Goal: Task Accomplishment & Management: Use online tool/utility

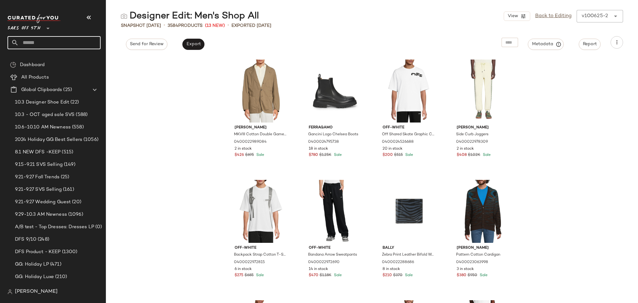
click at [35, 43] on input "text" at bounding box center [60, 42] width 82 height 13
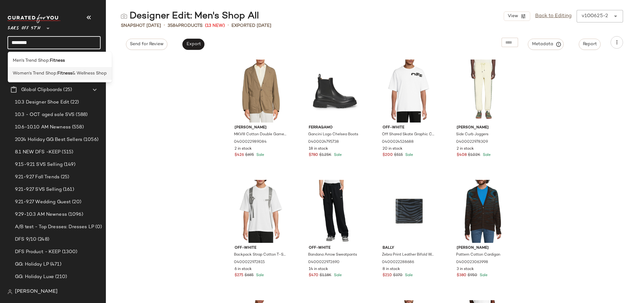
type input "*******"
click at [46, 76] on span "Women's Trend Shop:" at bounding box center [35, 73] width 45 height 7
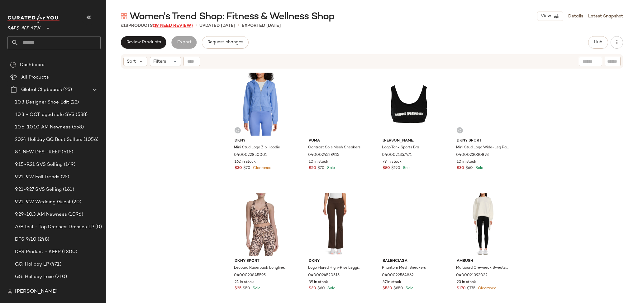
click at [176, 24] on span "(19 Need Review)" at bounding box center [173, 25] width 40 height 5
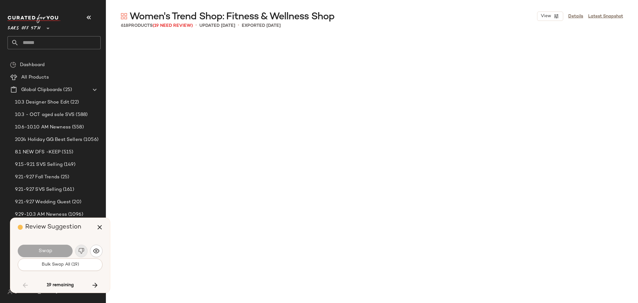
scroll to position [4813, 0]
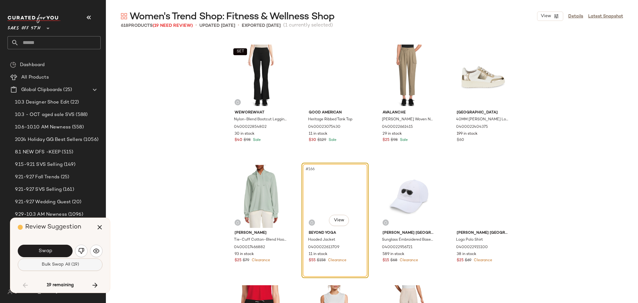
click at [71, 267] on span "Bulk Swap All (19)" at bounding box center [60, 264] width 38 height 5
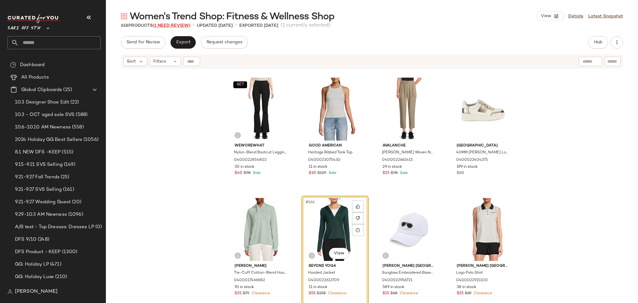
click at [185, 26] on span "(1 Need Review)" at bounding box center [172, 25] width 38 height 5
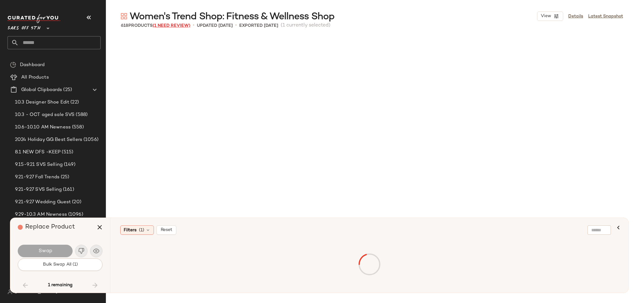
scroll to position [8904, 0]
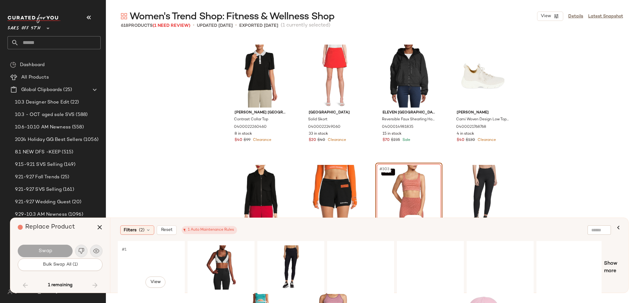
click at [147, 256] on div "#1 View" at bounding box center [151, 267] width 63 height 44
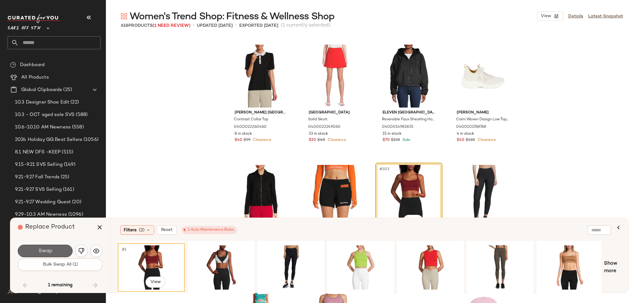
click at [54, 254] on button "Swap" at bounding box center [45, 251] width 55 height 12
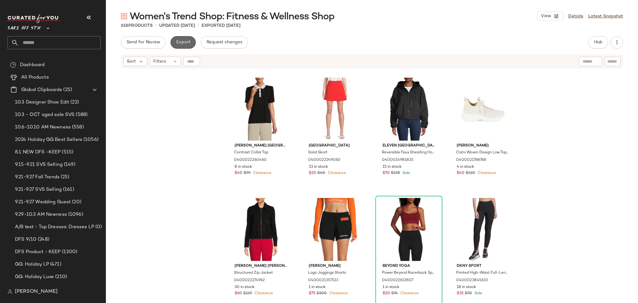
click at [179, 41] on span "Export" at bounding box center [183, 42] width 15 height 5
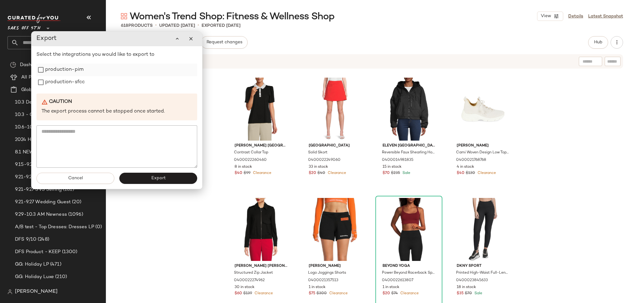
click at [70, 69] on label "production-pim" at bounding box center [64, 70] width 38 height 12
click at [69, 85] on label "production-sfcc" at bounding box center [65, 82] width 40 height 12
click at [155, 178] on span "Export" at bounding box center [158, 178] width 15 height 5
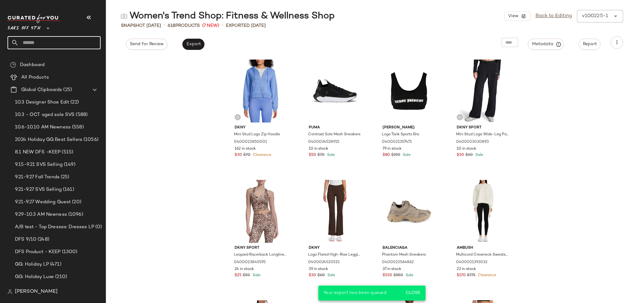
click at [66, 46] on input "text" at bounding box center [60, 42] width 82 height 13
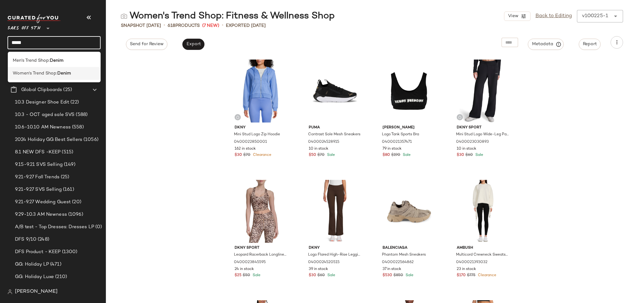
type input "*****"
click at [60, 73] on b "Denim" at bounding box center [64, 73] width 14 height 7
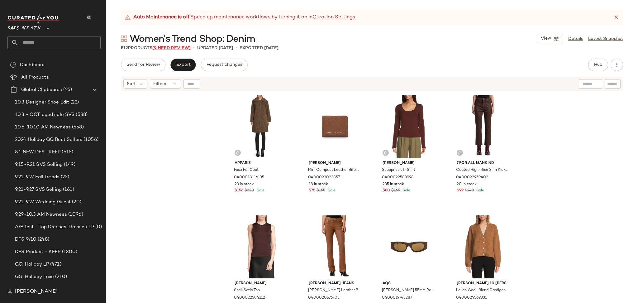
click at [171, 50] on span "(9 Need Review)" at bounding box center [171, 48] width 38 height 5
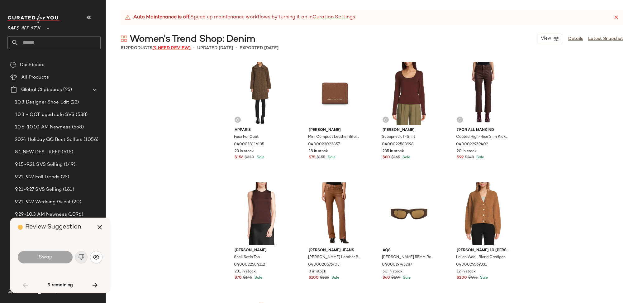
scroll to position [486, 0]
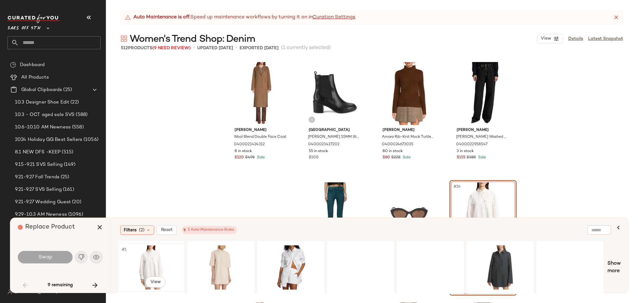
click at [150, 256] on div "#1 View" at bounding box center [151, 267] width 63 height 44
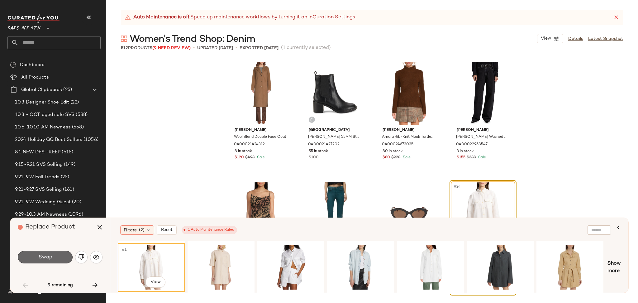
click at [46, 258] on span "Swap" at bounding box center [45, 257] width 14 height 6
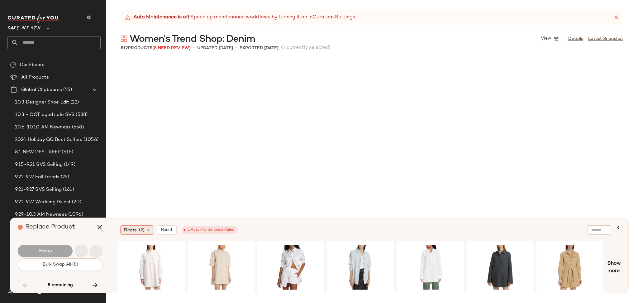
scroll to position [3489, 0]
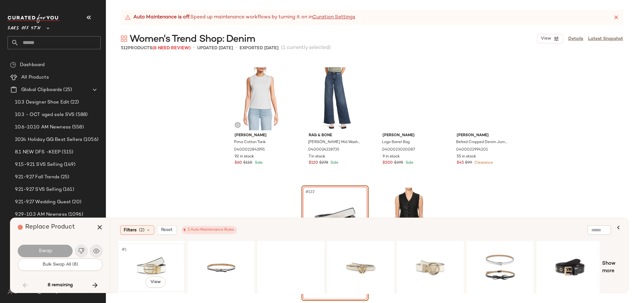
click at [161, 268] on div "#1 View" at bounding box center [151, 267] width 63 height 44
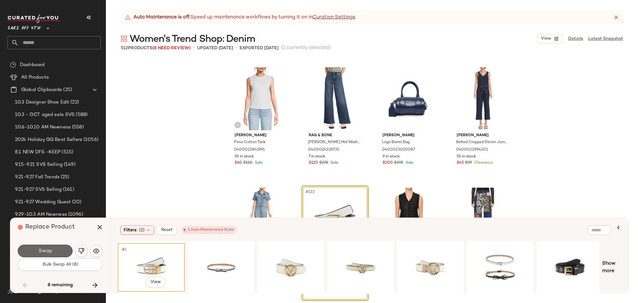
click at [56, 249] on button "Swap" at bounding box center [45, 251] width 55 height 12
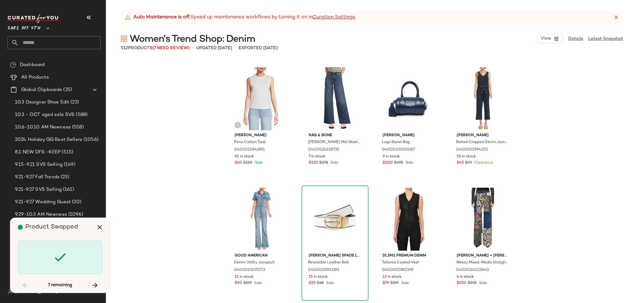
scroll to position [3730, 0]
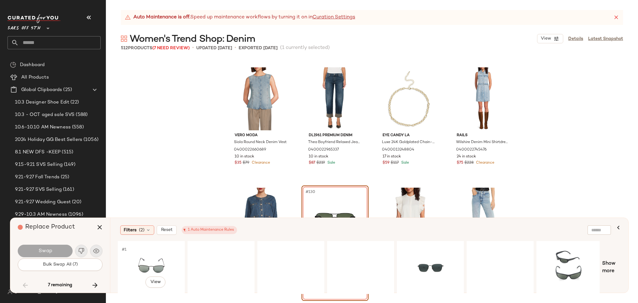
click at [152, 264] on div "#1 View" at bounding box center [151, 267] width 63 height 44
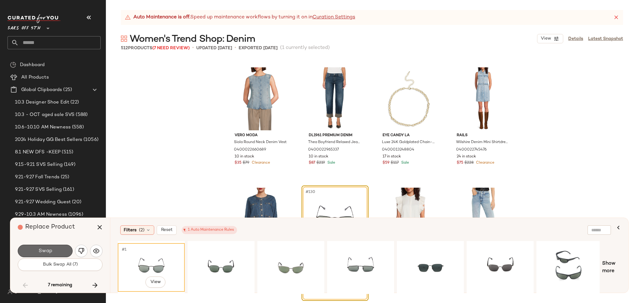
click at [63, 250] on button "Swap" at bounding box center [45, 251] width 55 height 12
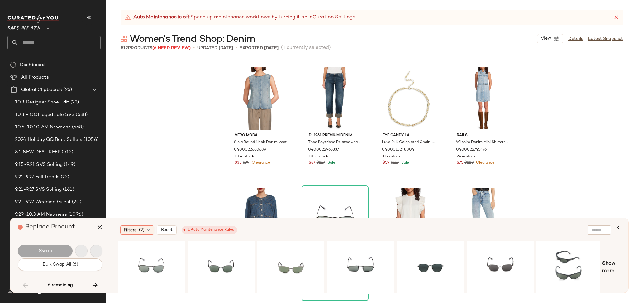
scroll to position [4451, 0]
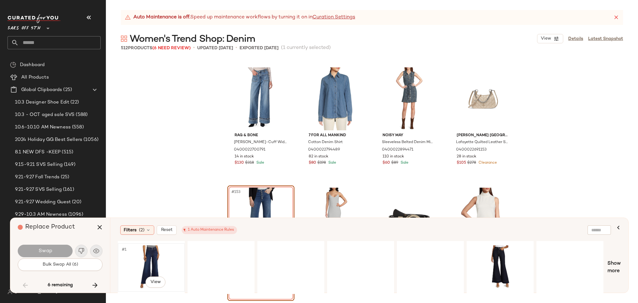
click at [143, 264] on div "#1 View" at bounding box center [151, 267] width 63 height 44
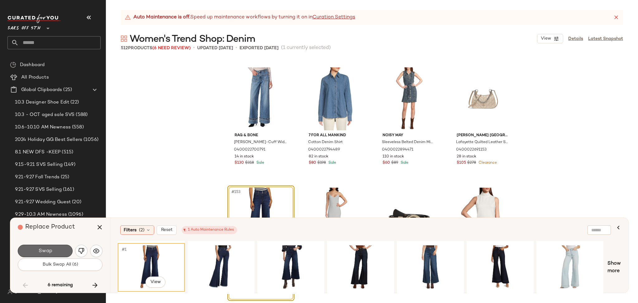
click at [61, 249] on button "Swap" at bounding box center [45, 251] width 55 height 12
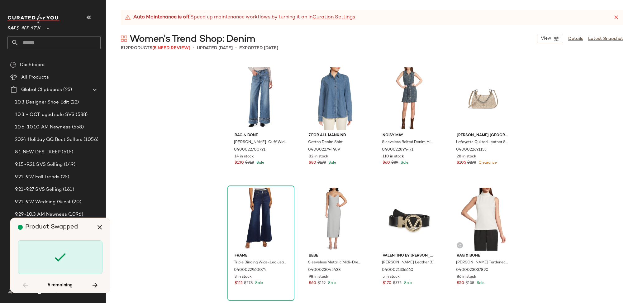
scroll to position [7700, 0]
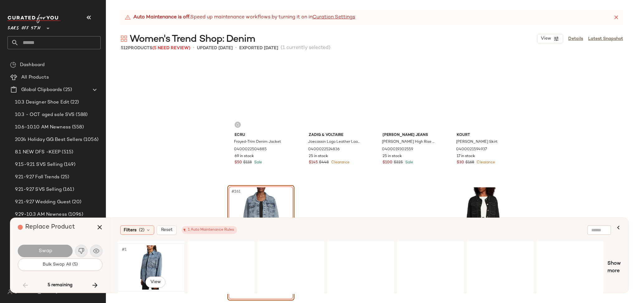
click at [164, 260] on div "#1 View" at bounding box center [151, 267] width 63 height 44
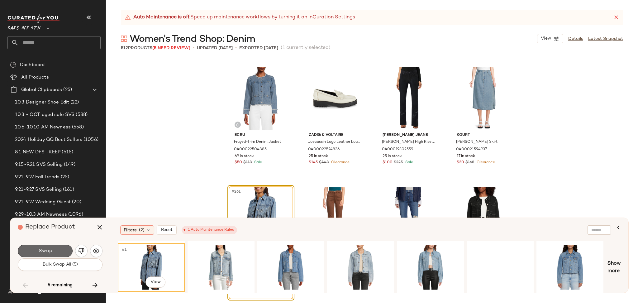
click at [67, 251] on button "Swap" at bounding box center [45, 251] width 55 height 12
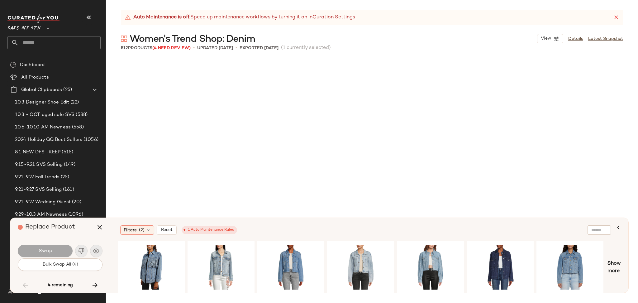
scroll to position [8182, 0]
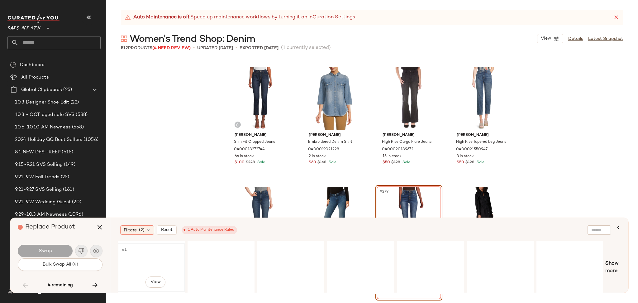
click at [147, 260] on div "#1 View" at bounding box center [151, 267] width 63 height 44
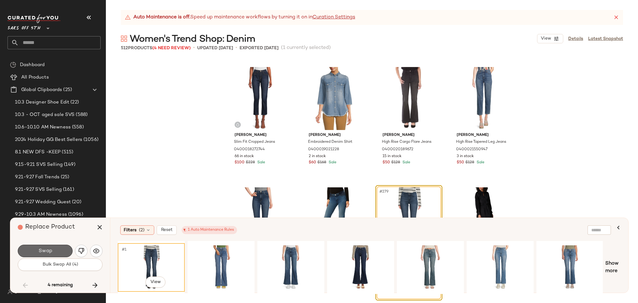
click at [50, 251] on span "Swap" at bounding box center [45, 251] width 14 height 6
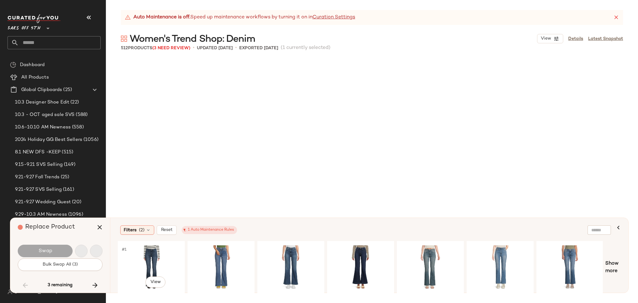
scroll to position [9144, 0]
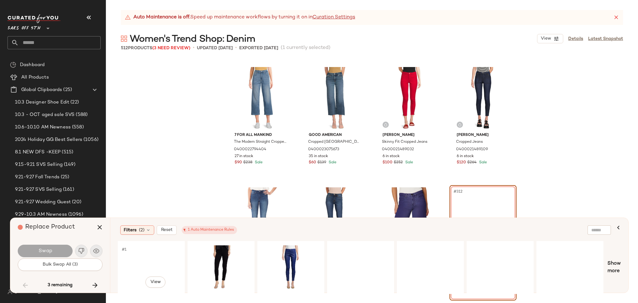
click at [146, 256] on div "#1 View" at bounding box center [151, 267] width 63 height 44
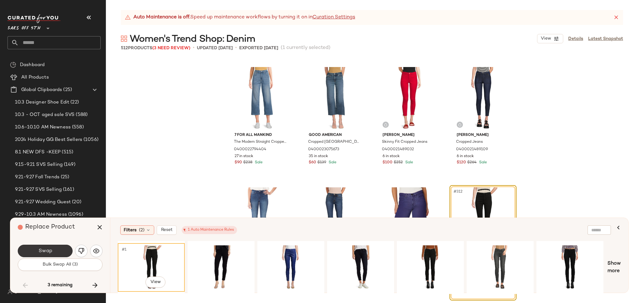
click at [55, 252] on button "Swap" at bounding box center [45, 251] width 55 height 12
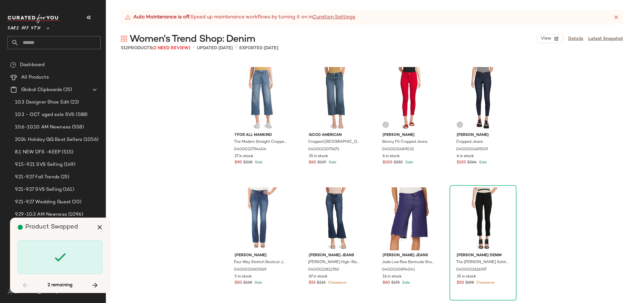
scroll to position [11791, 0]
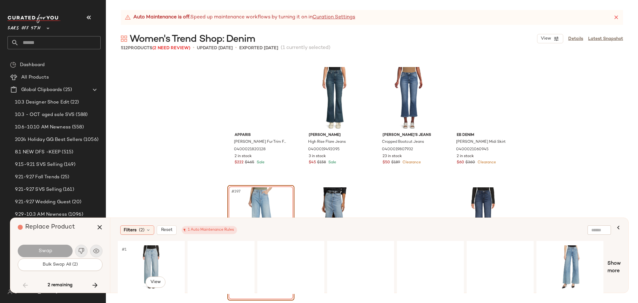
click at [146, 262] on div "#1 View" at bounding box center [151, 267] width 63 height 44
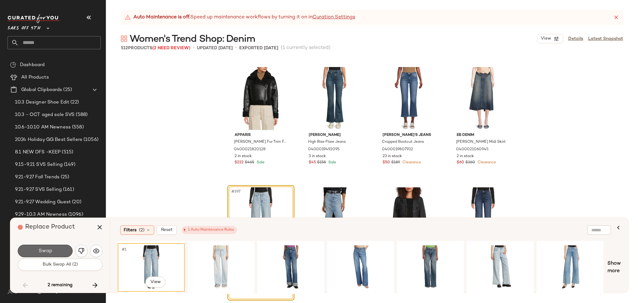
click at [66, 249] on button "Swap" at bounding box center [45, 251] width 55 height 12
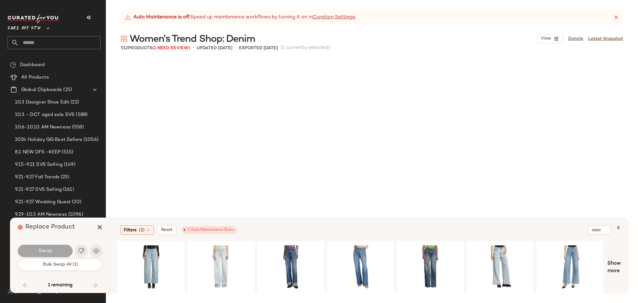
scroll to position [13235, 0]
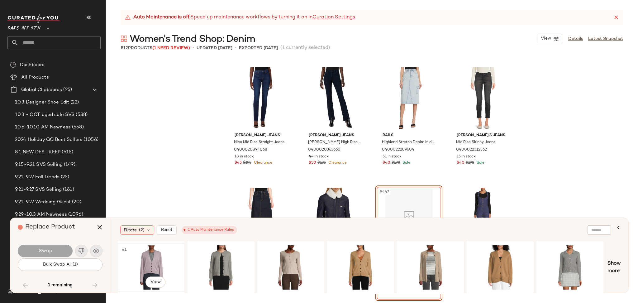
click at [156, 250] on div "#1 View" at bounding box center [151, 267] width 63 height 44
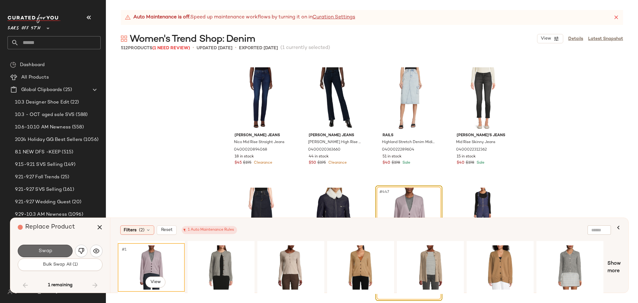
click at [63, 250] on button "Swap" at bounding box center [45, 251] width 55 height 12
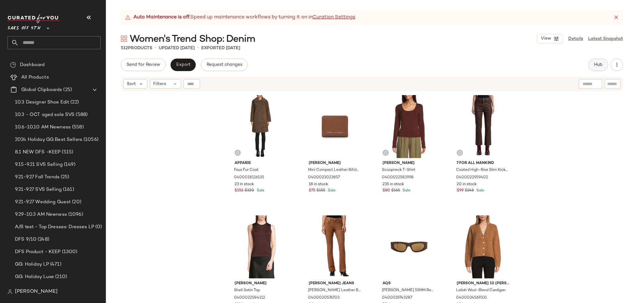
click at [596, 66] on span "Hub" at bounding box center [598, 64] width 9 height 5
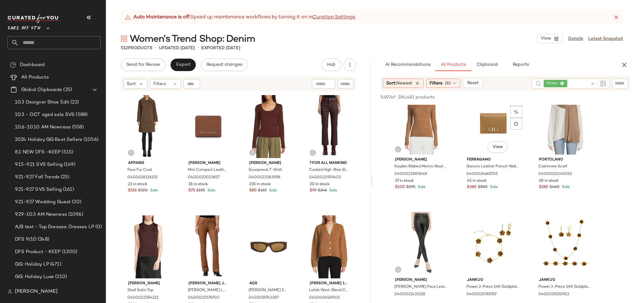
scroll to position [497, 0]
click at [416, 130] on div "#13 View" at bounding box center [421, 122] width 63 height 63
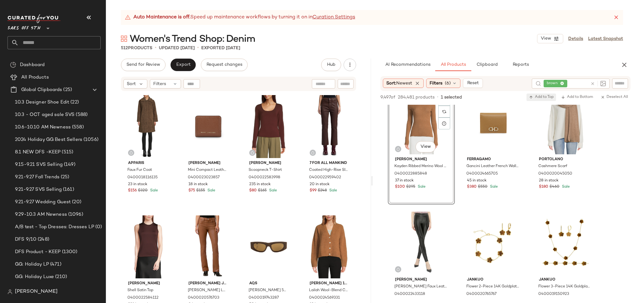
click at [544, 99] on span "Add to Top" at bounding box center [541, 97] width 25 height 4
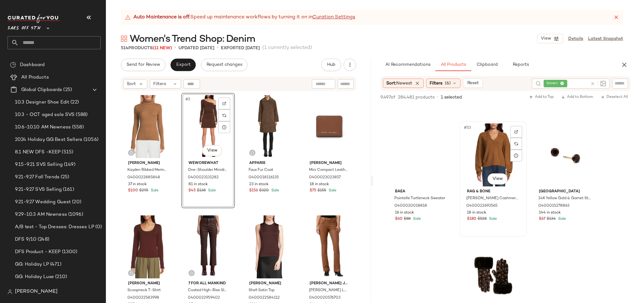
scroll to position [2029, 0]
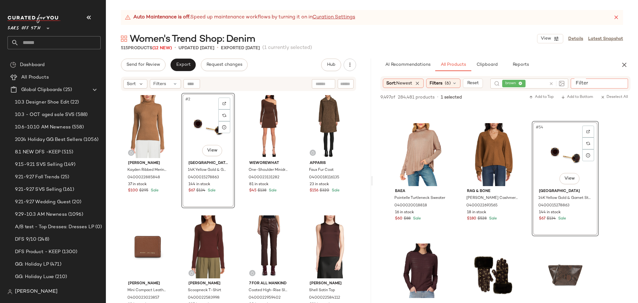
click at [618, 84] on input "Filter" at bounding box center [600, 83] width 53 height 7
type input "*****"
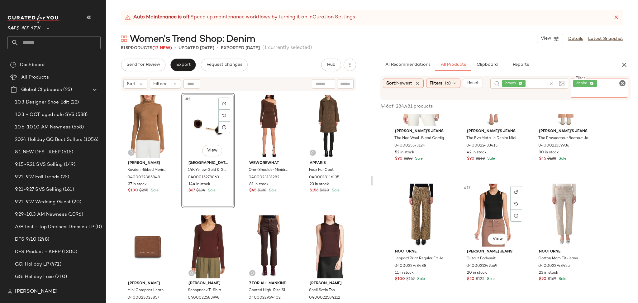
scroll to position [535, 0]
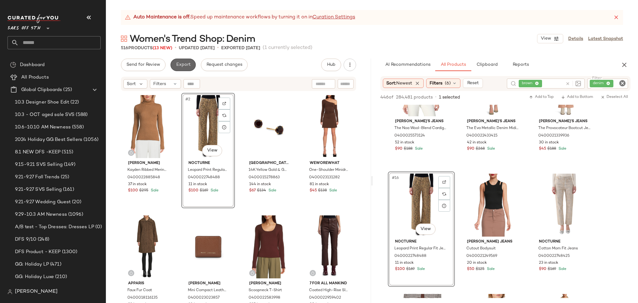
click at [186, 65] on span "Export" at bounding box center [183, 64] width 15 height 5
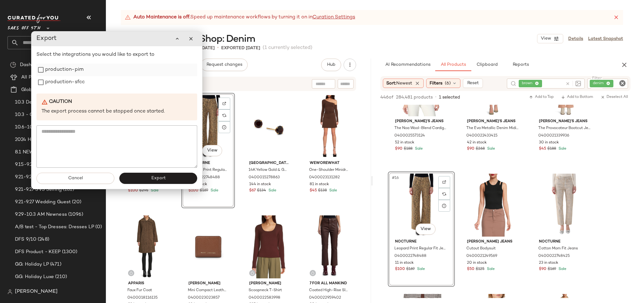
click at [56, 68] on label "production-pim" at bounding box center [64, 70] width 38 height 12
click at [57, 78] on label "production-sfcc" at bounding box center [65, 82] width 40 height 12
click at [155, 180] on span "Export" at bounding box center [158, 178] width 15 height 5
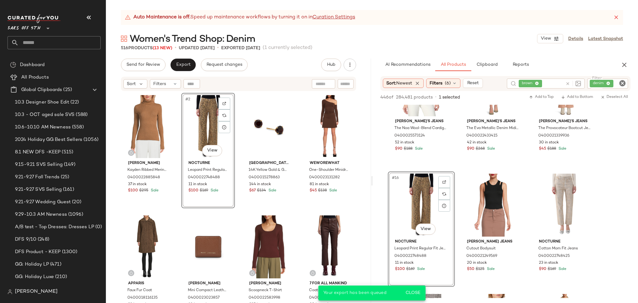
scroll to position [776, 0]
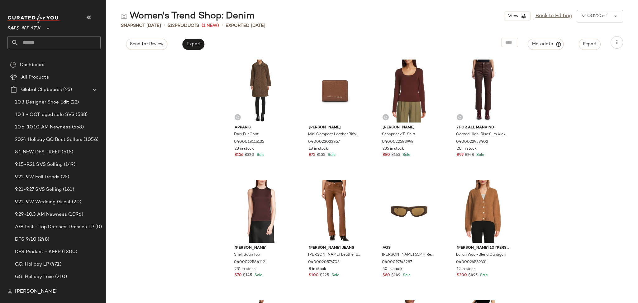
click at [69, 41] on input "text" at bounding box center [60, 42] width 82 height 13
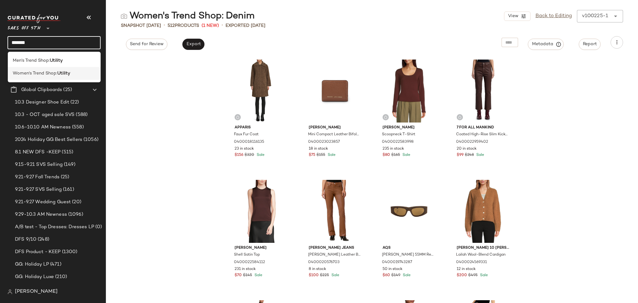
type input "*******"
click at [58, 74] on b "Utility" at bounding box center [63, 73] width 13 height 7
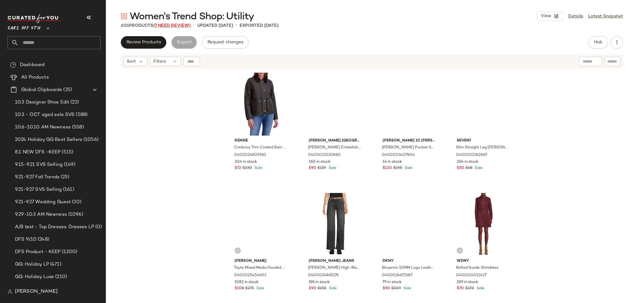
click at [180, 24] on span "(7 Need Review)" at bounding box center [171, 25] width 37 height 5
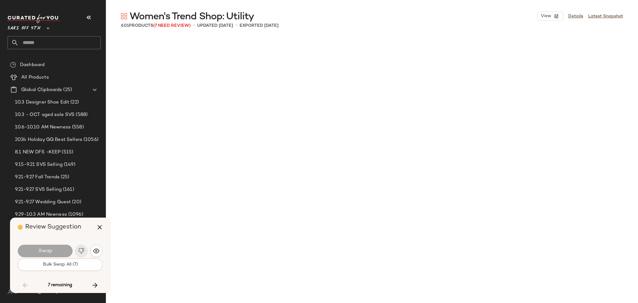
scroll to position [3008, 0]
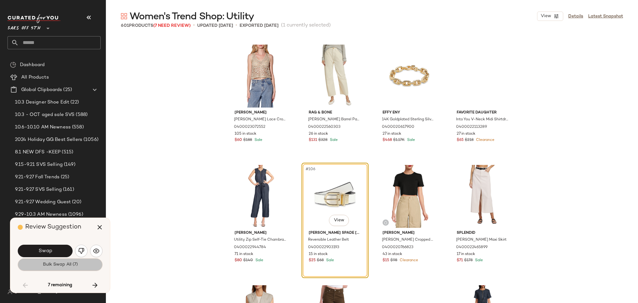
click at [59, 267] on span "Bulk Swap All (7)" at bounding box center [59, 264] width 35 height 5
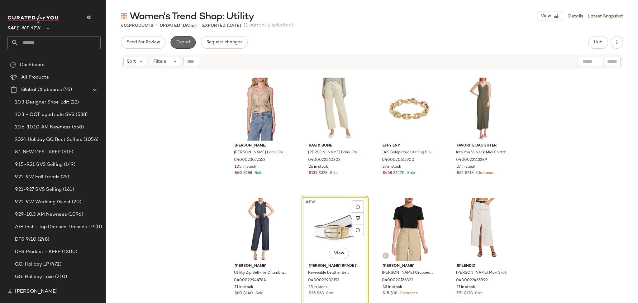
click at [183, 43] on span "Export" at bounding box center [183, 42] width 15 height 5
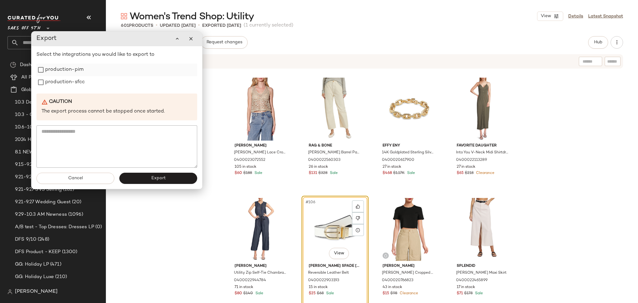
click at [61, 70] on label "production-pim" at bounding box center [64, 70] width 38 height 12
click at [63, 87] on label "production-sfcc" at bounding box center [65, 82] width 40 height 12
click at [138, 180] on button "Export" at bounding box center [158, 178] width 78 height 11
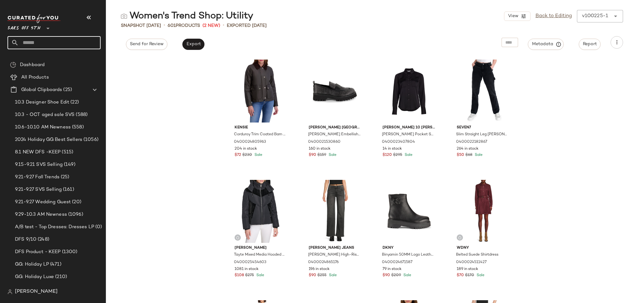
click at [63, 40] on input "text" at bounding box center [60, 42] width 82 height 13
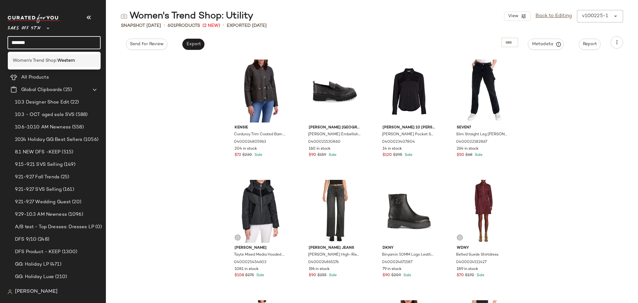
type input "*******"
click at [60, 58] on b "Western" at bounding box center [65, 60] width 17 height 7
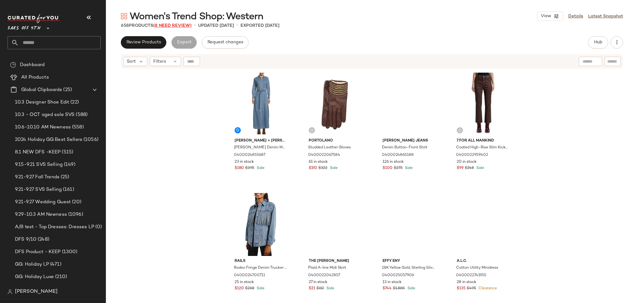
click at [178, 27] on span "(8 Need Review)" at bounding box center [172, 25] width 38 height 5
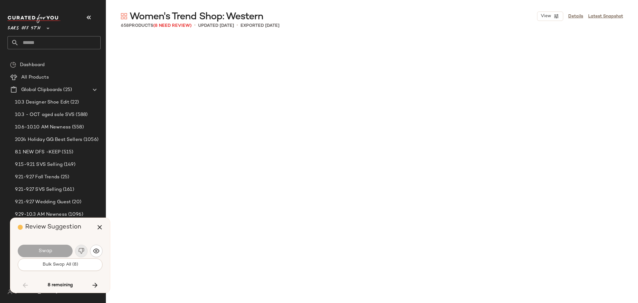
scroll to position [5174, 0]
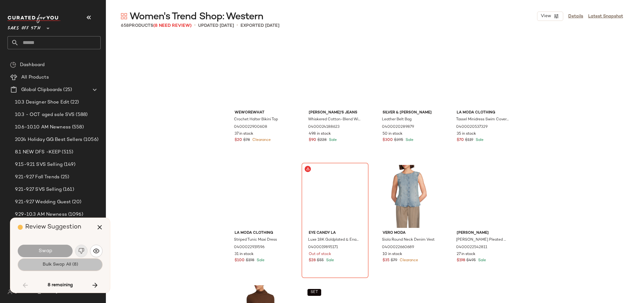
click at [71, 267] on span "Bulk Swap All (8)" at bounding box center [60, 264] width 36 height 5
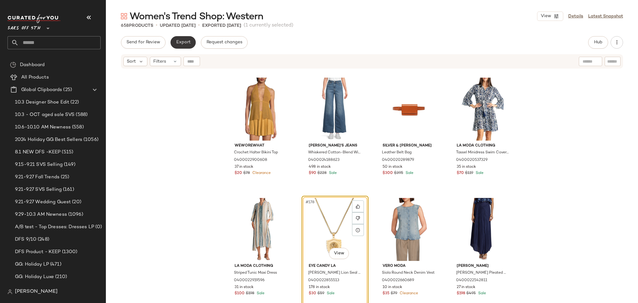
click at [187, 42] on span "Export" at bounding box center [183, 42] width 15 height 5
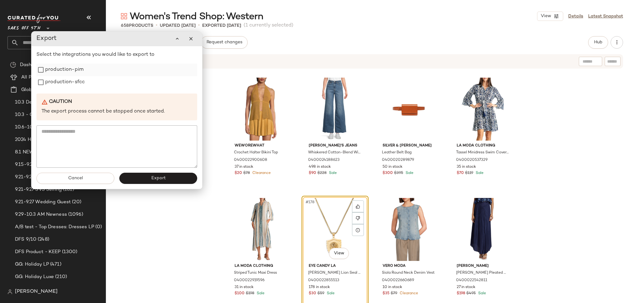
click at [80, 70] on label "production-pim" at bounding box center [64, 70] width 38 height 12
click at [80, 80] on label "production-sfcc" at bounding box center [65, 82] width 40 height 12
click at [165, 177] on span "Export" at bounding box center [158, 178] width 15 height 5
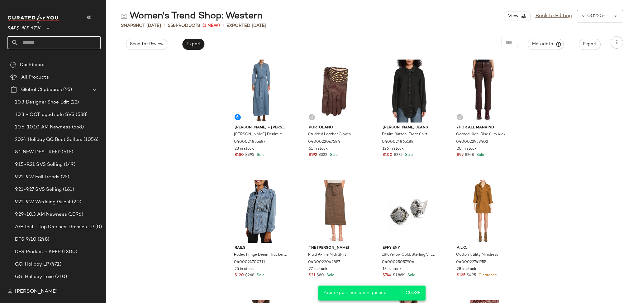
click at [80, 41] on input "text" at bounding box center [60, 42] width 82 height 13
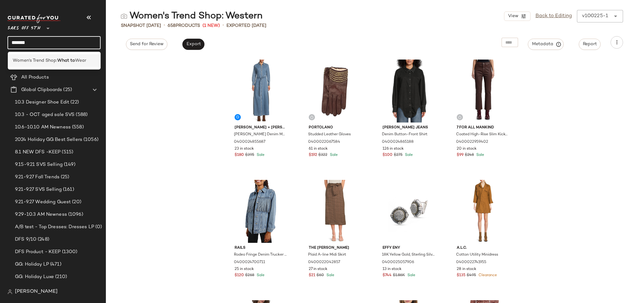
type input "*******"
click at [79, 60] on span "Wear" at bounding box center [80, 60] width 11 height 7
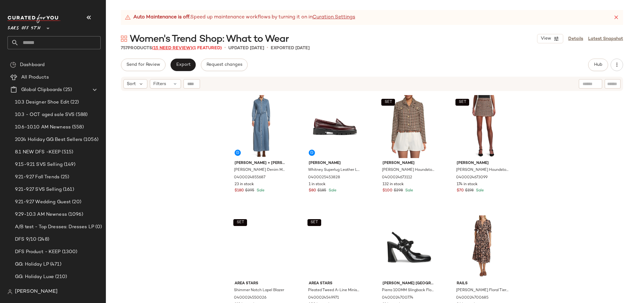
click at [182, 49] on span "(15 Need Review)" at bounding box center [172, 48] width 40 height 5
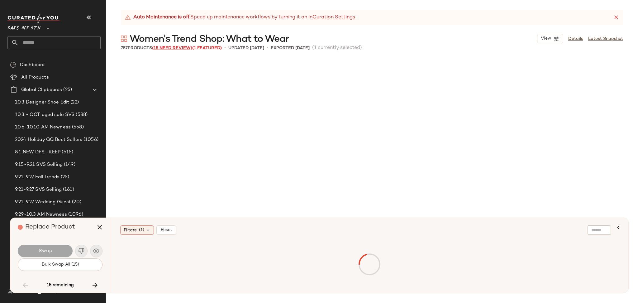
scroll to position [6136, 0]
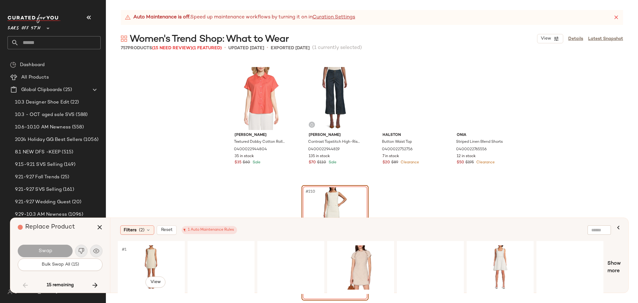
click at [139, 261] on div "#1 View" at bounding box center [151, 267] width 63 height 44
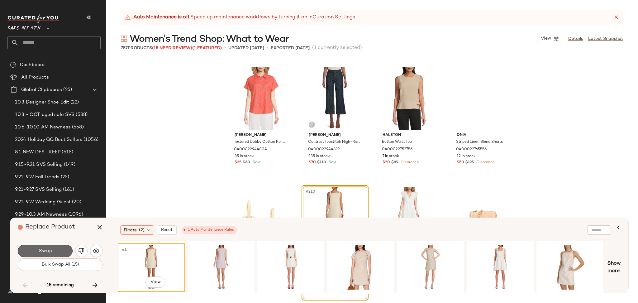
click at [50, 252] on span "Swap" at bounding box center [45, 251] width 14 height 6
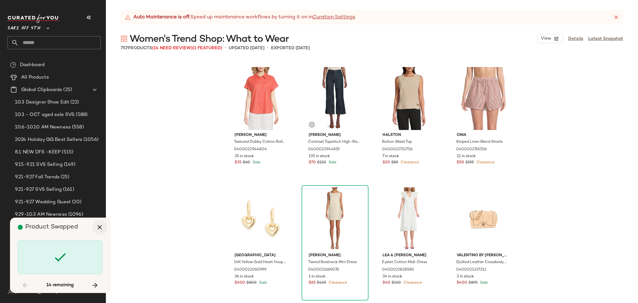
scroll to position [6377, 0]
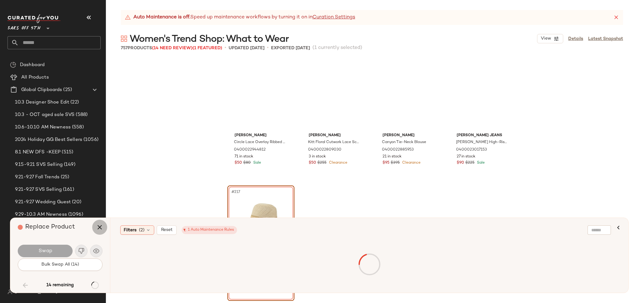
click at [98, 226] on icon "button" at bounding box center [99, 226] width 7 height 7
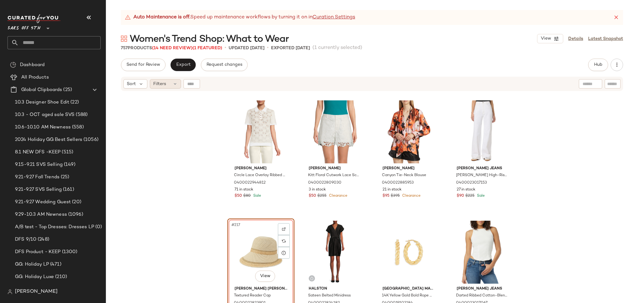
click at [165, 84] on span "Filters" at bounding box center [159, 84] width 13 height 7
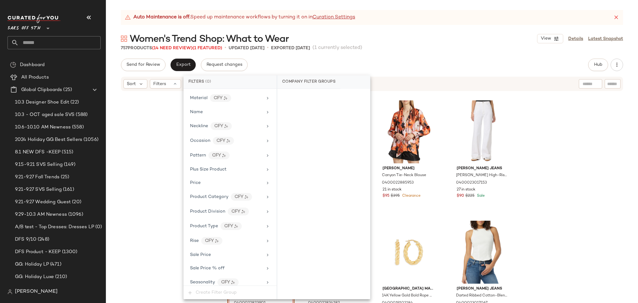
scroll to position [366, 0]
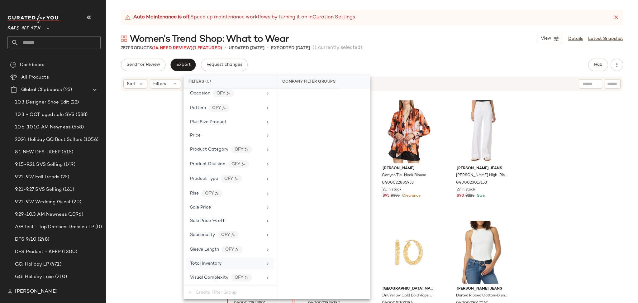
click at [226, 264] on div "Total Inventory" at bounding box center [226, 263] width 73 height 7
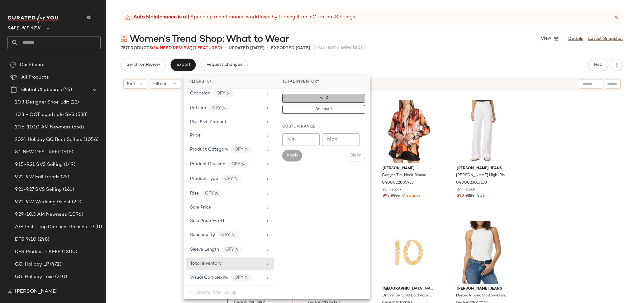
click at [318, 101] on button "For 0" at bounding box center [323, 98] width 83 height 9
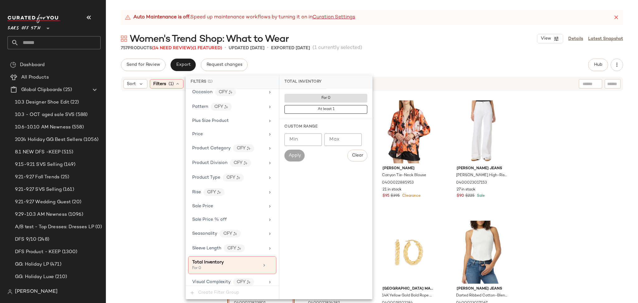
click at [403, 64] on div "Send for Review Export Request changes Hub Send for Review External Review Inte…" at bounding box center [372, 65] width 502 height 12
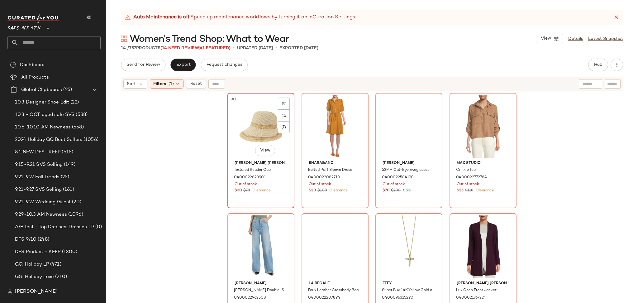
click at [251, 107] on div "#1 View" at bounding box center [261, 126] width 63 height 63
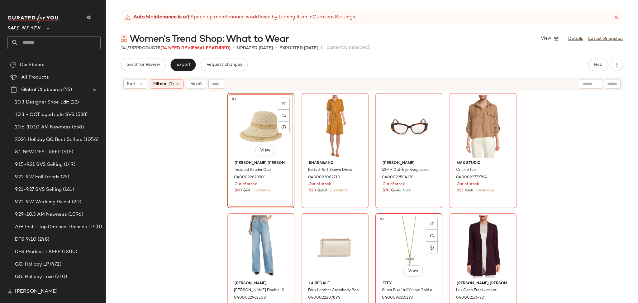
scroll to position [255, 0]
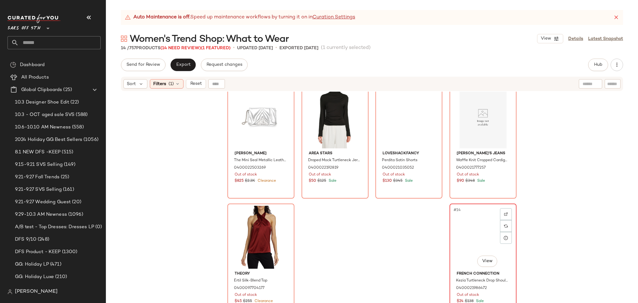
click at [488, 220] on div "#14 View" at bounding box center [483, 237] width 63 height 63
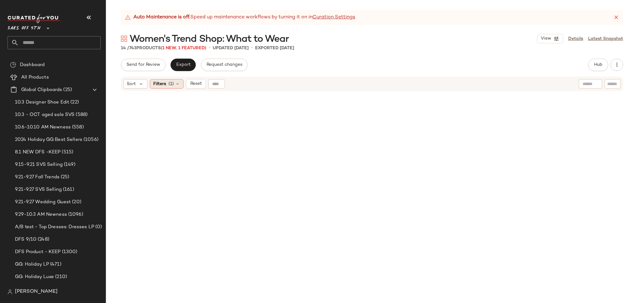
click at [172, 83] on span "(1)" at bounding box center [171, 84] width 5 height 7
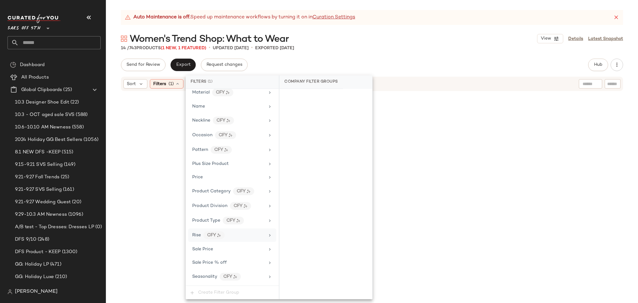
scroll to position [371, 0]
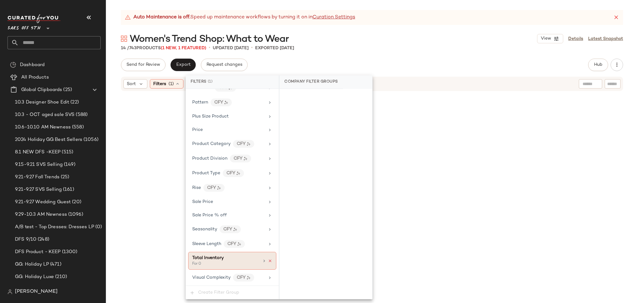
click at [268, 260] on icon at bounding box center [270, 261] width 4 height 4
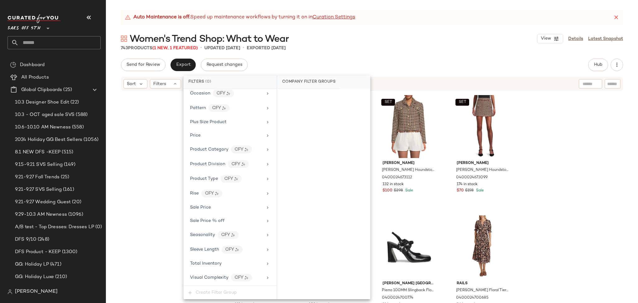
click at [406, 61] on div "Send for Review Export Request changes Hub Send for Review External Review Inte…" at bounding box center [372, 65] width 502 height 12
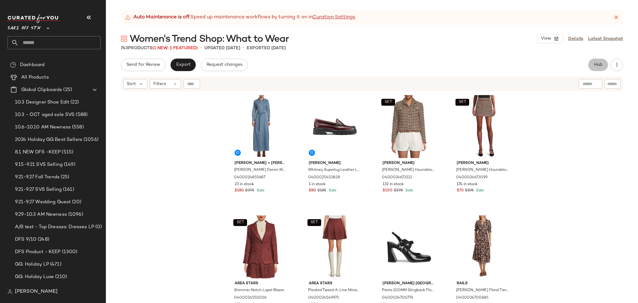
click at [595, 66] on span "Hub" at bounding box center [598, 64] width 9 height 5
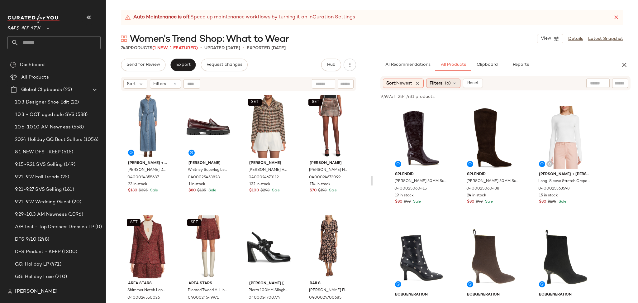
click at [449, 80] on span "(6)" at bounding box center [448, 83] width 6 height 7
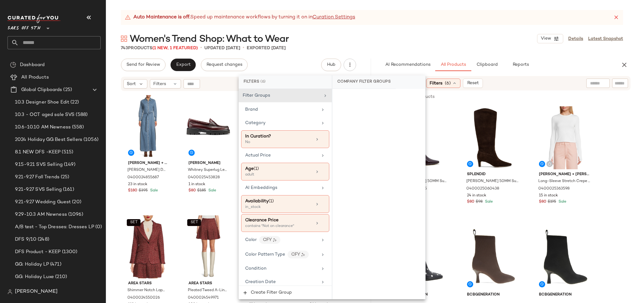
click at [472, 40] on div "Women's Trend Shop: What to Wear View Details Latest Snapshot" at bounding box center [372, 38] width 532 height 12
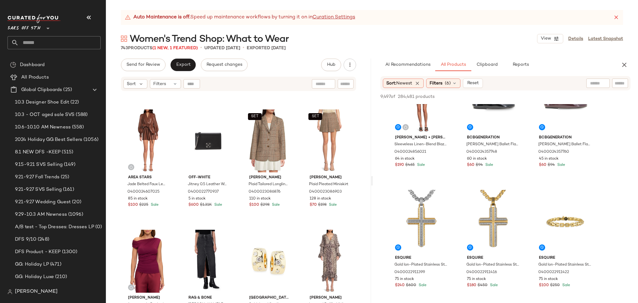
scroll to position [0, 0]
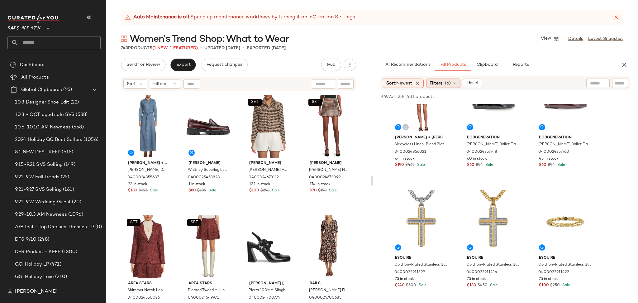
click at [450, 79] on div "Filters (6)" at bounding box center [443, 83] width 34 height 9
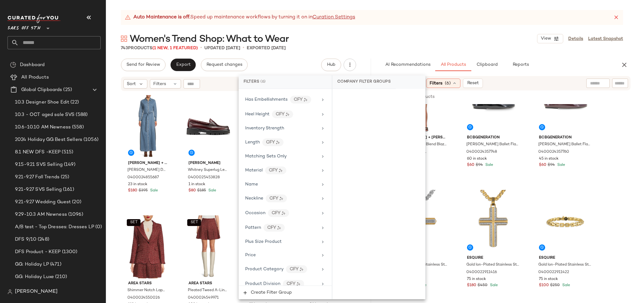
scroll to position [276, 0]
click at [285, 154] on span "Matching Sets Only" at bounding box center [265, 153] width 41 height 5
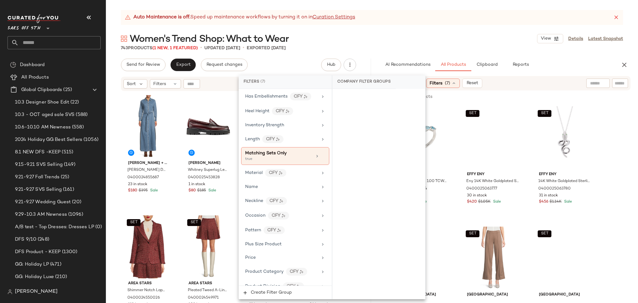
click at [444, 51] on div "743 Products (1 New, 1 Featured) • updated Oct 7th • Exported Oct 2nd" at bounding box center [372, 48] width 532 height 6
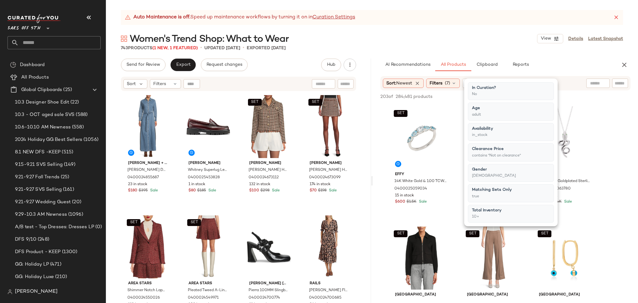
click at [444, 51] on div "743 Products (1 New, 1 Featured) • updated Oct 7th • Exported Oct 2nd" at bounding box center [372, 48] width 532 height 6
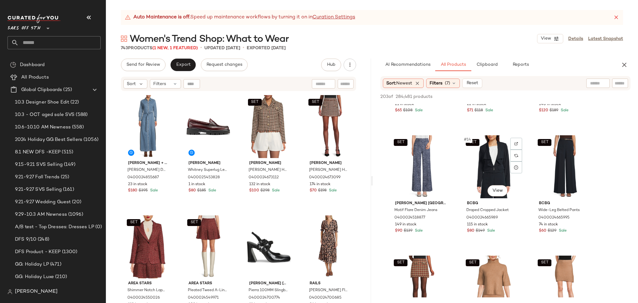
scroll to position [452, 0]
click at [567, 156] on div "SET #15 View" at bounding box center [565, 167] width 63 height 63
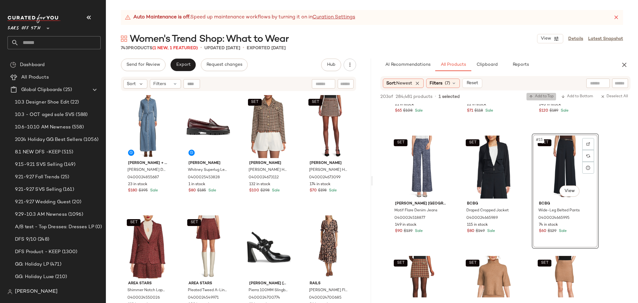
click at [548, 96] on span "Add to Top" at bounding box center [541, 96] width 25 height 4
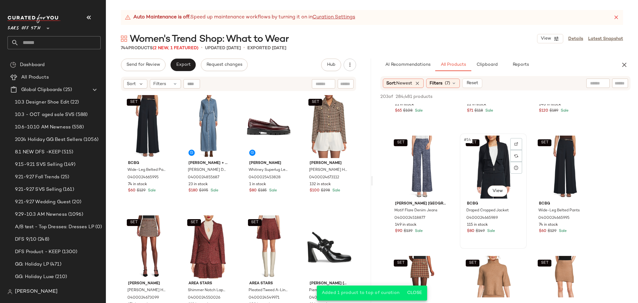
click at [500, 154] on div "SET #14 View" at bounding box center [493, 167] width 63 height 63
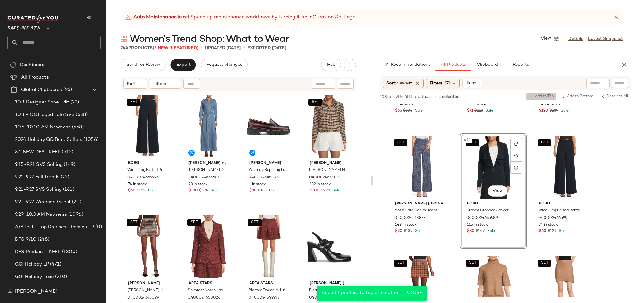
click at [537, 94] on span "Add to Top" at bounding box center [541, 96] width 25 height 4
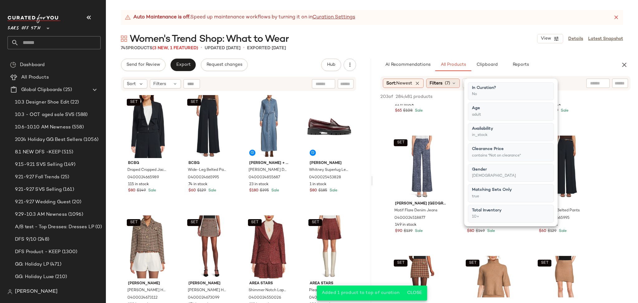
click at [456, 85] on icon at bounding box center [454, 83] width 5 height 5
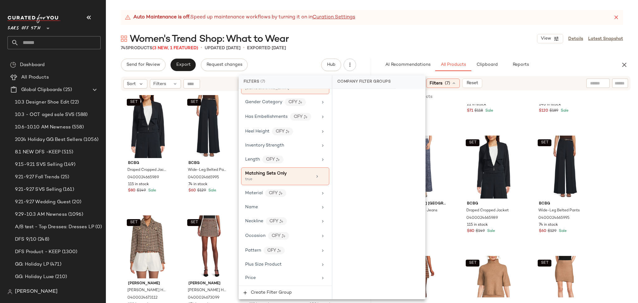
scroll to position [261, 0]
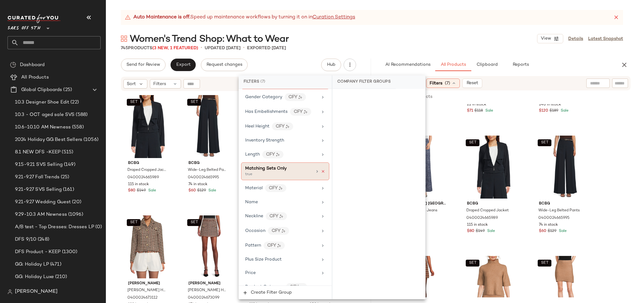
click at [321, 171] on icon at bounding box center [323, 171] width 4 height 4
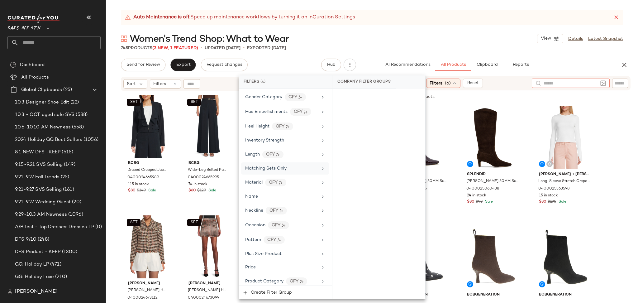
click at [600, 83] on div at bounding box center [571, 83] width 78 height 9
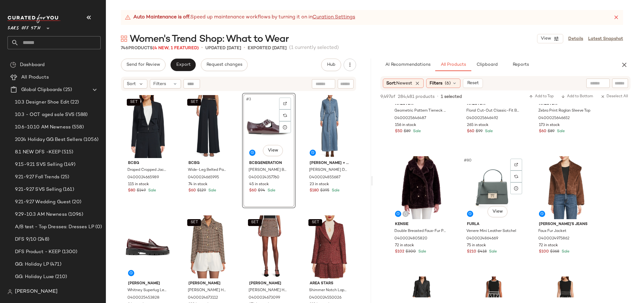
scroll to position [3077, 0]
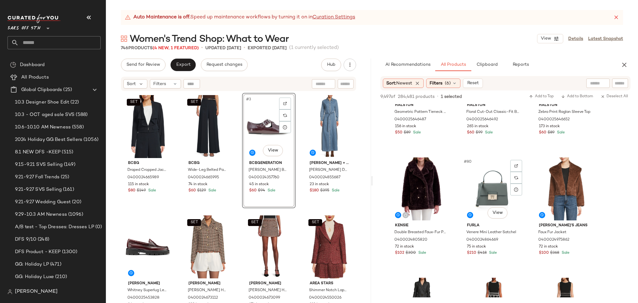
click at [475, 185] on div "#80 View" at bounding box center [493, 188] width 63 height 63
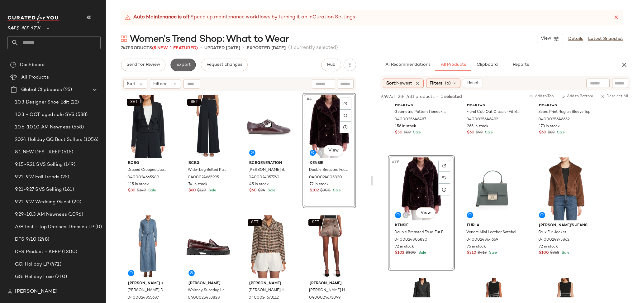
click at [188, 70] on button "Export" at bounding box center [183, 65] width 25 height 12
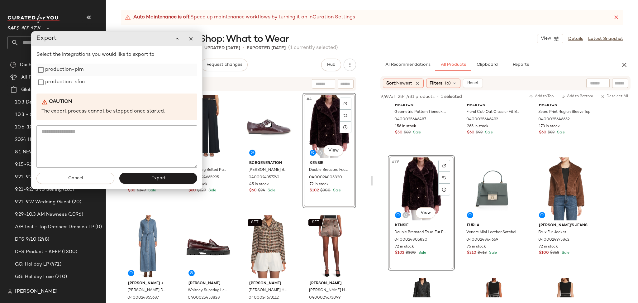
click at [81, 74] on label "production-pim" at bounding box center [64, 70] width 38 height 12
click at [81, 81] on label "production-sfcc" at bounding box center [65, 82] width 40 height 12
click at [150, 175] on button "Export" at bounding box center [158, 178] width 78 height 11
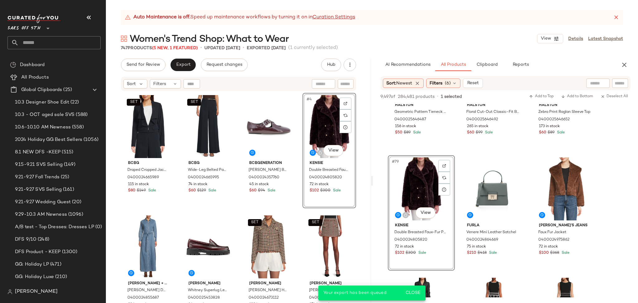
scroll to position [4521, 0]
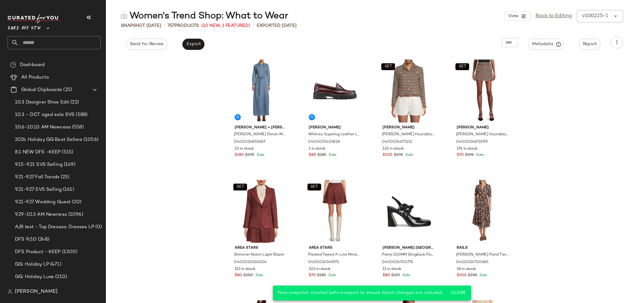
click at [84, 47] on input "text" at bounding box center [60, 42] width 82 height 13
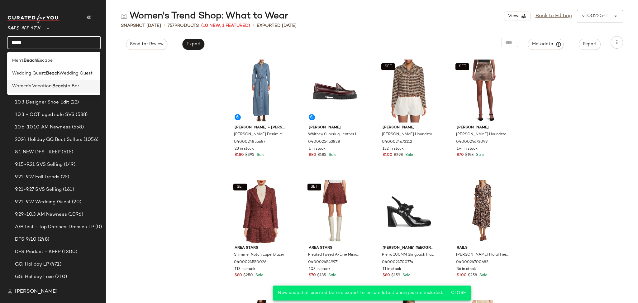
type input "*****"
click at [79, 89] on span "to Bar" at bounding box center [72, 86] width 13 height 7
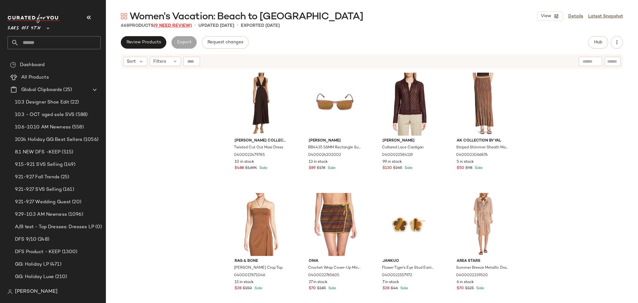
click at [171, 26] on span "(9 Need Review)" at bounding box center [173, 25] width 38 height 5
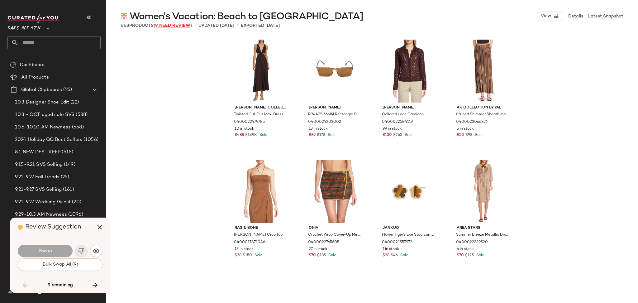
scroll to position [7219, 0]
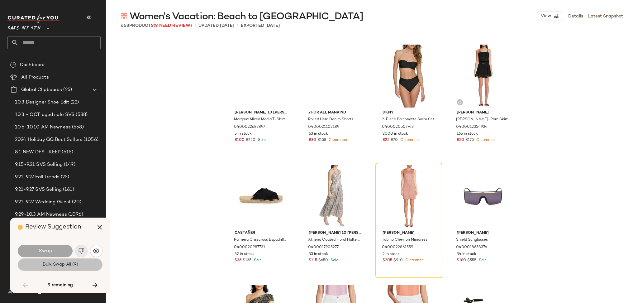
click at [72, 264] on span "Bulk Swap All (9)" at bounding box center [60, 264] width 36 height 5
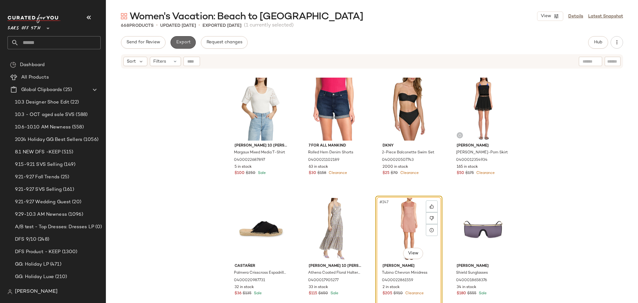
click at [180, 42] on span "Export" at bounding box center [183, 42] width 15 height 5
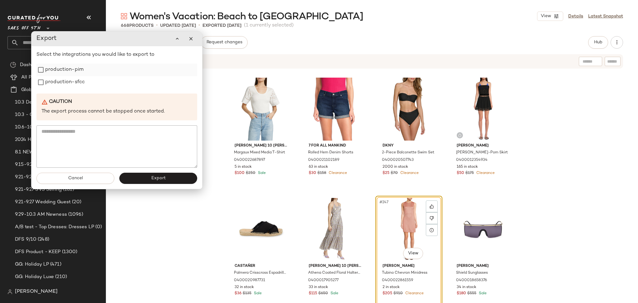
click at [75, 73] on label "production-pim" at bounding box center [64, 70] width 38 height 12
click at [75, 84] on label "production-sfcc" at bounding box center [65, 82] width 40 height 12
click at [161, 177] on span "Export" at bounding box center [158, 178] width 15 height 5
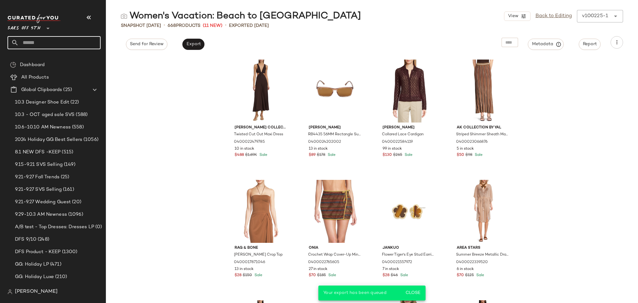
click at [62, 45] on input "text" at bounding box center [60, 42] width 82 height 13
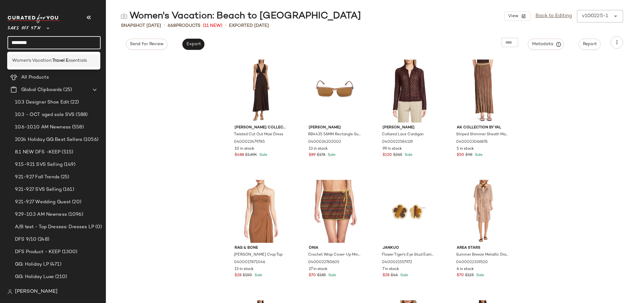
type input "********"
click at [68, 61] on b "Travel E" at bounding box center [60, 60] width 16 height 7
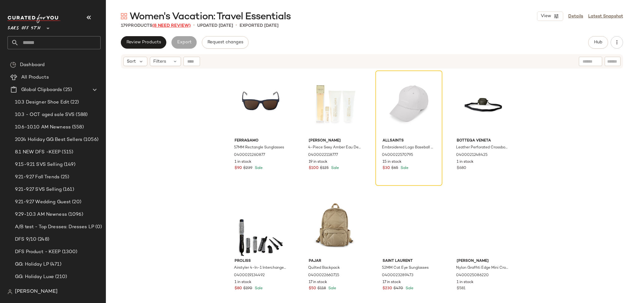
click at [172, 26] on span "(8 Need Review)" at bounding box center [171, 25] width 38 height 5
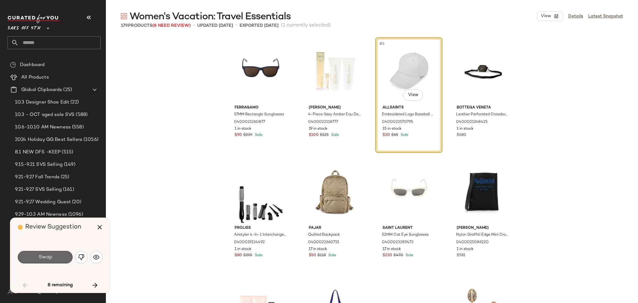
click at [64, 259] on button "Swap" at bounding box center [45, 257] width 55 height 12
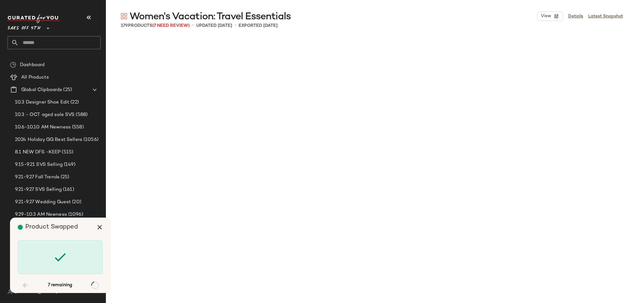
scroll to position [1684, 0]
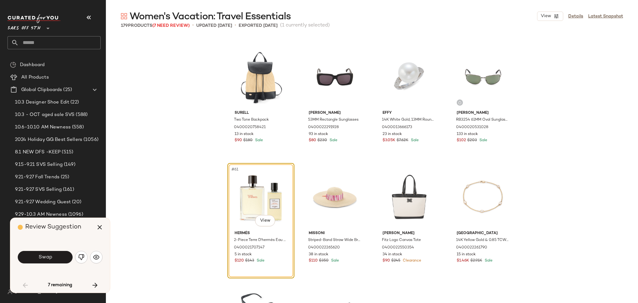
click at [64, 259] on button "Swap" at bounding box center [45, 257] width 55 height 12
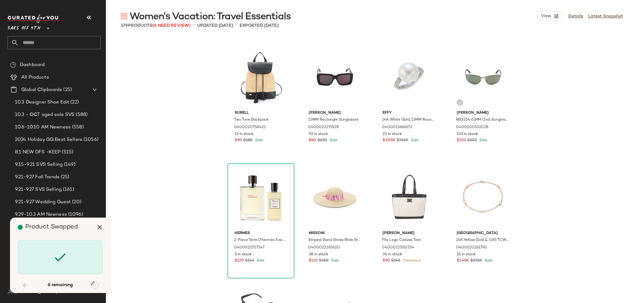
scroll to position [3249, 0]
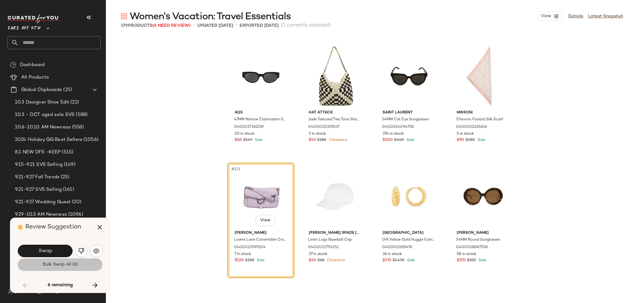
click at [66, 268] on button "Bulk Swap All (6)" at bounding box center [60, 264] width 85 height 12
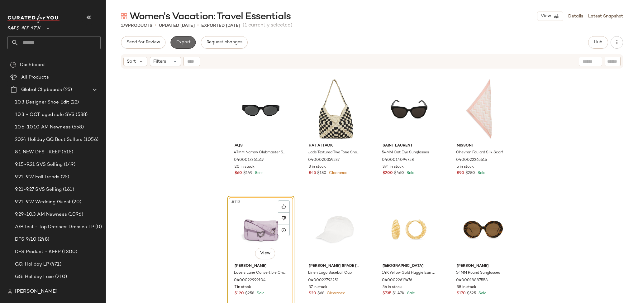
click at [185, 39] on button "Export" at bounding box center [183, 42] width 25 height 12
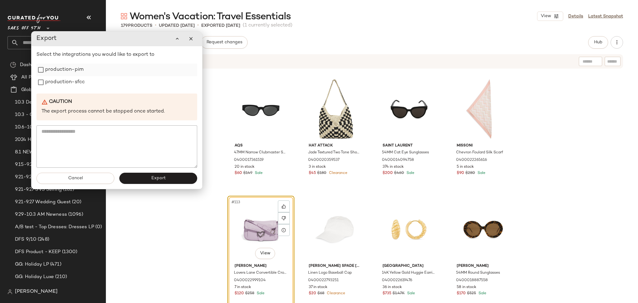
click at [74, 68] on label "production-pim" at bounding box center [64, 70] width 38 height 12
click at [74, 79] on label "production-sfcc" at bounding box center [65, 82] width 40 height 12
click at [153, 179] on span "Export" at bounding box center [158, 178] width 15 height 5
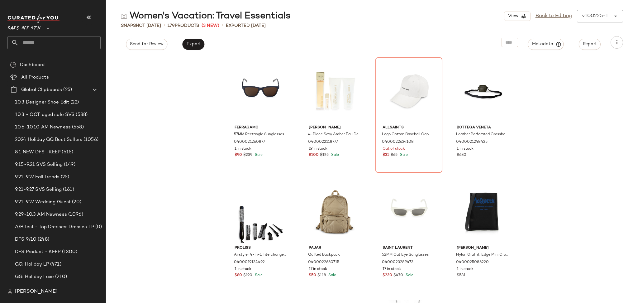
click at [26, 46] on input "text" at bounding box center [60, 42] width 82 height 13
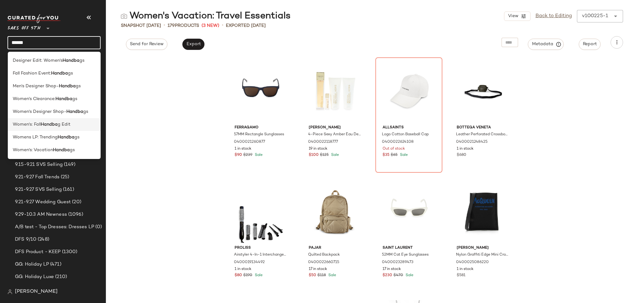
type input "******"
click at [73, 123] on div "Women's: Fall Handba g Edit" at bounding box center [54, 124] width 83 height 7
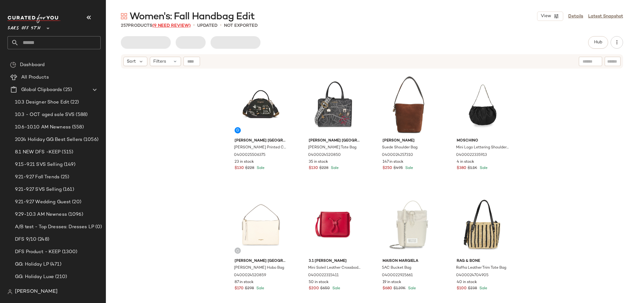
click at [168, 26] on span "(9 Need Review)" at bounding box center [171, 25] width 38 height 5
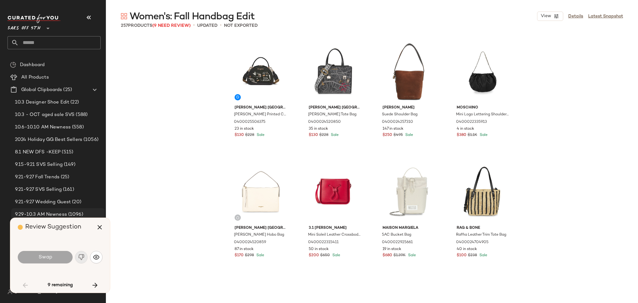
scroll to position [486, 0]
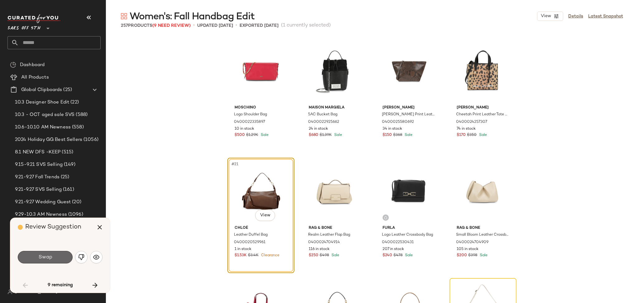
click at [54, 256] on button "Swap" at bounding box center [45, 257] width 55 height 12
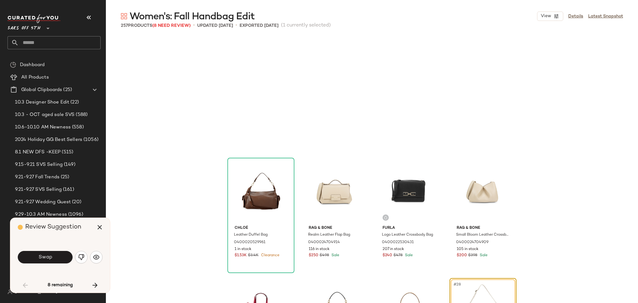
scroll to position [601, 0]
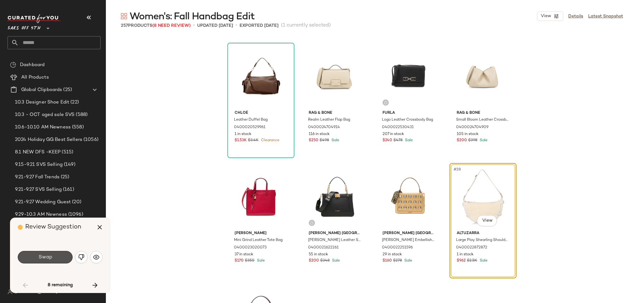
click at [54, 256] on button "Swap" at bounding box center [45, 257] width 55 height 12
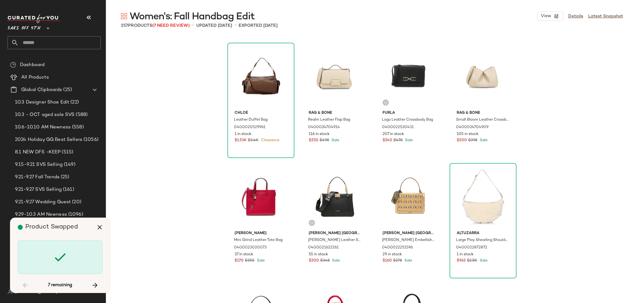
scroll to position [1444, 0]
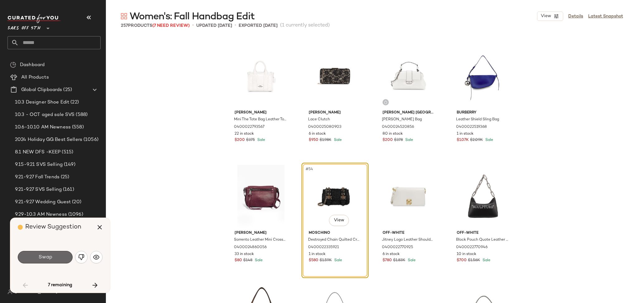
click at [62, 254] on button "Swap" at bounding box center [45, 257] width 55 height 12
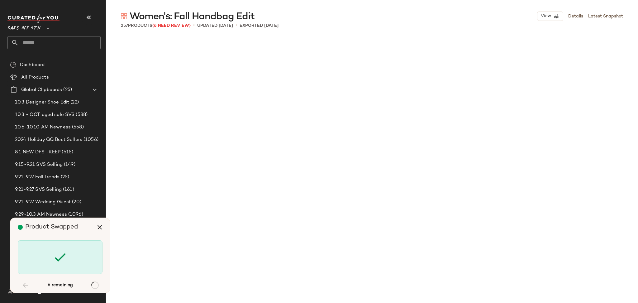
scroll to position [2045, 0]
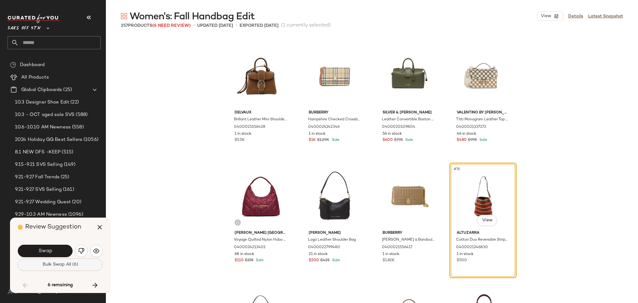
click at [69, 264] on span "Bulk Swap All (6)" at bounding box center [60, 264] width 36 height 5
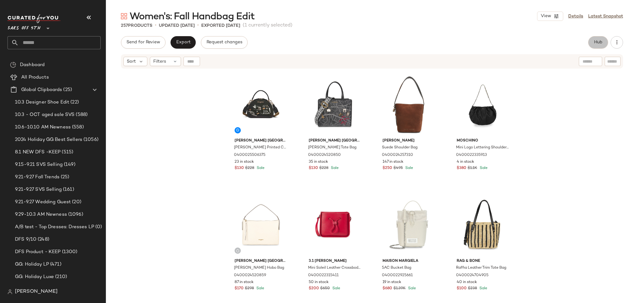
click at [598, 44] on span "Hub" at bounding box center [598, 42] width 9 height 5
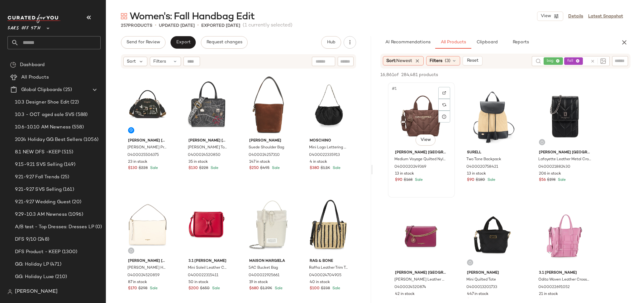
click at [425, 115] on div "#1 View" at bounding box center [421, 115] width 63 height 63
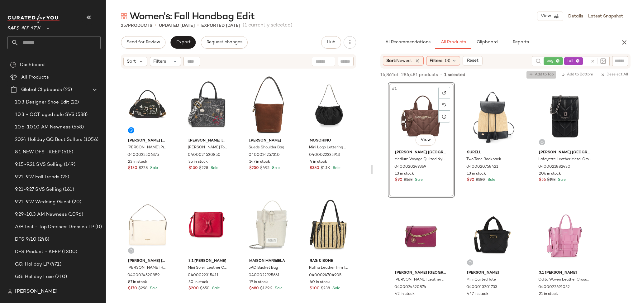
click at [541, 75] on span "Add to Top" at bounding box center [541, 75] width 25 height 4
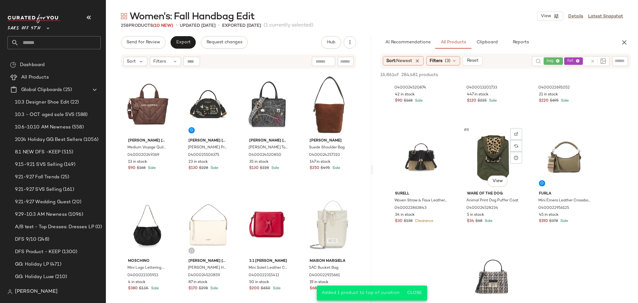
scroll to position [200, 0]
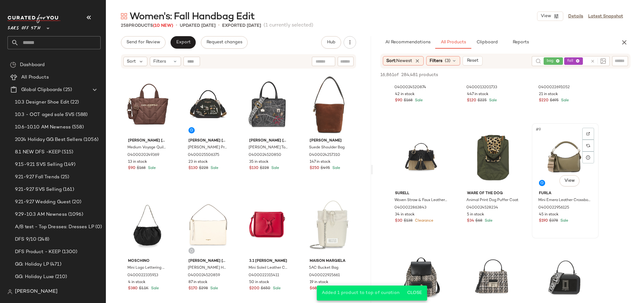
click at [557, 156] on div "#9 View" at bounding box center [565, 156] width 63 height 63
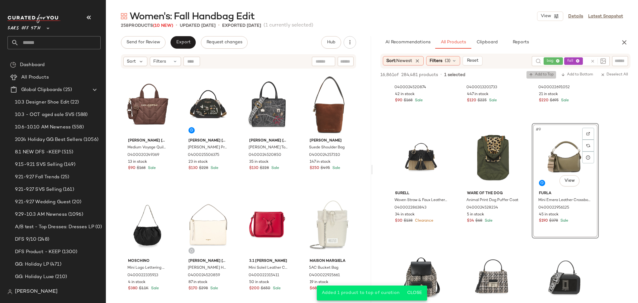
click at [546, 74] on span "Add to Top" at bounding box center [541, 75] width 25 height 4
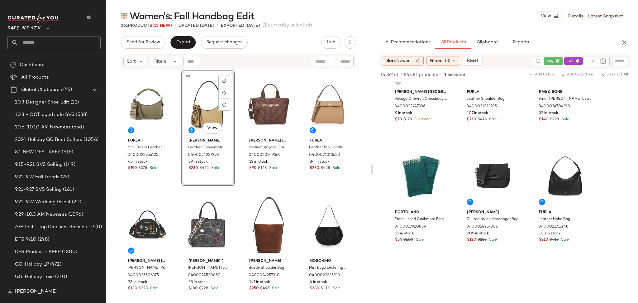
scroll to position [1866, 0]
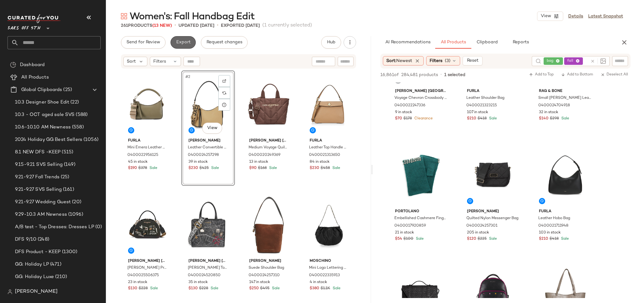
click at [186, 42] on span "Export" at bounding box center [183, 42] width 15 height 5
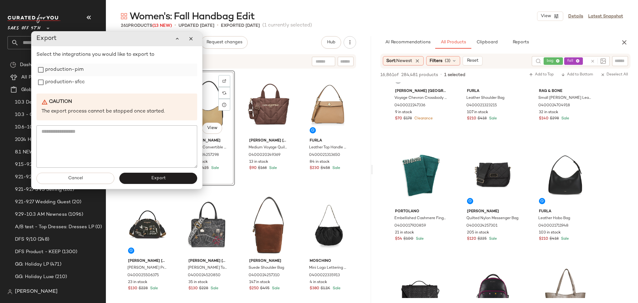
click at [77, 71] on label "production-pim" at bounding box center [64, 70] width 38 height 12
click at [76, 82] on label "production-sfcc" at bounding box center [65, 82] width 40 height 12
click at [145, 178] on button "Export" at bounding box center [158, 178] width 78 height 11
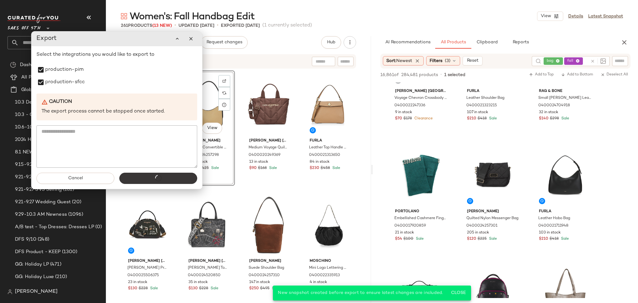
scroll to position [2708, 0]
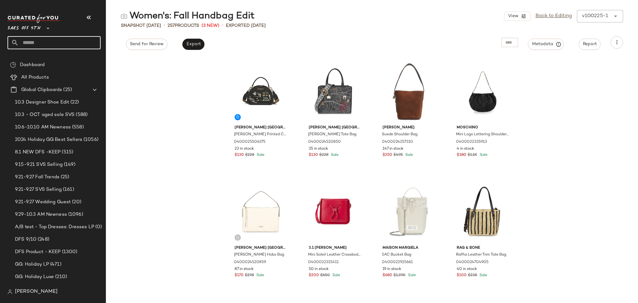
click at [67, 42] on input "text" at bounding box center [60, 42] width 82 height 13
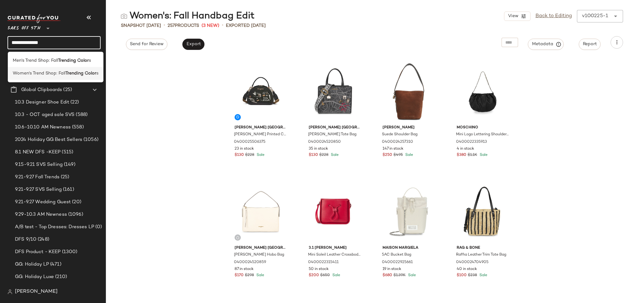
type input "**********"
click at [68, 72] on b "Trending Color" at bounding box center [80, 73] width 31 height 7
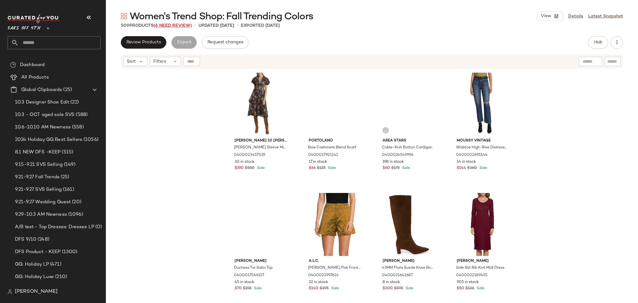
click at [181, 24] on span "(6 Need Review)" at bounding box center [173, 25] width 38 height 5
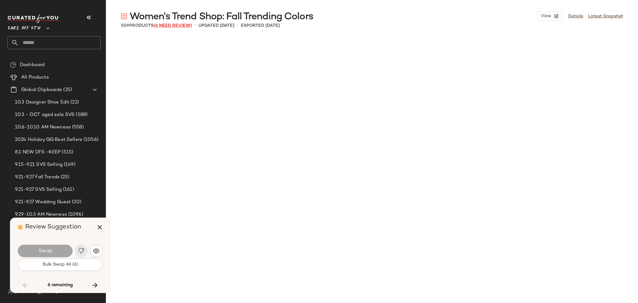
scroll to position [3730, 0]
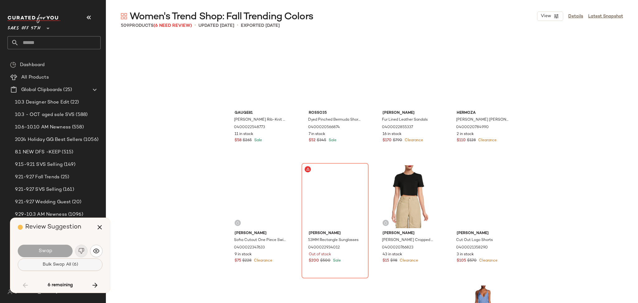
click at [50, 264] on span "Bulk Swap All (6)" at bounding box center [60, 264] width 36 height 5
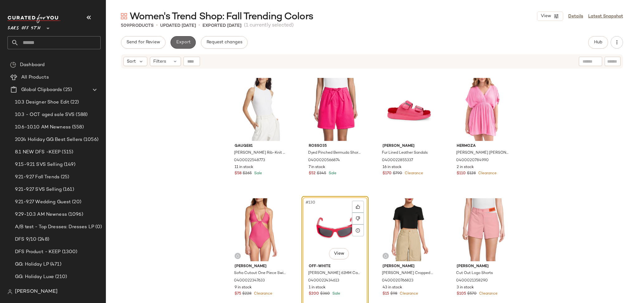
click at [180, 42] on span "Export" at bounding box center [183, 42] width 15 height 5
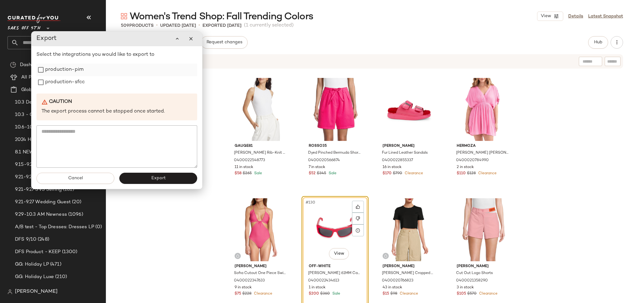
click at [74, 74] on label "production-pim" at bounding box center [64, 70] width 38 height 12
click at [75, 81] on label "production-sfcc" at bounding box center [65, 82] width 40 height 12
click at [141, 177] on button "Export" at bounding box center [158, 178] width 78 height 11
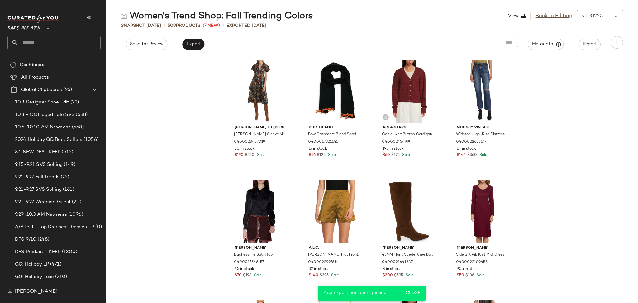
click at [51, 46] on input "text" at bounding box center [60, 42] width 82 height 13
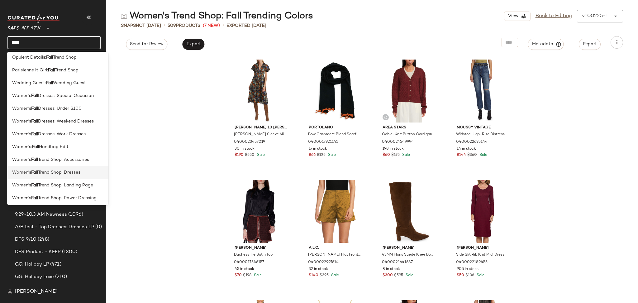
scroll to position [227, 0]
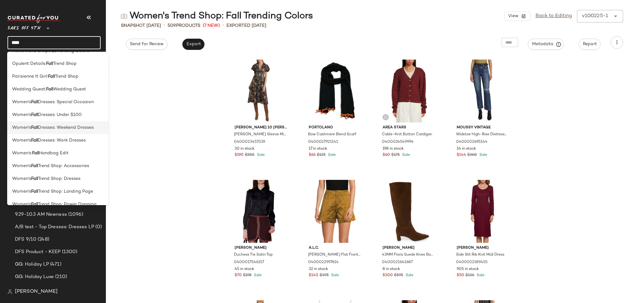
type input "****"
click at [82, 127] on span "Dresses: Weekend Dresses" at bounding box center [66, 127] width 56 height 7
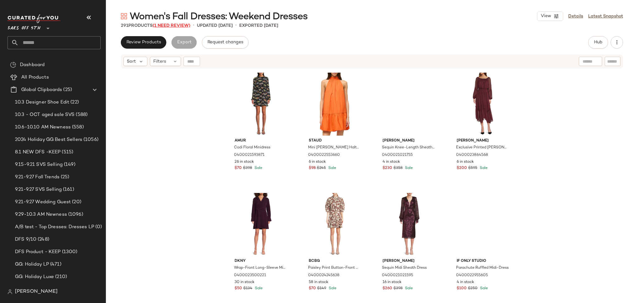
click at [175, 24] on span "(1 Need Review)" at bounding box center [172, 25] width 38 height 5
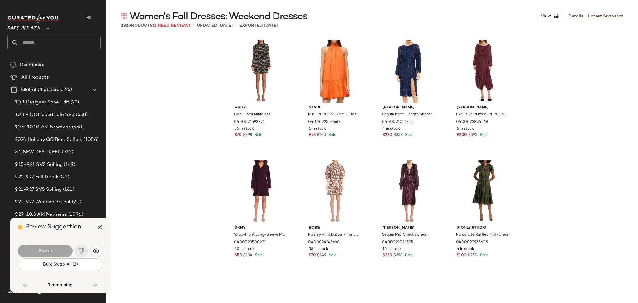
scroll to position [8061, 0]
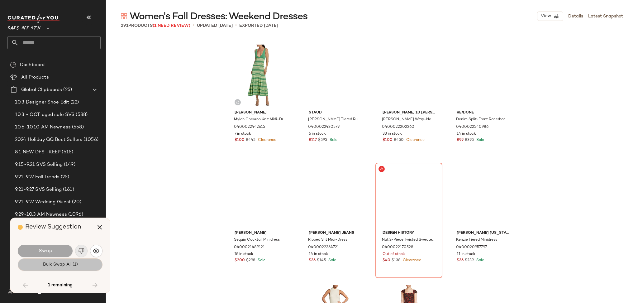
click at [87, 267] on button "Bulk Swap All (1)" at bounding box center [60, 264] width 85 height 12
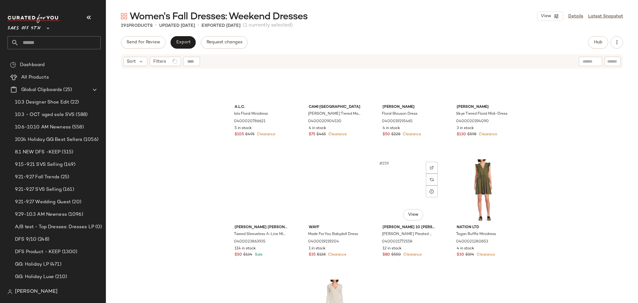
scroll to position [7619, 0]
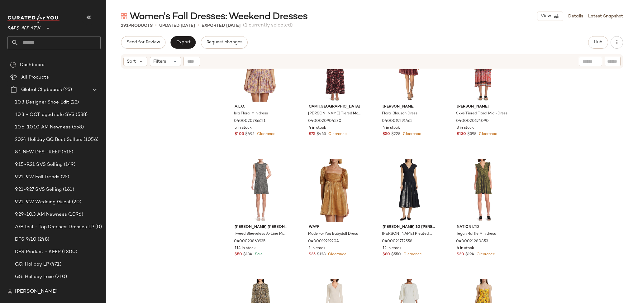
drag, startPoint x: 634, startPoint y: 287, endPoint x: 626, endPoint y: 24, distance: 263.8
click at [626, 24] on div "Women's Fall Dresses: Weekend Dresses View Details Latest Snapshot 291 Products…" at bounding box center [372, 156] width 532 height 293
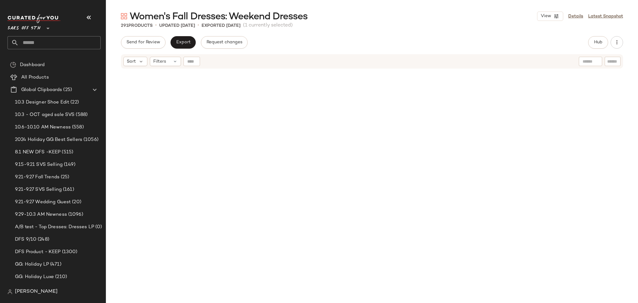
scroll to position [0, 0]
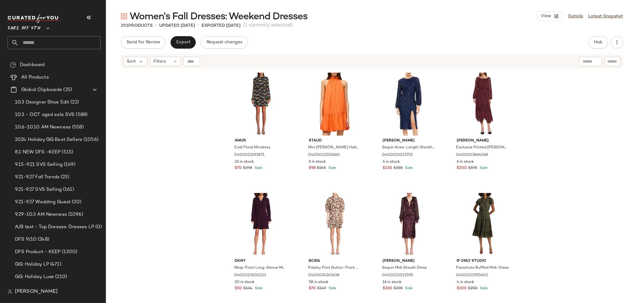
click at [501, 29] on div "Women's Fall Dresses: Weekend Dresses View Details Latest Snapshot 291 Products…" at bounding box center [372, 156] width 532 height 293
click at [594, 41] on span "Hub" at bounding box center [598, 42] width 9 height 5
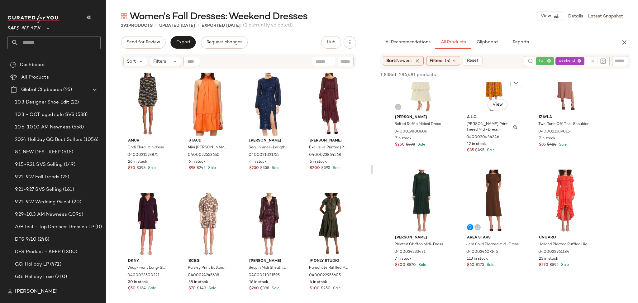
scroll to position [159, 0]
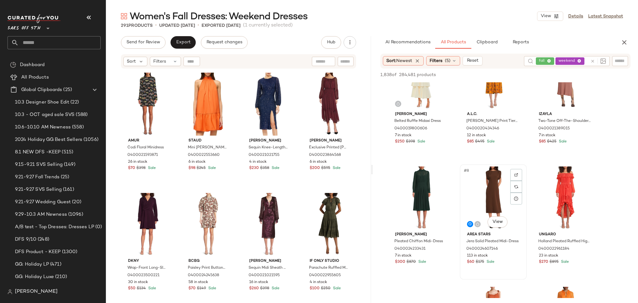
click at [486, 191] on div "#8 View" at bounding box center [493, 197] width 63 height 63
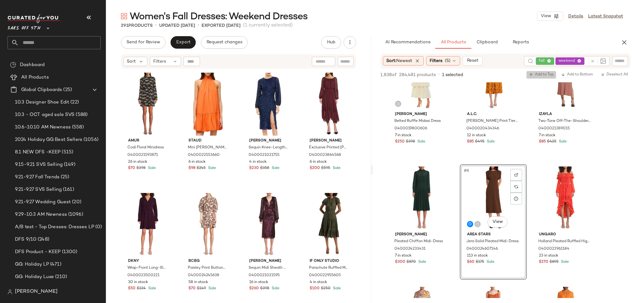
click at [536, 73] on span "Add to Top" at bounding box center [541, 75] width 25 height 4
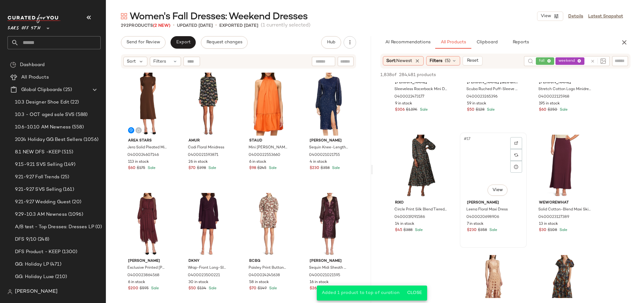
scroll to position [552, 0]
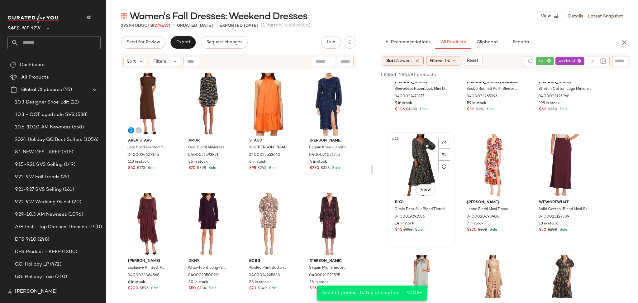
click at [413, 155] on div "#16 View" at bounding box center [421, 165] width 63 height 63
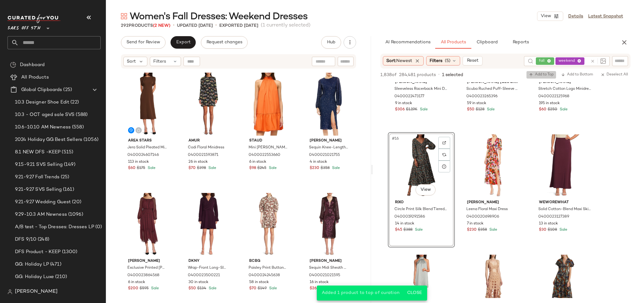
click at [538, 73] on span "Add to Top" at bounding box center [541, 75] width 25 height 4
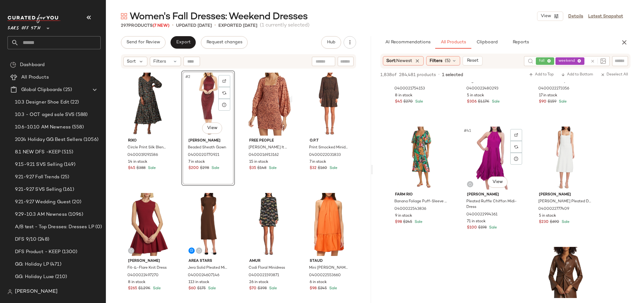
scroll to position [1523, 0]
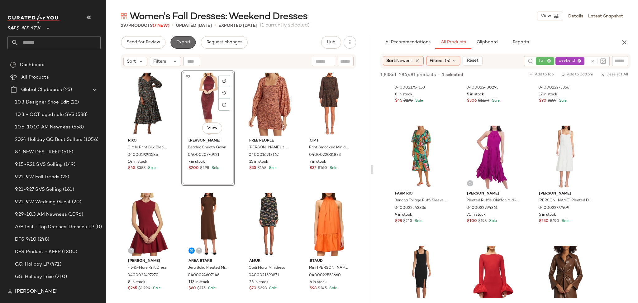
click at [185, 47] on button "Export" at bounding box center [183, 42] width 25 height 12
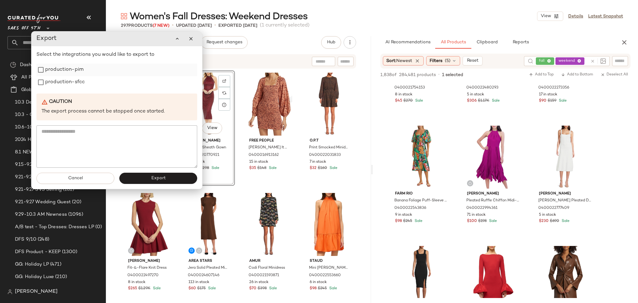
click at [56, 65] on label "production-pim" at bounding box center [64, 70] width 38 height 12
click at [59, 78] on label "production-sfcc" at bounding box center [65, 82] width 40 height 12
click at [142, 180] on button "Export" at bounding box center [158, 178] width 78 height 11
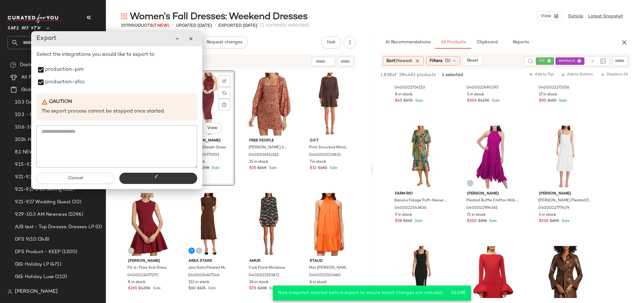
scroll to position [2245, 0]
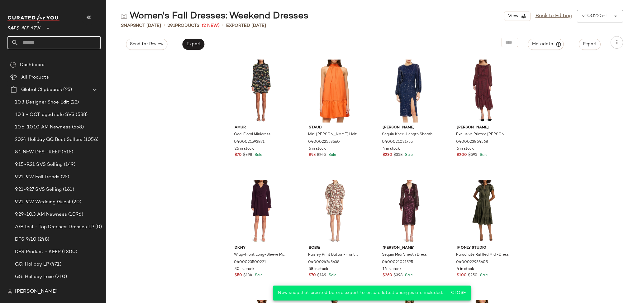
click at [53, 46] on input "text" at bounding box center [60, 42] width 82 height 13
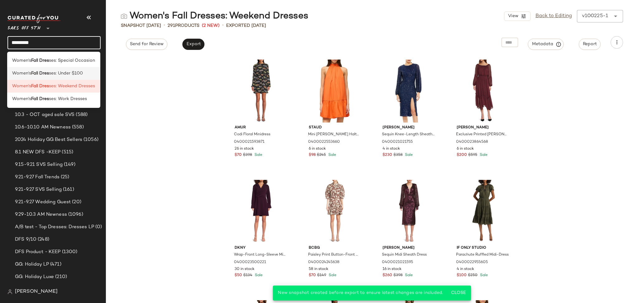
type input "*********"
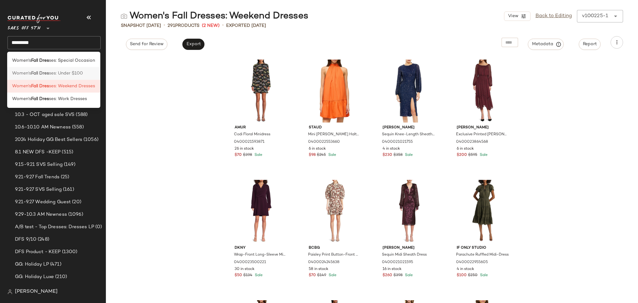
click at [73, 69] on div "Women's Fall Dres ses: Under $100" at bounding box center [53, 73] width 93 height 13
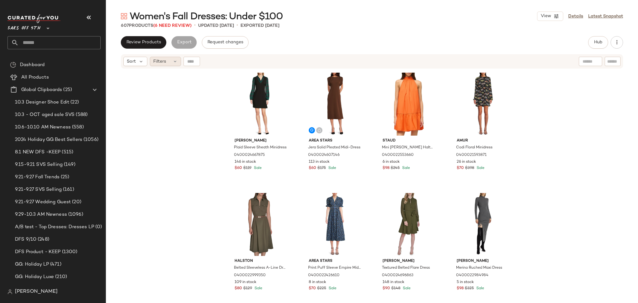
click at [168, 62] on div "Filters" at bounding box center [165, 61] width 31 height 9
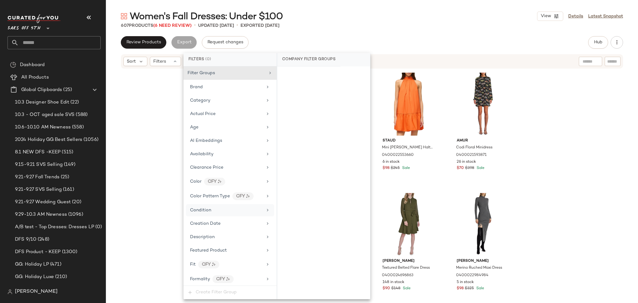
scroll to position [314, 0]
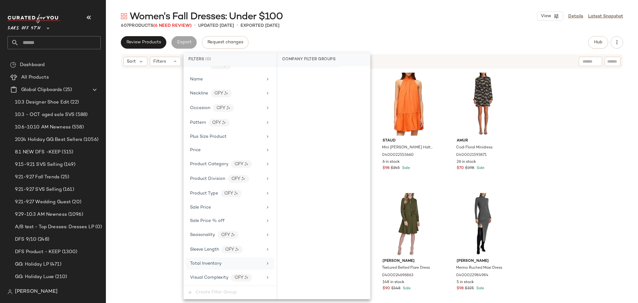
click at [226, 265] on div "Total Inventory" at bounding box center [226, 263] width 73 height 7
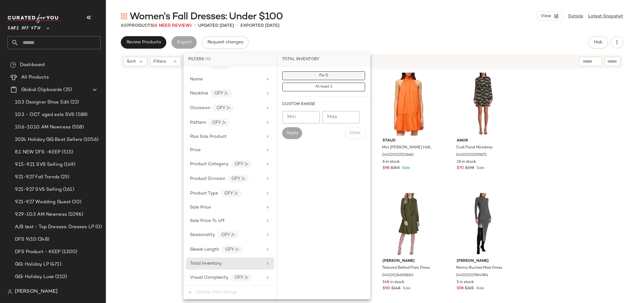
click at [322, 77] on span "For 0" at bounding box center [323, 76] width 9 height 4
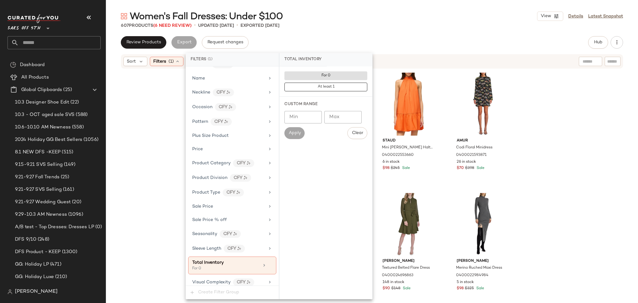
click at [368, 37] on div "Review Products Export Request changes Hub Send for Review External Review Inte…" at bounding box center [372, 42] width 502 height 12
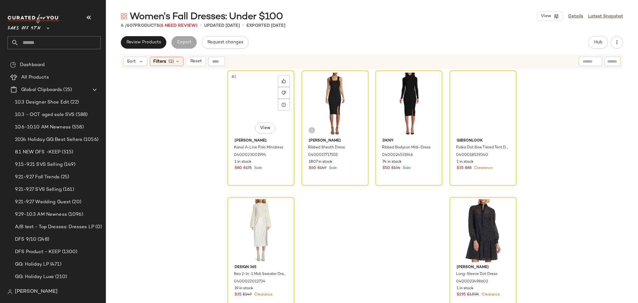
click at [254, 107] on div "#1 View" at bounding box center [261, 104] width 63 height 63
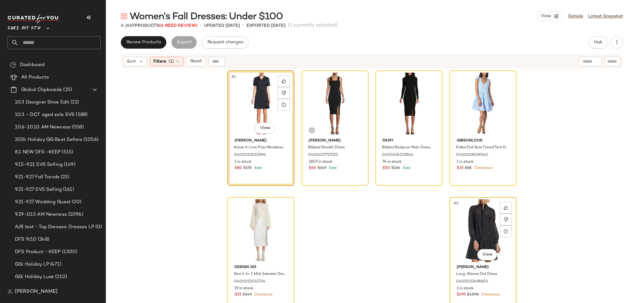
click at [470, 232] on div "#6 View" at bounding box center [483, 230] width 63 height 63
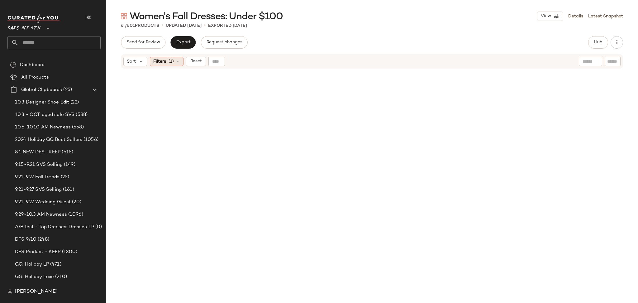
click at [171, 64] on span "(1)" at bounding box center [171, 61] width 5 height 7
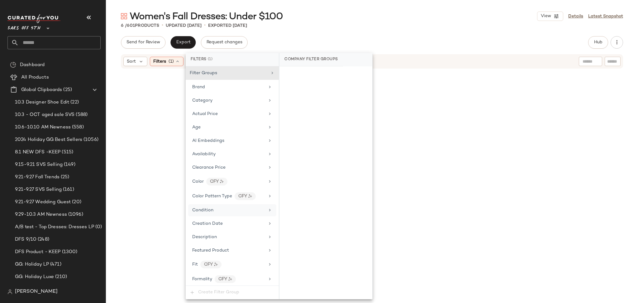
scroll to position [319, 0]
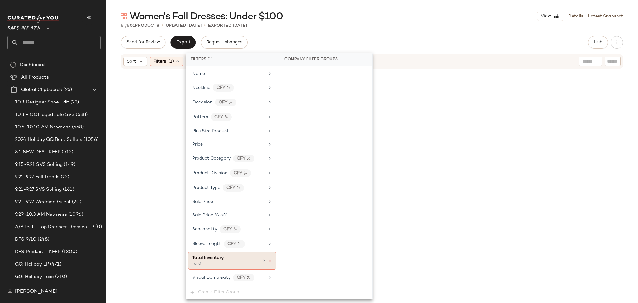
click at [268, 261] on icon at bounding box center [270, 260] width 4 height 4
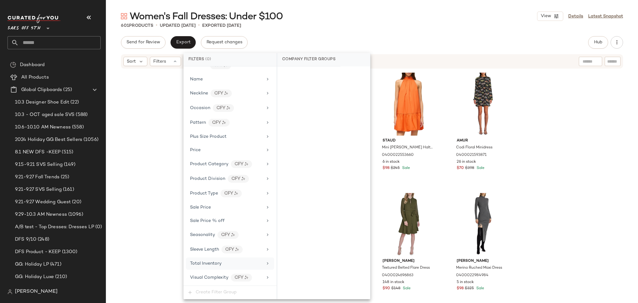
click at [416, 52] on div "Send for Review Export Request changes Hub Send for Review External Review Inte…" at bounding box center [372, 169] width 532 height 267
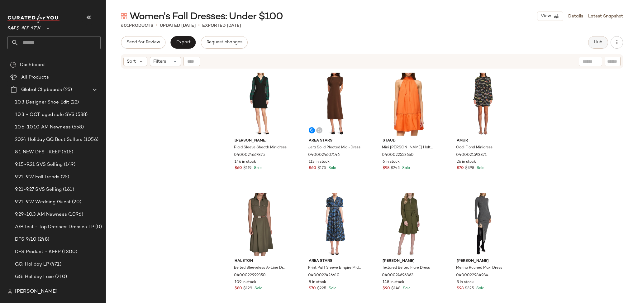
click at [598, 40] on span "Hub" at bounding box center [598, 42] width 9 height 5
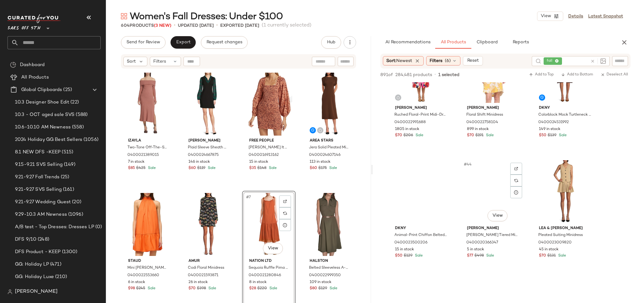
scroll to position [1609, 0]
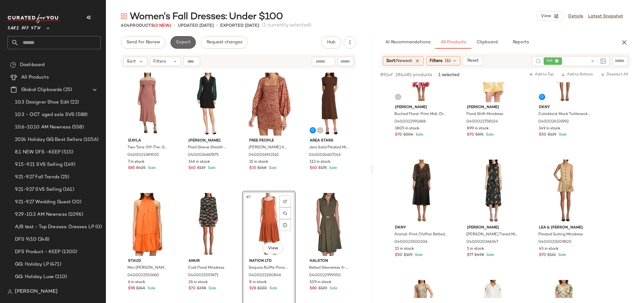
click at [182, 42] on span "Export" at bounding box center [183, 42] width 15 height 5
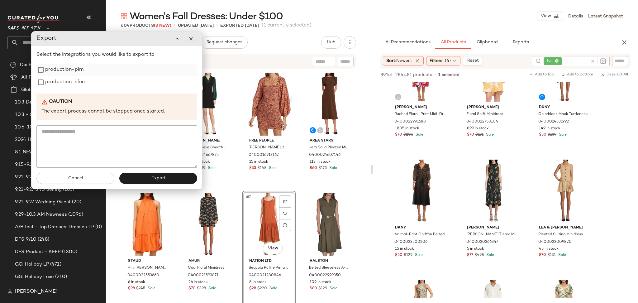
click at [45, 75] on label "production-pim" at bounding box center [64, 70] width 38 height 12
click at [46, 84] on label "production-sfcc" at bounding box center [65, 82] width 40 height 12
click at [153, 180] on span "Export" at bounding box center [158, 178] width 15 height 5
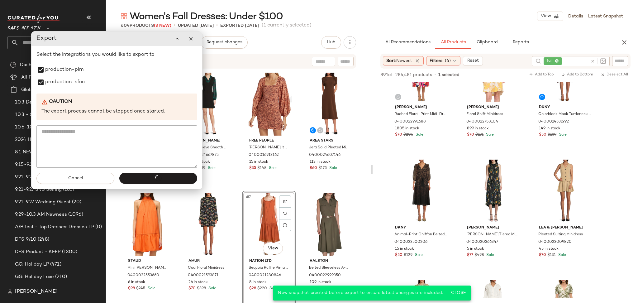
scroll to position [2331, 0]
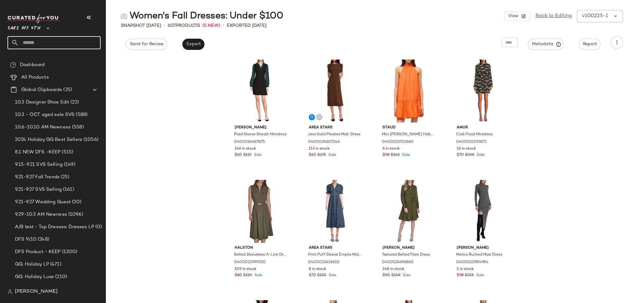
click at [67, 45] on input "text" at bounding box center [60, 42] width 82 height 13
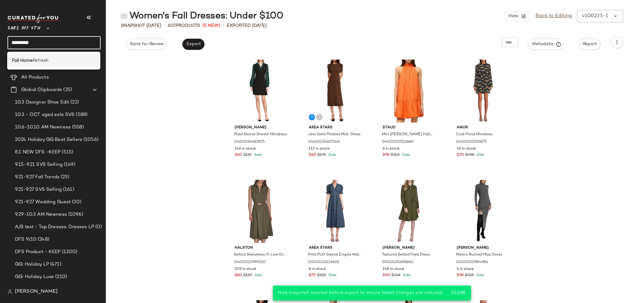
type input "*********"
click at [35, 60] on span "Refresh" at bounding box center [41, 60] width 16 height 7
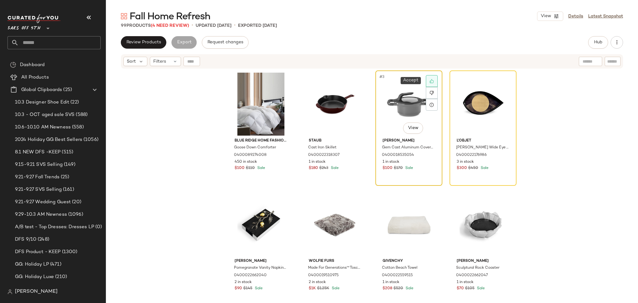
click at [432, 78] on div at bounding box center [432, 81] width 12 height 12
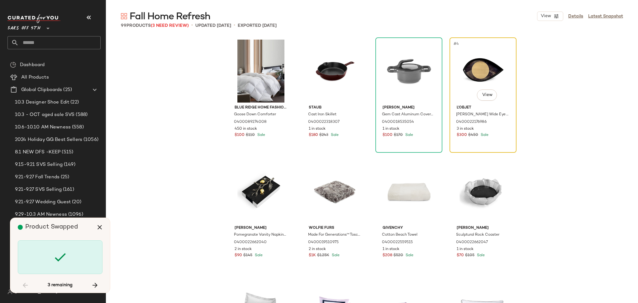
click at [488, 66] on div "#4 View" at bounding box center [483, 71] width 63 height 63
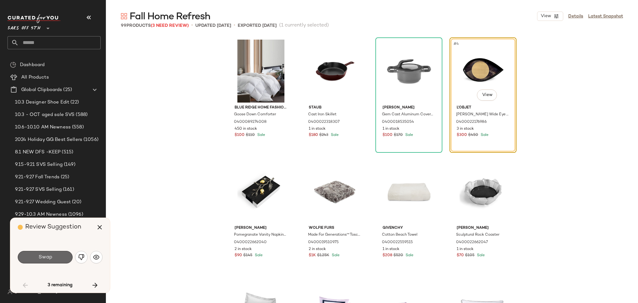
click at [55, 255] on button "Swap" at bounding box center [45, 257] width 55 height 12
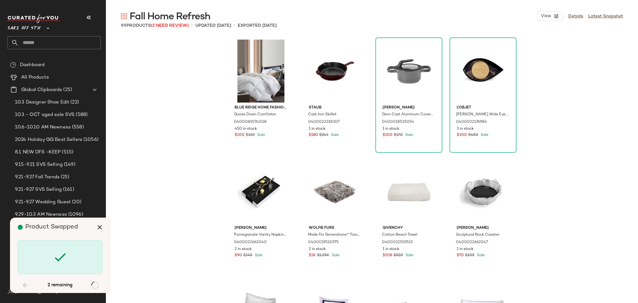
scroll to position [1804, 0]
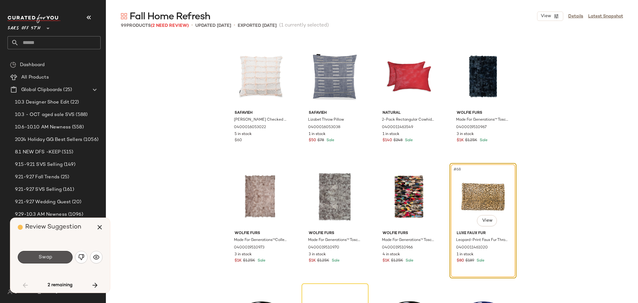
click at [55, 255] on button "Swap" at bounding box center [45, 257] width 55 height 12
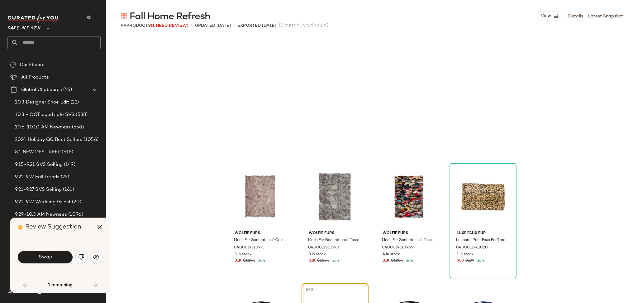
scroll to position [1925, 0]
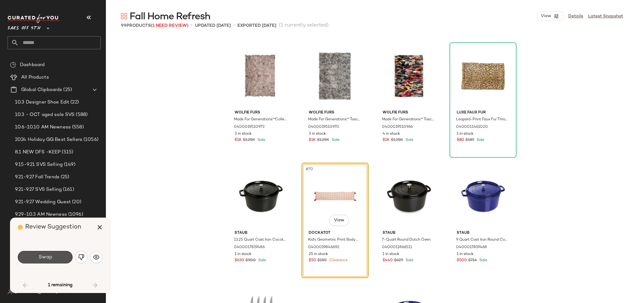
click at [55, 255] on button "Swap" at bounding box center [45, 257] width 55 height 12
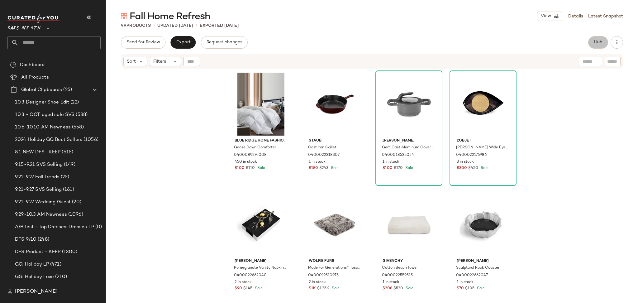
click at [597, 40] on span "Hub" at bounding box center [598, 42] width 9 height 5
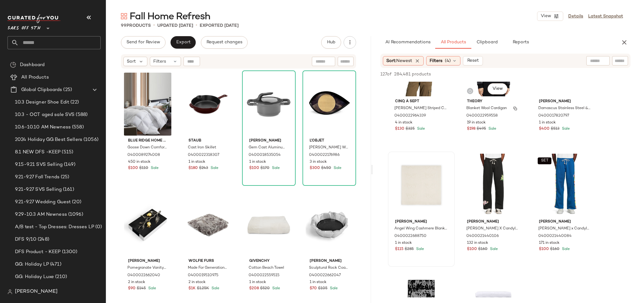
scroll to position [291, 0]
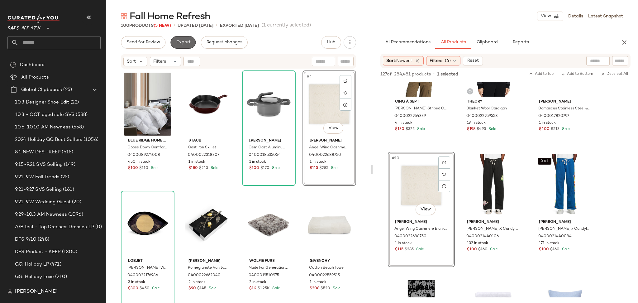
click at [184, 44] on span "Export" at bounding box center [183, 42] width 15 height 5
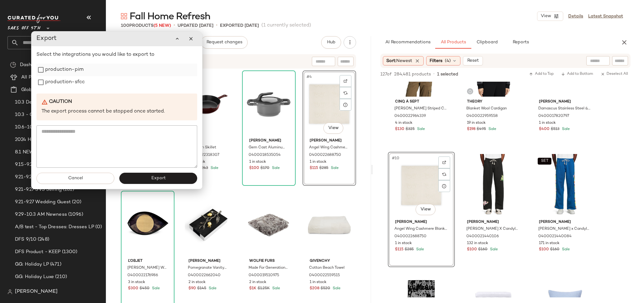
click at [60, 69] on label "production-pim" at bounding box center [64, 70] width 38 height 12
click at [62, 77] on label "production-sfcc" at bounding box center [65, 82] width 40 height 12
click at [158, 176] on span "Export" at bounding box center [158, 178] width 15 height 5
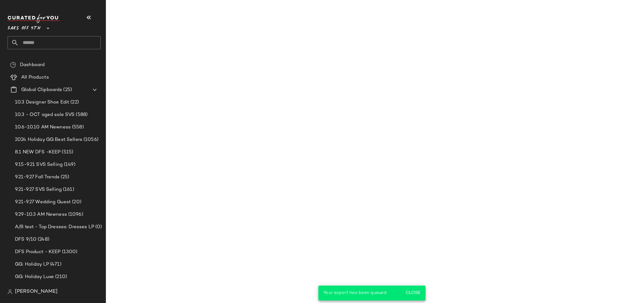
scroll to position [411, 0]
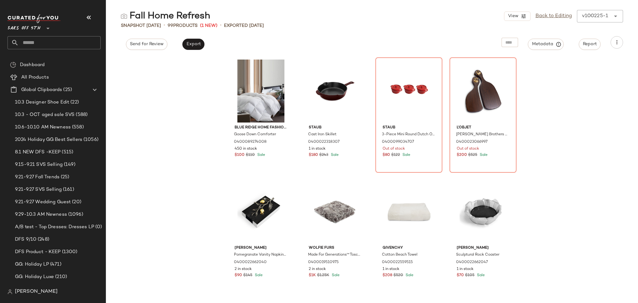
click at [59, 41] on input "text" at bounding box center [60, 42] width 82 height 13
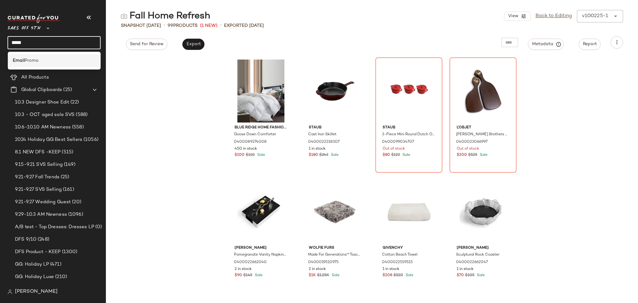
type input "*****"
click at [41, 60] on div "Email Promo" at bounding box center [54, 60] width 83 height 7
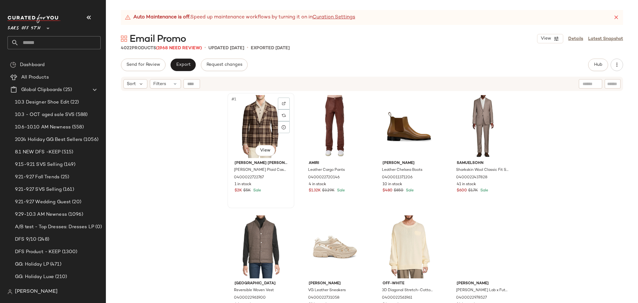
click at [251, 108] on div "#1 View" at bounding box center [261, 126] width 63 height 63
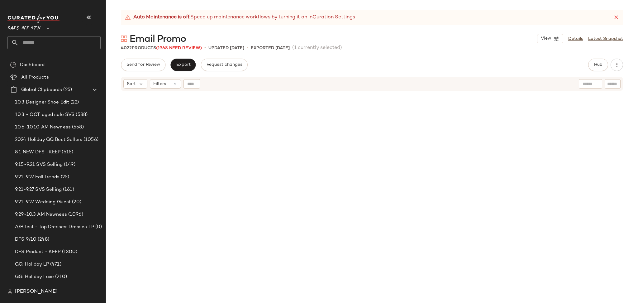
scroll to position [120814, 0]
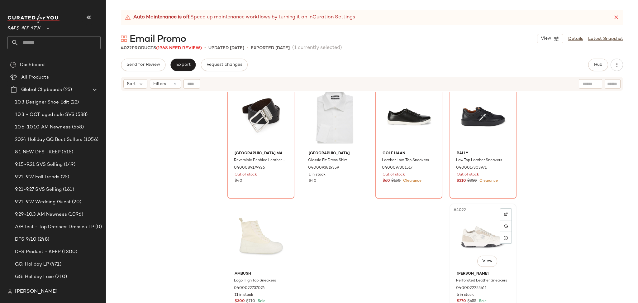
click at [468, 234] on div "#4022 View" at bounding box center [483, 237] width 63 height 63
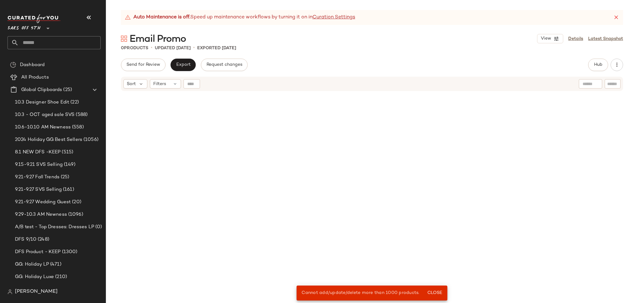
scroll to position [116963, 0]
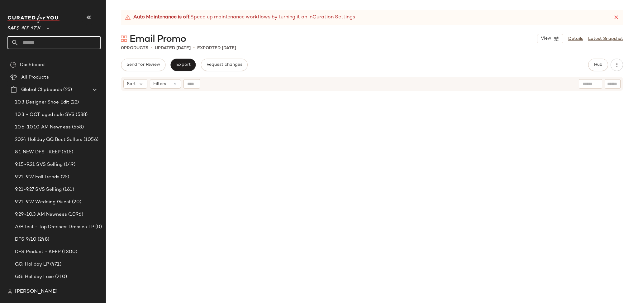
click at [71, 44] on input "text" at bounding box center [60, 42] width 82 height 13
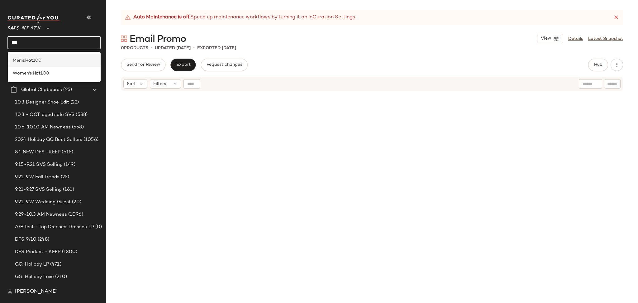
type input "***"
click at [63, 61] on div "Men's: Hot 100" at bounding box center [54, 60] width 83 height 7
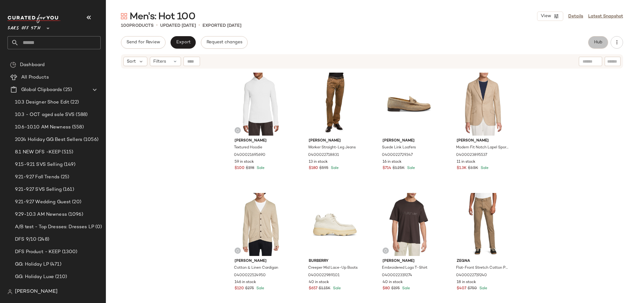
click at [592, 40] on button "Hub" at bounding box center [598, 42] width 20 height 12
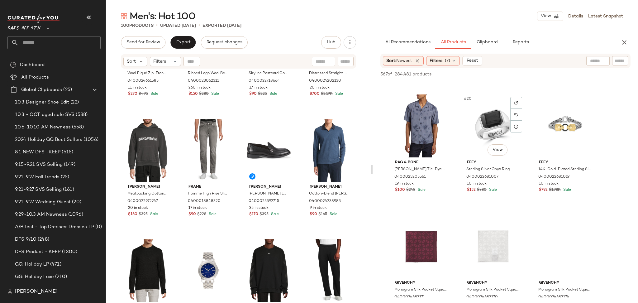
scroll to position [713, 0]
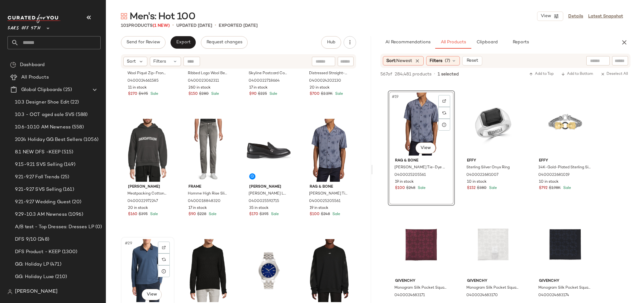
click at [143, 259] on div "#29 View" at bounding box center [147, 270] width 49 height 63
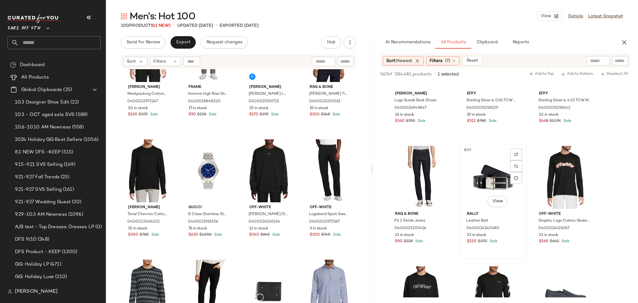
scroll to position [1021, 0]
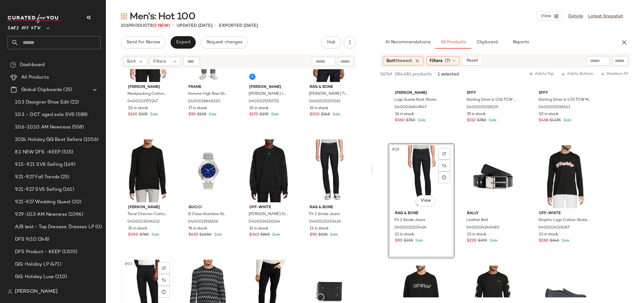
click at [143, 278] on div "#33 View" at bounding box center [147, 291] width 49 height 63
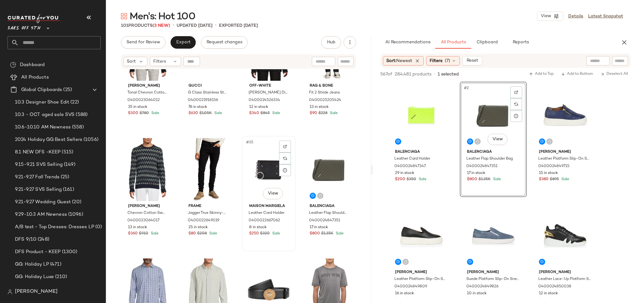
click at [259, 174] on div "#35 View" at bounding box center [268, 169] width 49 height 63
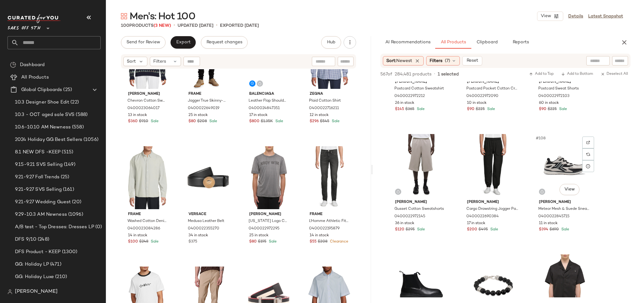
scroll to position [4162, 0]
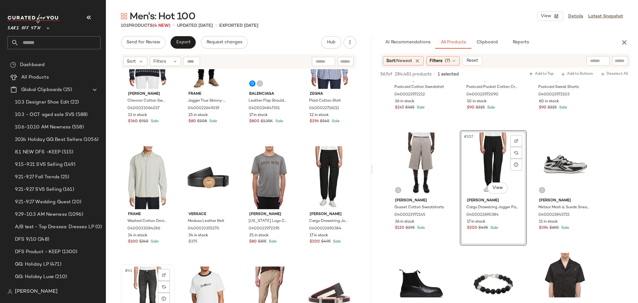
click at [145, 274] on div "#41 View" at bounding box center [147, 298] width 49 height 63
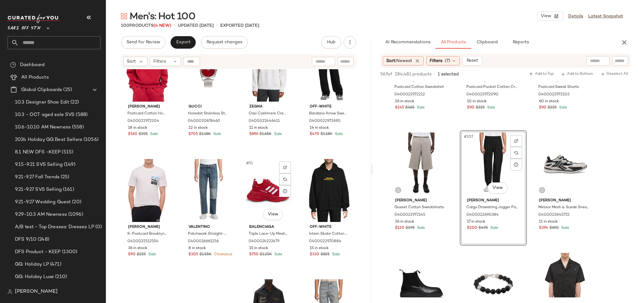
scroll to position [1393, 0]
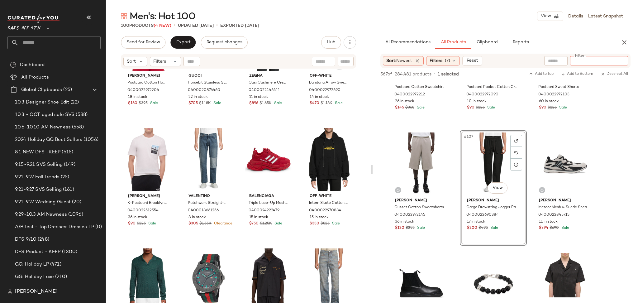
click at [622, 59] on input "Filter" at bounding box center [599, 61] width 53 height 7
type input "*****"
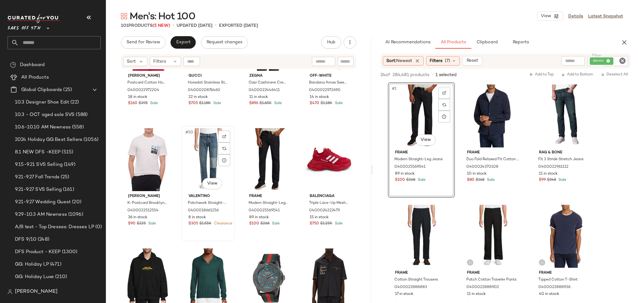
click at [209, 156] on div "#50 View" at bounding box center [208, 159] width 49 height 63
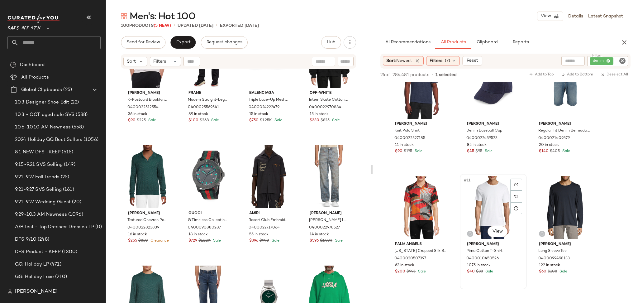
scroll to position [270, 0]
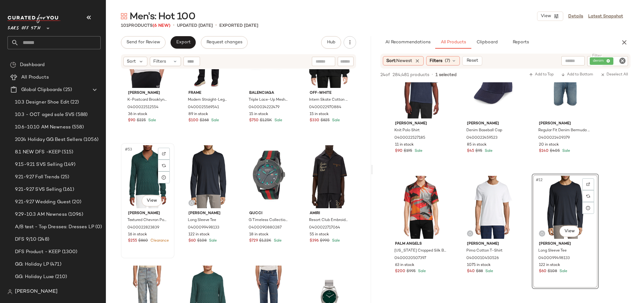
click at [151, 182] on div "#53 View" at bounding box center [147, 176] width 49 height 63
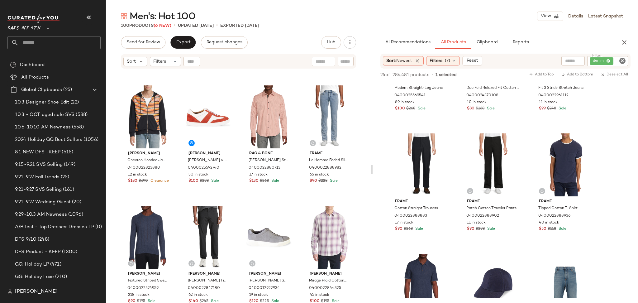
scroll to position [64, 0]
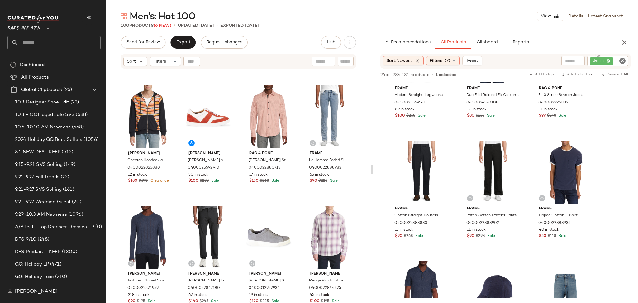
click at [625, 59] on icon "Clear Filter" at bounding box center [622, 60] width 7 height 7
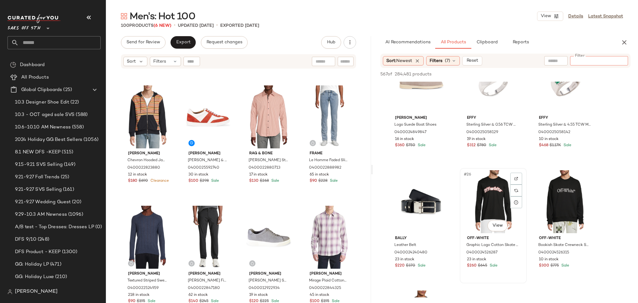
scroll to position [880, 0]
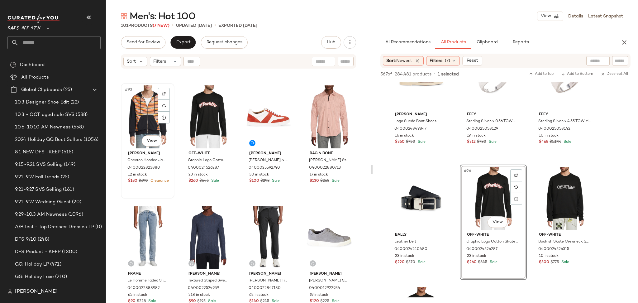
click at [136, 122] on div "#93 View" at bounding box center [147, 116] width 49 height 63
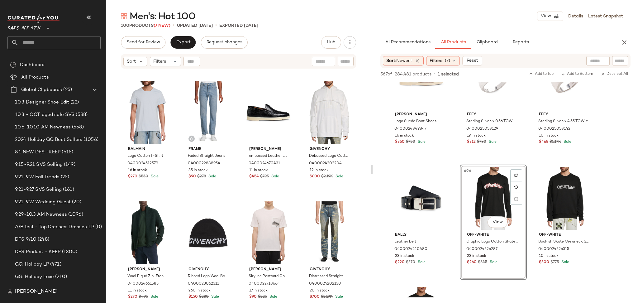
scroll to position [326, 0]
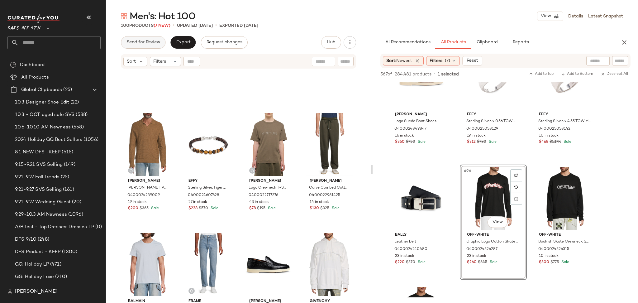
click at [145, 42] on span "Send for Review" at bounding box center [143, 42] width 34 height 5
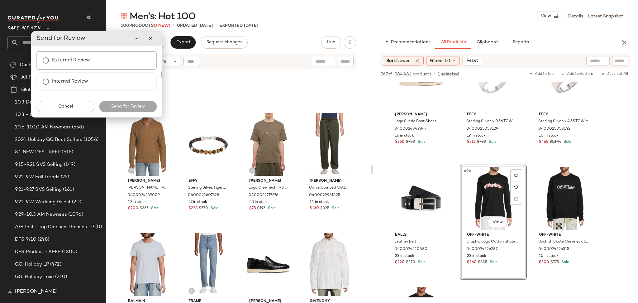
click at [91, 59] on div "External Review" at bounding box center [96, 60] width 120 height 19
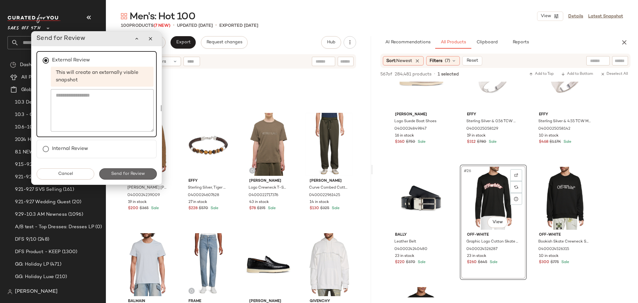
click at [125, 173] on span "Send for Review" at bounding box center [128, 173] width 34 height 5
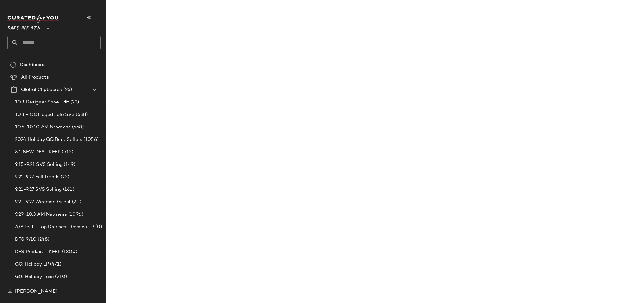
scroll to position [1240, 0]
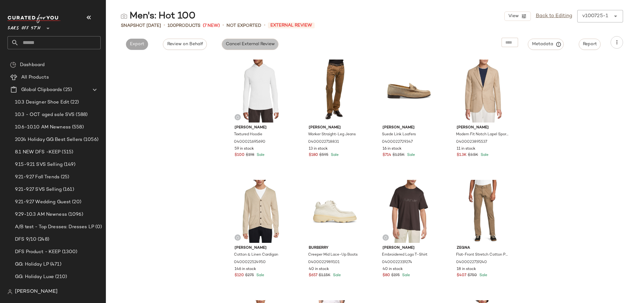
click at [245, 50] on button "Cancel External Review" at bounding box center [250, 44] width 57 height 11
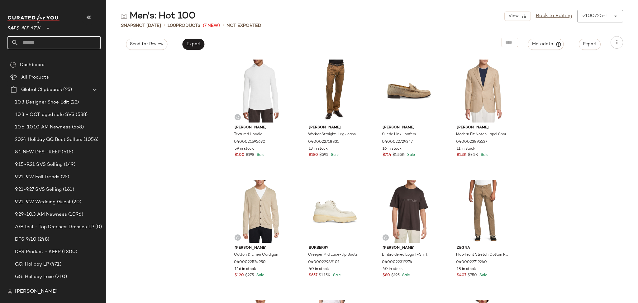
click at [69, 41] on input "text" at bounding box center [60, 42] width 82 height 13
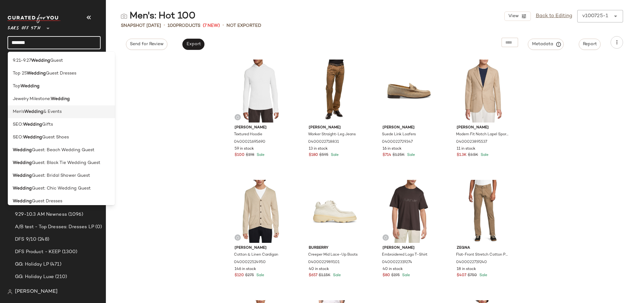
type input "*******"
click at [62, 110] on span "& Events" at bounding box center [52, 111] width 18 height 7
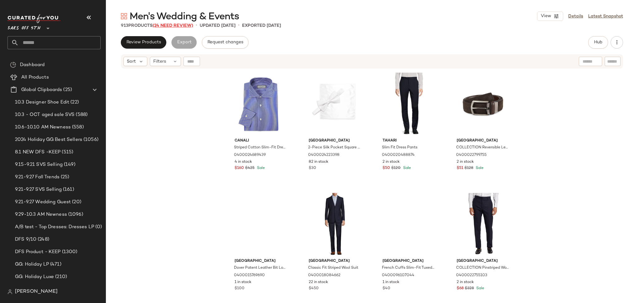
click at [179, 26] on span "(24 Need Review)" at bounding box center [173, 25] width 41 height 5
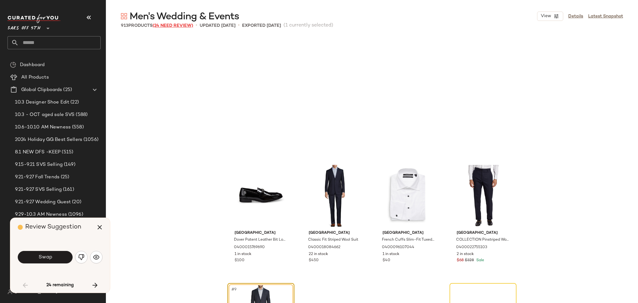
scroll to position [125, 0]
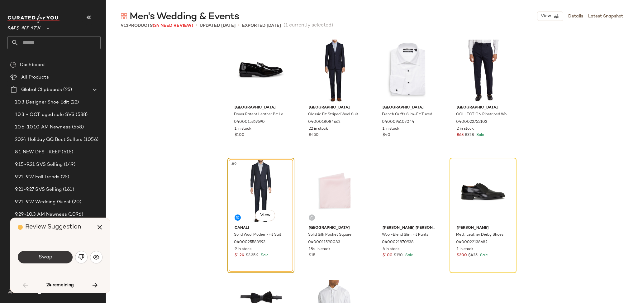
click at [48, 252] on button "Swap" at bounding box center [45, 257] width 55 height 12
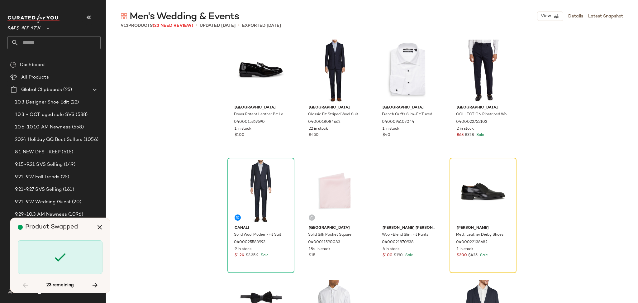
scroll to position [120, 0]
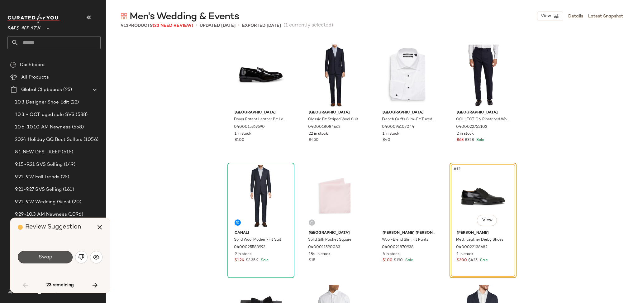
click at [48, 252] on button "Swap" at bounding box center [45, 257] width 55 height 12
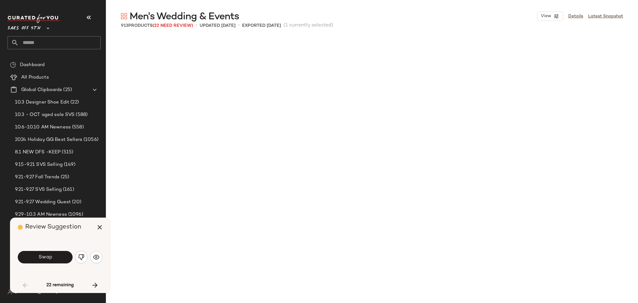
scroll to position [481, 0]
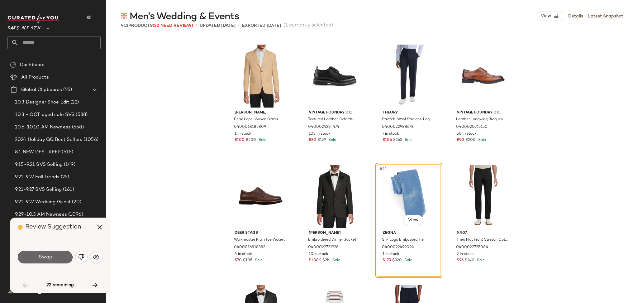
click at [48, 257] on span "Swap" at bounding box center [45, 257] width 14 height 6
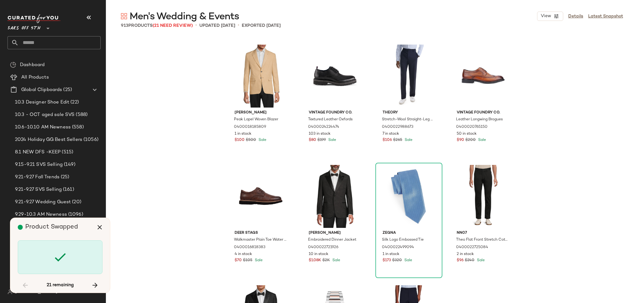
scroll to position [1203, 0]
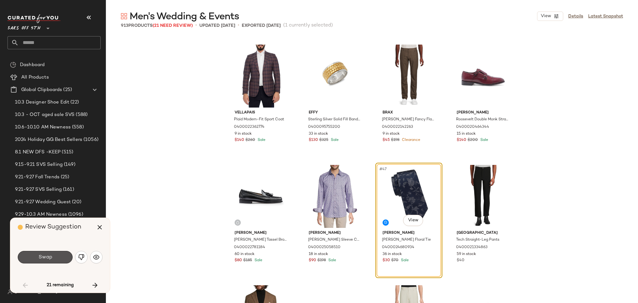
click at [48, 257] on span "Swap" at bounding box center [45, 257] width 14 height 6
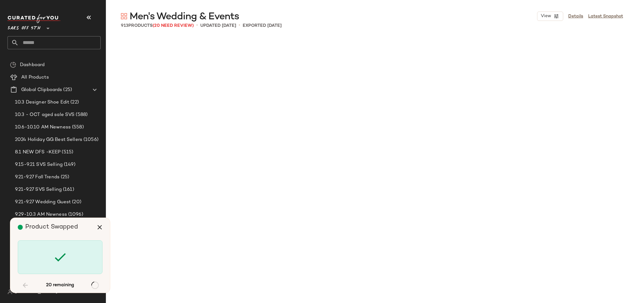
scroll to position [3008, 0]
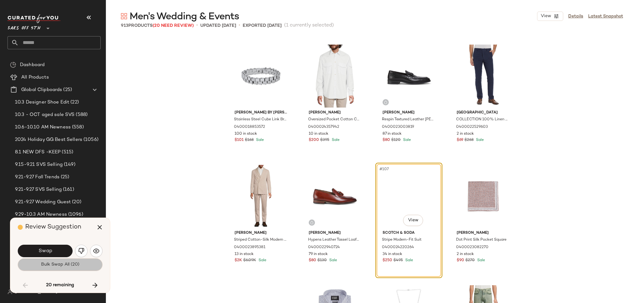
click at [67, 266] on span "Bulk Swap All (20)" at bounding box center [60, 264] width 39 height 5
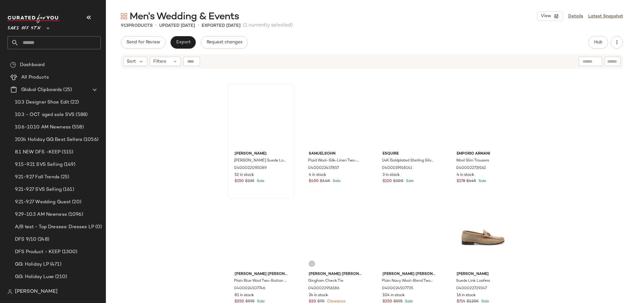
scroll to position [2242, 0]
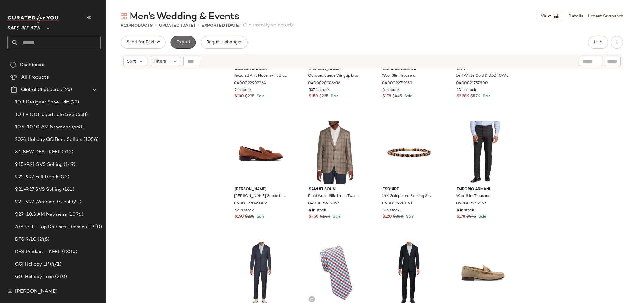
click at [187, 43] on span "Export" at bounding box center [183, 42] width 15 height 5
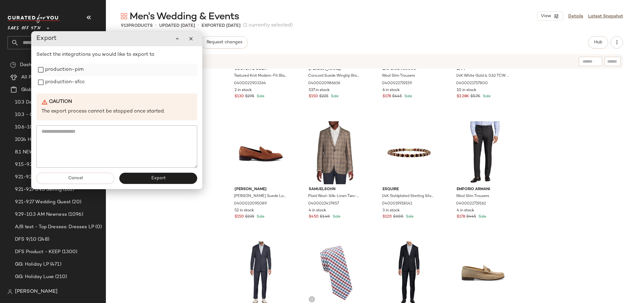
click at [63, 70] on label "production-pim" at bounding box center [64, 70] width 38 height 12
click at [60, 81] on label "production-sfcc" at bounding box center [65, 82] width 40 height 12
click at [144, 180] on button "Export" at bounding box center [158, 178] width 78 height 11
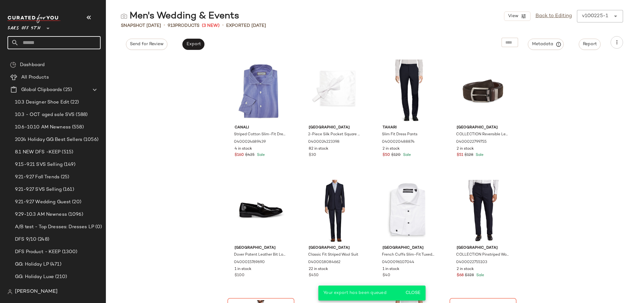
click at [74, 42] on input "text" at bounding box center [60, 42] width 82 height 13
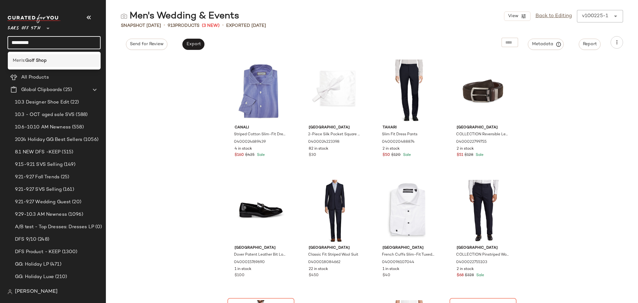
type input "*********"
click at [60, 55] on div "Men's: Golf Shop" at bounding box center [54, 60] width 93 height 13
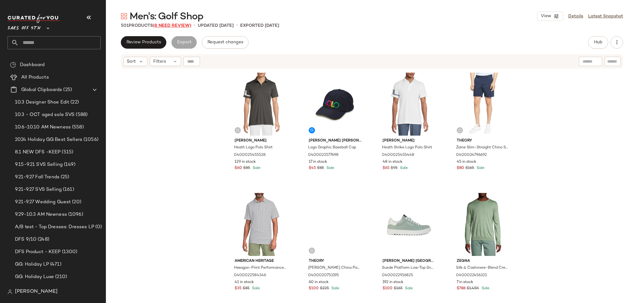
click at [164, 26] on span "(8 Need Review)" at bounding box center [172, 25] width 38 height 5
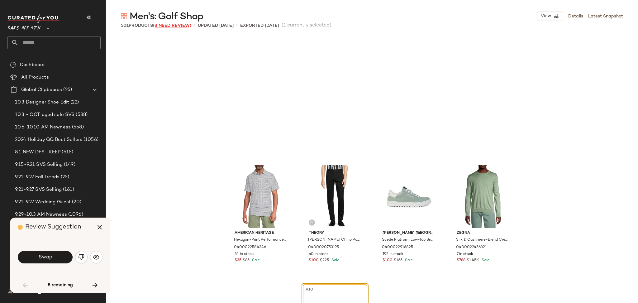
scroll to position [125, 0]
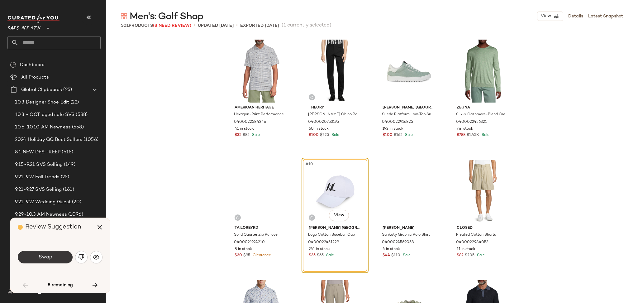
click at [50, 254] on span "Swap" at bounding box center [45, 257] width 14 height 6
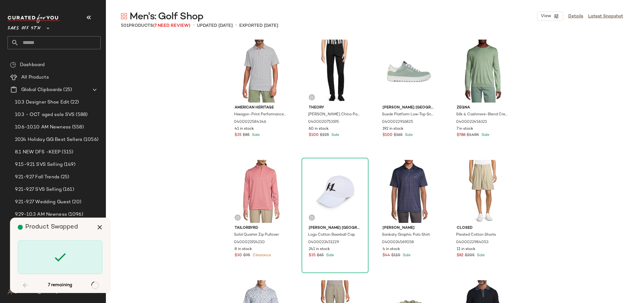
scroll to position [4572, 0]
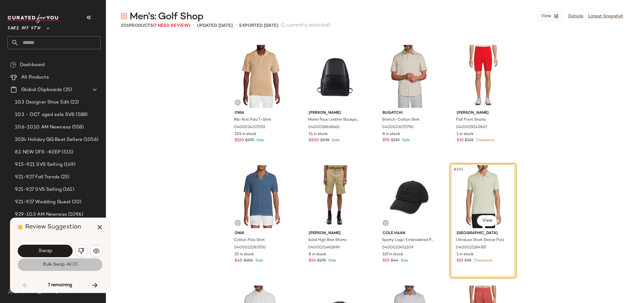
click at [55, 262] on span "Bulk Swap All (7)" at bounding box center [59, 264] width 35 height 5
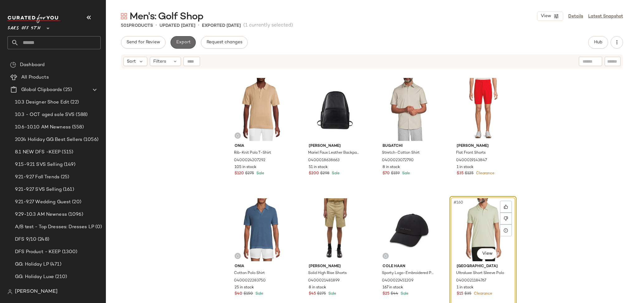
click at [182, 42] on span "Export" at bounding box center [183, 42] width 15 height 5
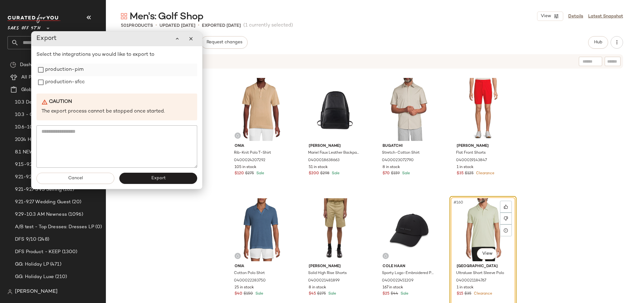
click at [72, 70] on label "production-pim" at bounding box center [64, 70] width 38 height 12
click at [72, 82] on label "production-sfcc" at bounding box center [65, 82] width 40 height 12
click at [142, 175] on button "Export" at bounding box center [158, 178] width 78 height 11
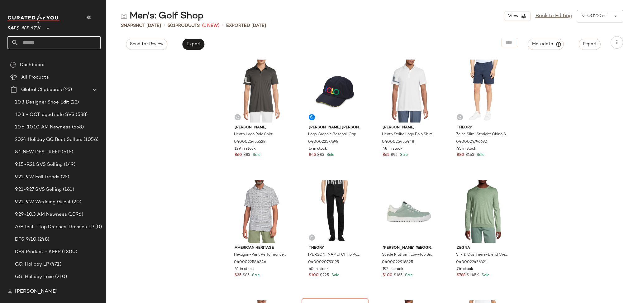
click at [81, 37] on input "text" at bounding box center [60, 42] width 82 height 13
type input "***"
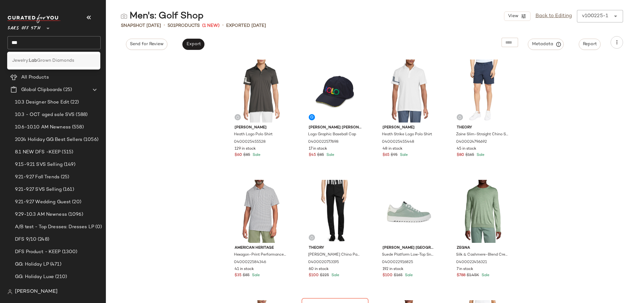
click at [66, 58] on span "Grown Diamonds" at bounding box center [55, 60] width 37 height 7
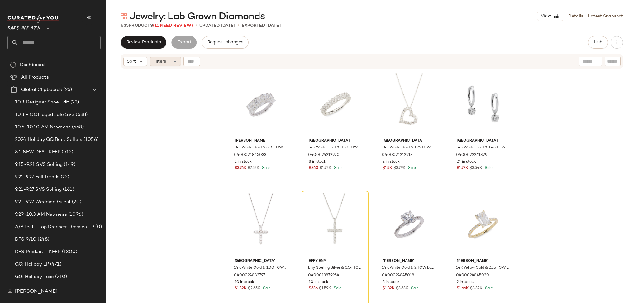
click at [161, 61] on span "Filters" at bounding box center [159, 61] width 13 height 7
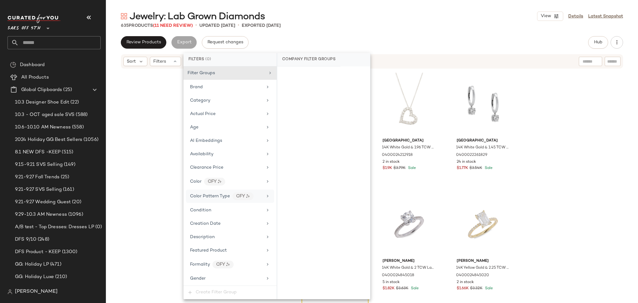
scroll to position [242, 0]
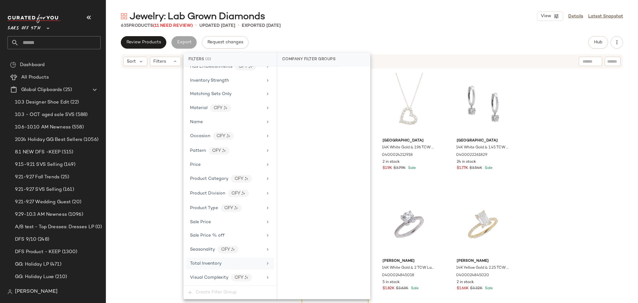
click at [217, 262] on span "Total Inventory" at bounding box center [205, 263] width 31 height 5
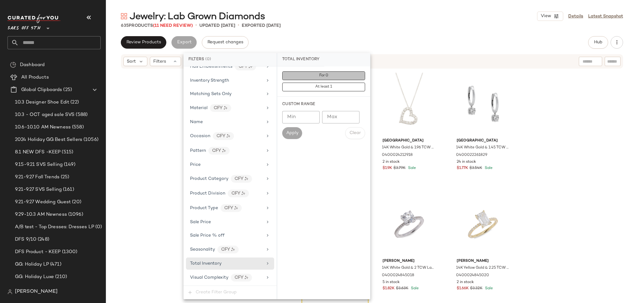
click at [337, 78] on button "For 0" at bounding box center [323, 75] width 83 height 9
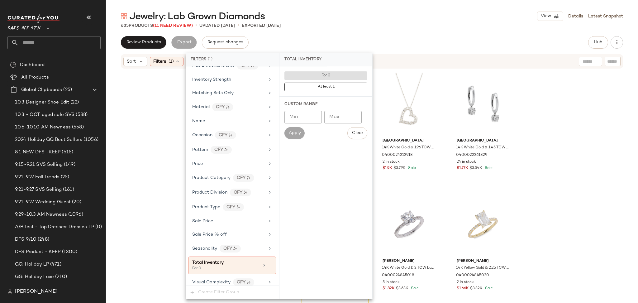
click at [387, 29] on div "Jewelry: Lab Grown Diamonds View Details Latest Snapshot 635 Products (11 Need …" at bounding box center [372, 156] width 532 height 293
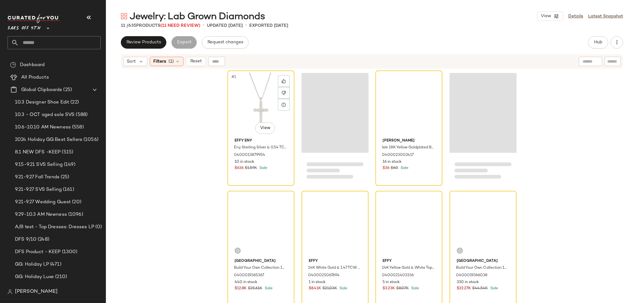
click at [261, 99] on div "#1 View" at bounding box center [261, 104] width 63 height 63
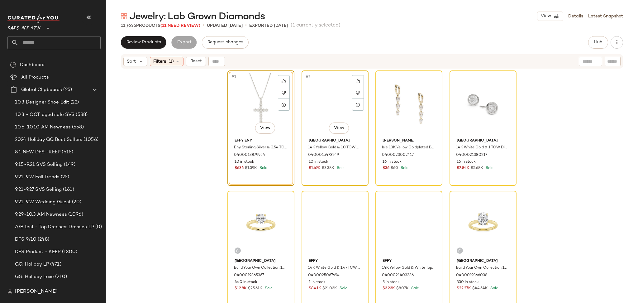
scroll to position [107, 0]
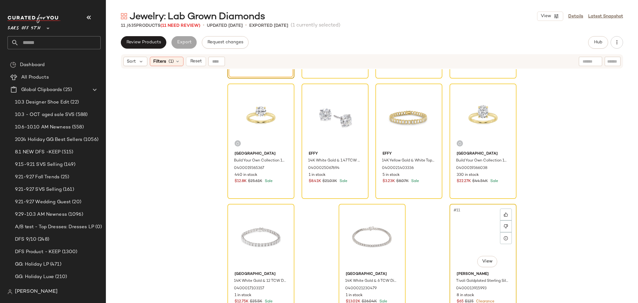
click at [474, 228] on div "#11 View" at bounding box center [483, 237] width 63 height 63
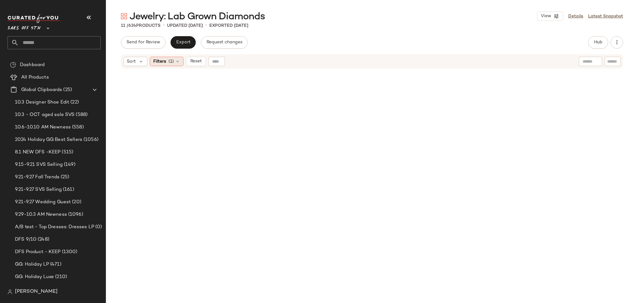
click at [177, 60] on icon at bounding box center [177, 61] width 5 height 5
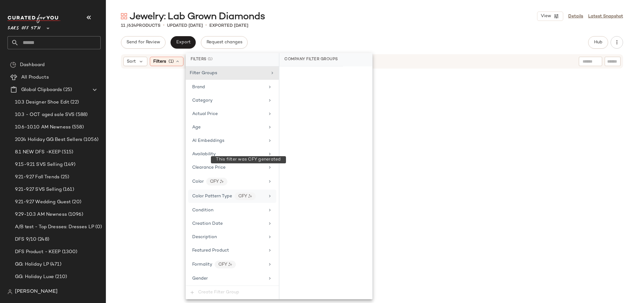
scroll to position [247, 0]
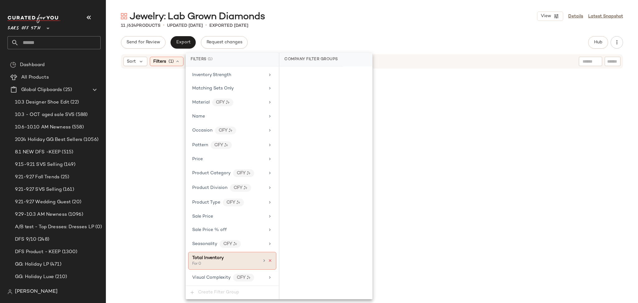
click at [268, 259] on icon at bounding box center [270, 260] width 4 height 4
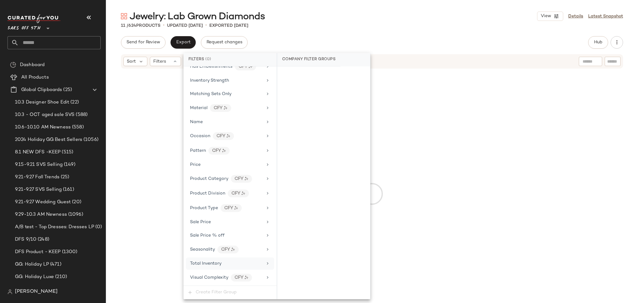
scroll to position [242, 0]
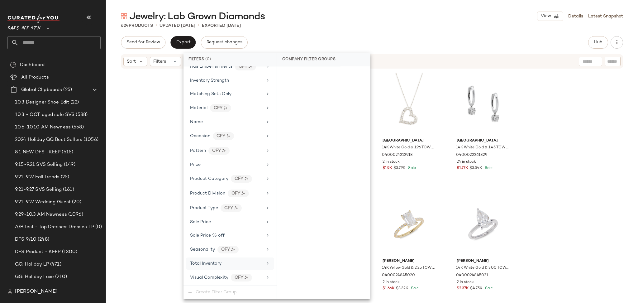
click at [526, 41] on div "Send for Review Export Request changes Hub Send for Review External Review Inte…" at bounding box center [372, 42] width 502 height 12
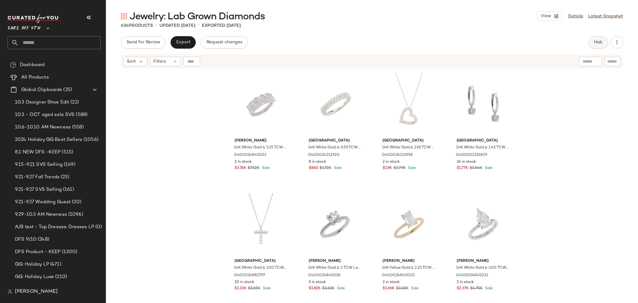
click at [594, 42] on span "Hub" at bounding box center [598, 42] width 9 height 5
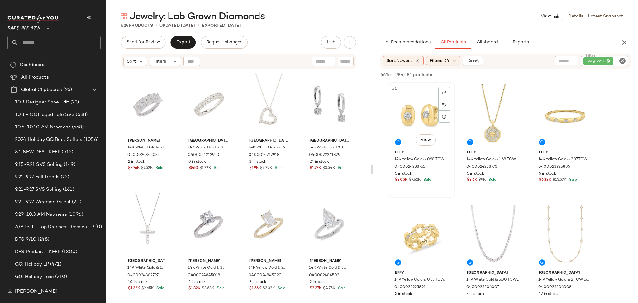
click at [416, 121] on div "#1 View" at bounding box center [421, 115] width 63 height 63
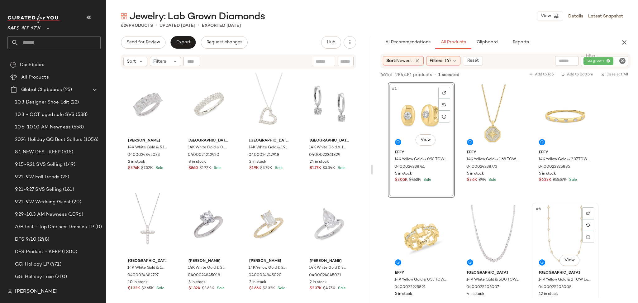
click at [555, 223] on div "#6 View" at bounding box center [565, 236] width 63 height 63
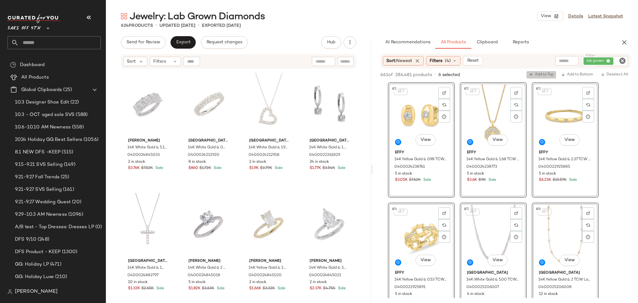
click at [542, 75] on span "Add to Top" at bounding box center [541, 75] width 25 height 4
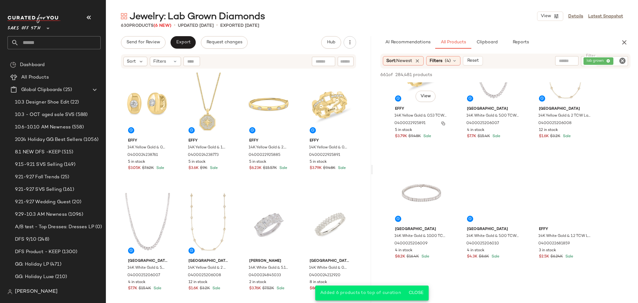
scroll to position [166, 0]
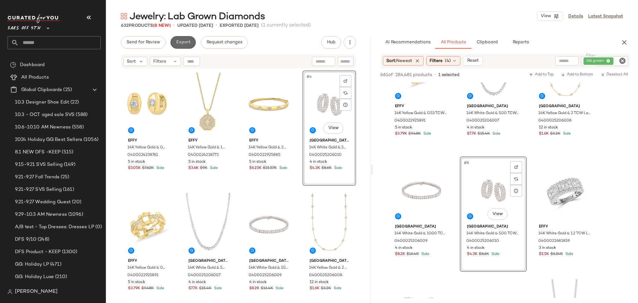
click at [181, 46] on button "Export" at bounding box center [183, 42] width 25 height 12
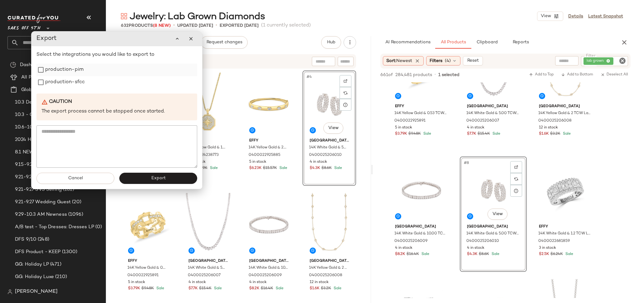
click at [73, 71] on label "production-pim" at bounding box center [64, 70] width 38 height 12
click at [72, 82] on label "production-sfcc" at bounding box center [65, 82] width 40 height 12
click at [157, 178] on span "Export" at bounding box center [158, 178] width 15 height 5
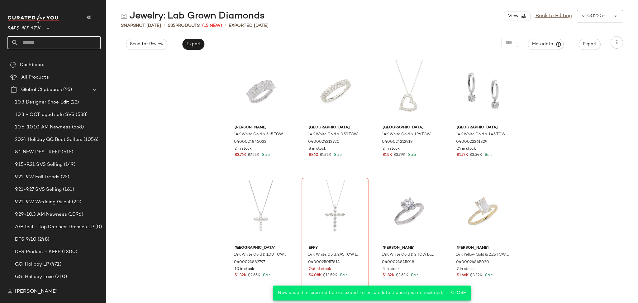
click at [74, 46] on input "text" at bounding box center [60, 42] width 82 height 13
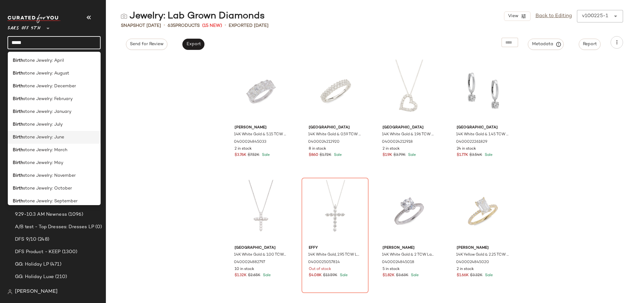
scroll to position [43, 0]
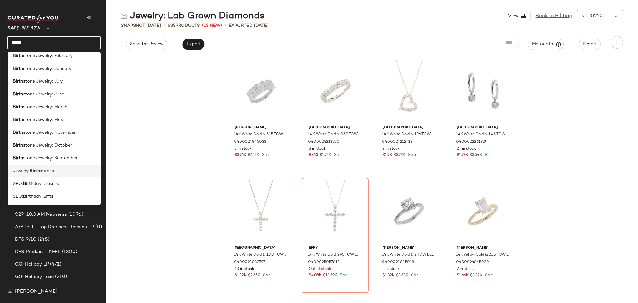
type input "*****"
click at [47, 176] on div "Jewelry: Birth stones" at bounding box center [54, 171] width 93 height 13
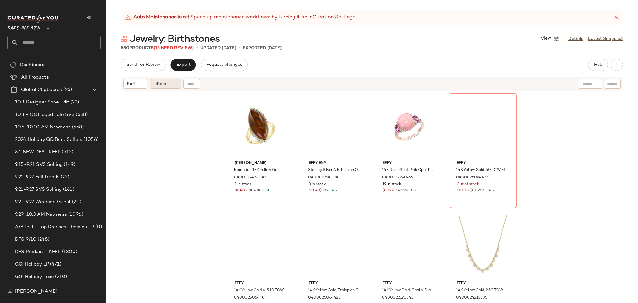
click at [165, 84] on span "Filters" at bounding box center [159, 84] width 13 height 7
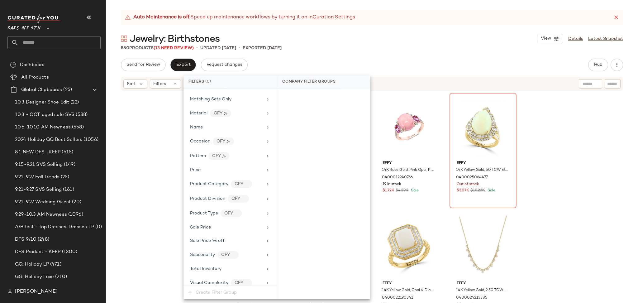
scroll to position [278, 0]
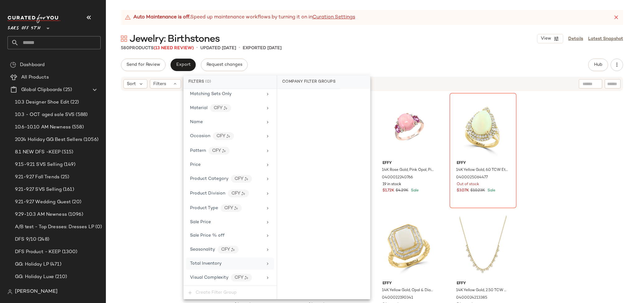
click at [209, 266] on span "Total Inventory" at bounding box center [205, 263] width 31 height 5
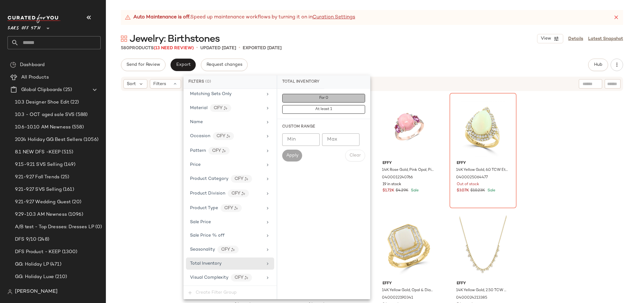
click at [322, 98] on span "For 0" at bounding box center [323, 98] width 9 height 4
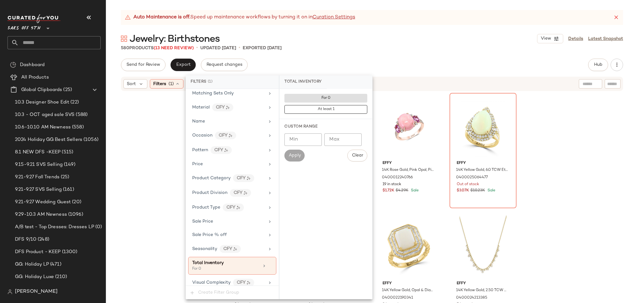
click at [380, 63] on div "Send for Review Export Request changes Hub Send for Review External Review Inte…" at bounding box center [372, 65] width 502 height 12
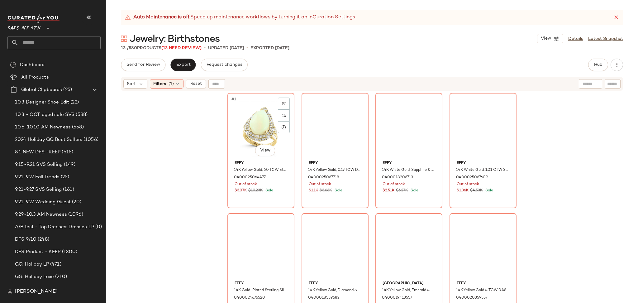
click at [252, 118] on div "#1 View" at bounding box center [261, 126] width 63 height 63
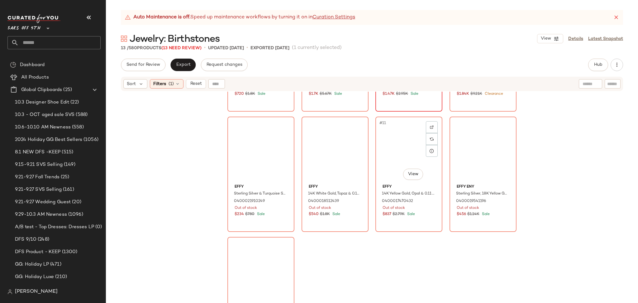
scroll to position [255, 0]
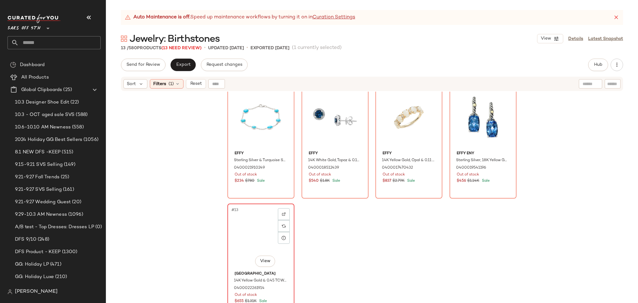
click at [255, 224] on div "#13 View" at bounding box center [261, 237] width 63 height 63
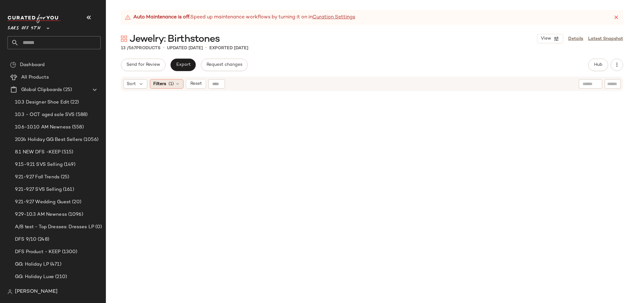
click at [174, 80] on div "Filters (1)" at bounding box center [167, 83] width 34 height 9
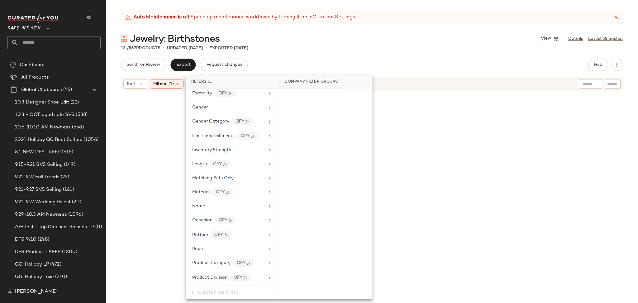
scroll to position [284, 0]
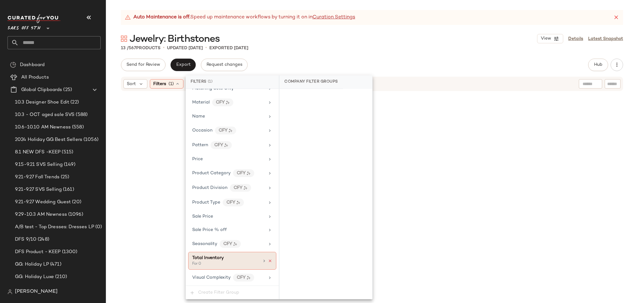
click at [268, 261] on icon at bounding box center [270, 261] width 4 height 4
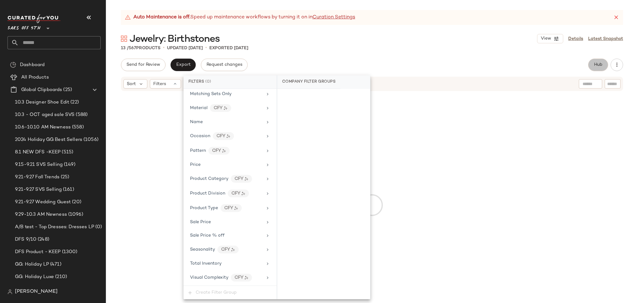
click at [599, 63] on span "Hub" at bounding box center [598, 64] width 9 height 5
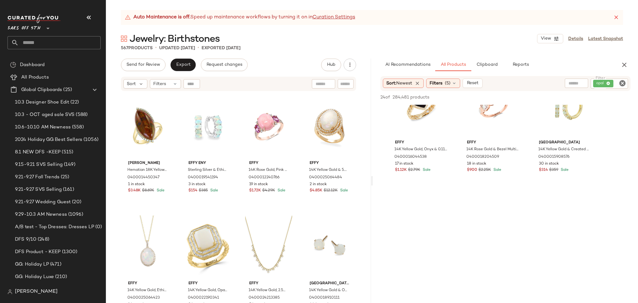
scroll to position [153, 0]
click at [622, 84] on icon "Clear Filter" at bounding box center [622, 82] width 7 height 7
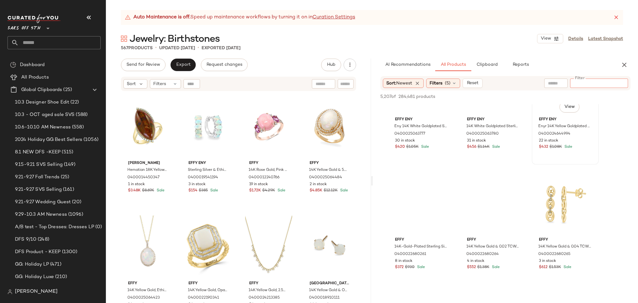
scroll to position [1623, 0]
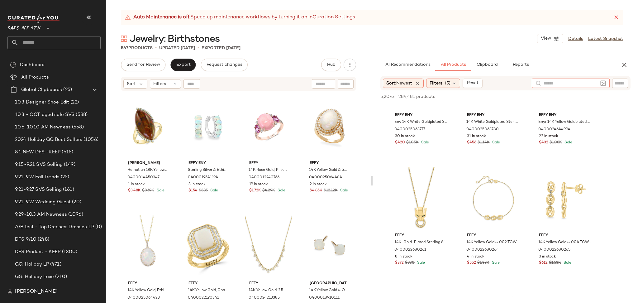
click at [557, 86] on div at bounding box center [571, 83] width 54 height 9
type input "*****"
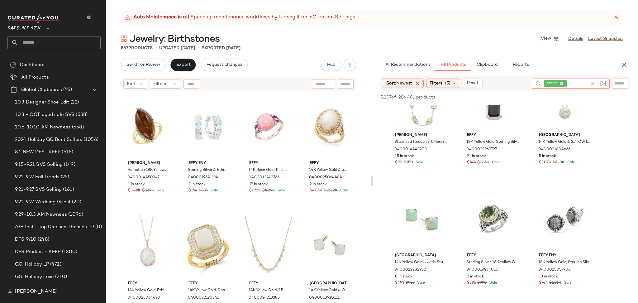
scroll to position [715, 0]
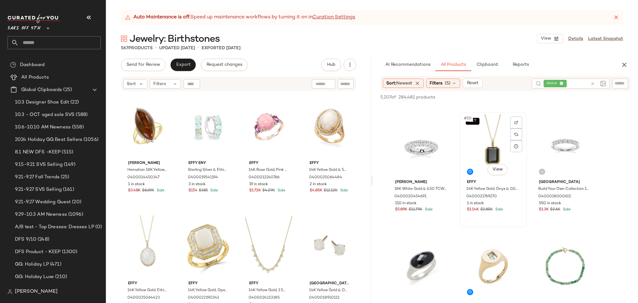
click at [488, 155] on div "SET #20 View" at bounding box center [493, 145] width 63 height 63
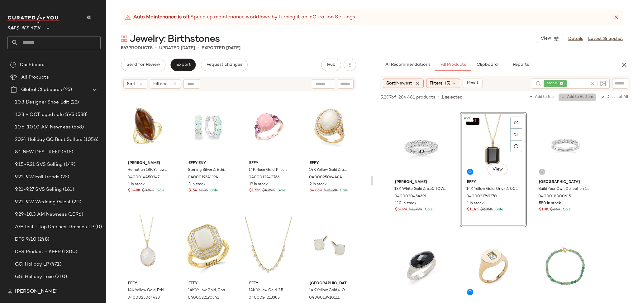
click at [570, 99] on span "Add to Bottom" at bounding box center [577, 97] width 32 height 4
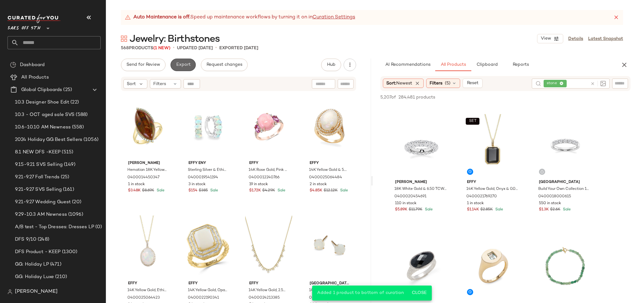
click at [180, 62] on span "Export" at bounding box center [183, 64] width 15 height 5
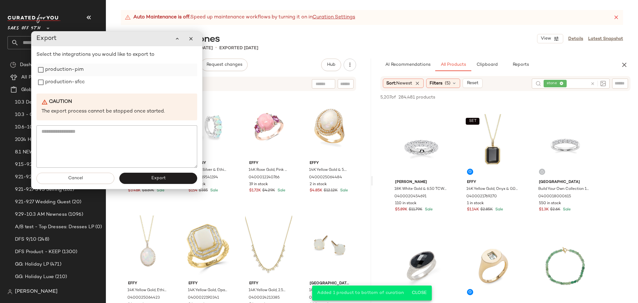
click at [73, 71] on label "production-pim" at bounding box center [64, 70] width 38 height 12
click at [72, 80] on label "production-sfcc" at bounding box center [65, 82] width 40 height 12
click at [139, 177] on button "Export" at bounding box center [158, 178] width 78 height 11
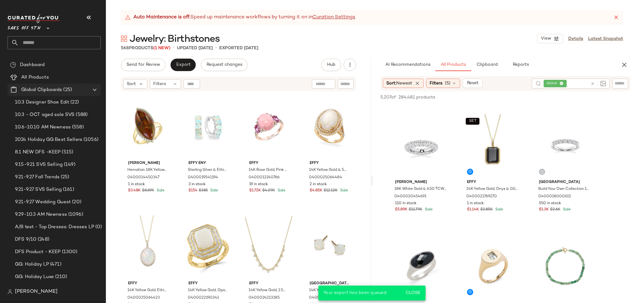
scroll to position [955, 0]
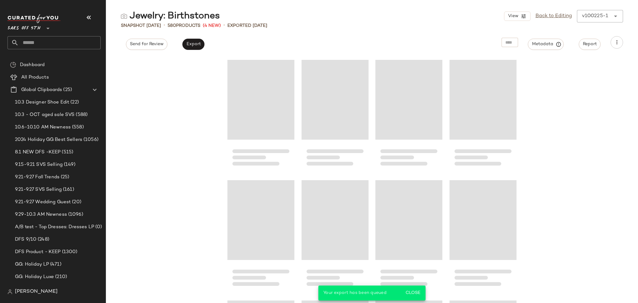
click at [53, 45] on input "text" at bounding box center [60, 42] width 82 height 13
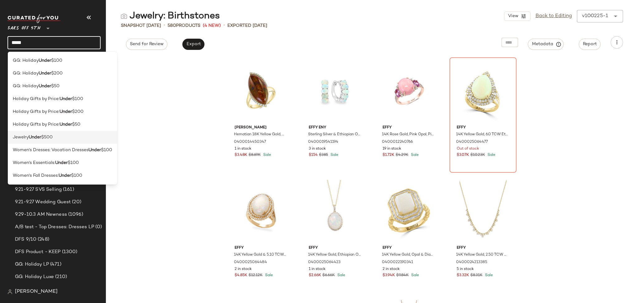
type input "*****"
click at [59, 140] on div "Jewelry Under $500" at bounding box center [62, 137] width 99 height 7
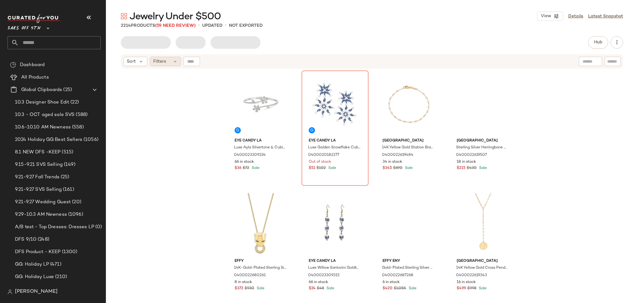
click at [170, 63] on div "Filters" at bounding box center [165, 61] width 31 height 9
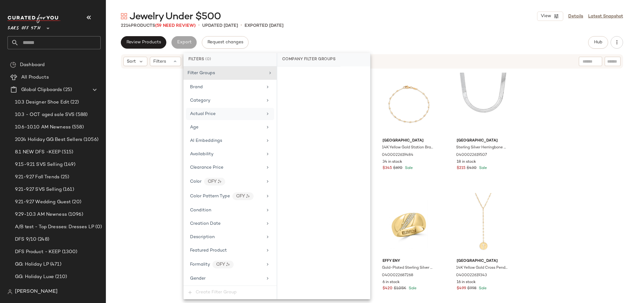
click at [236, 115] on div "Actual Price" at bounding box center [226, 114] width 73 height 7
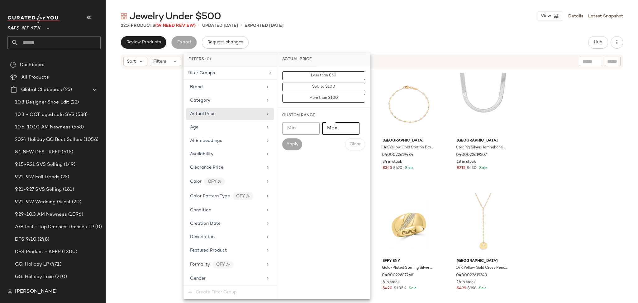
click at [336, 127] on input "Max" at bounding box center [340, 128] width 37 height 12
type input "*"
type input "******"
click at [291, 146] on span "Apply" at bounding box center [292, 144] width 12 height 5
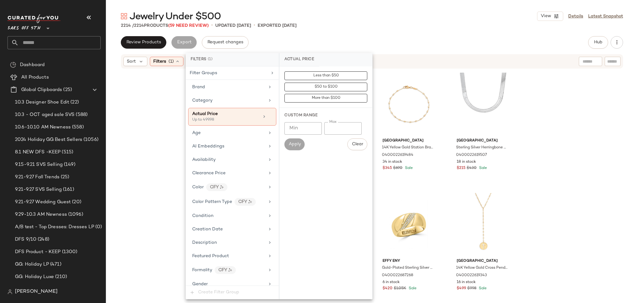
click at [381, 20] on div "Jewelry Under $500 View Details Latest Snapshot" at bounding box center [372, 16] width 532 height 12
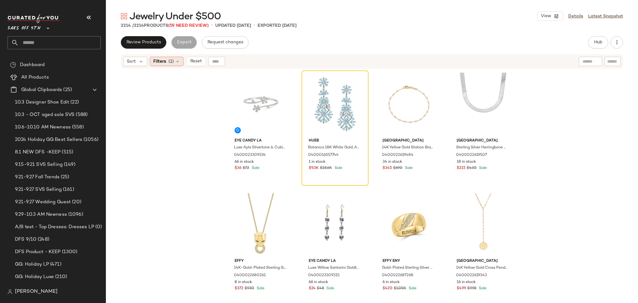
click at [176, 63] on icon at bounding box center [177, 61] width 5 height 5
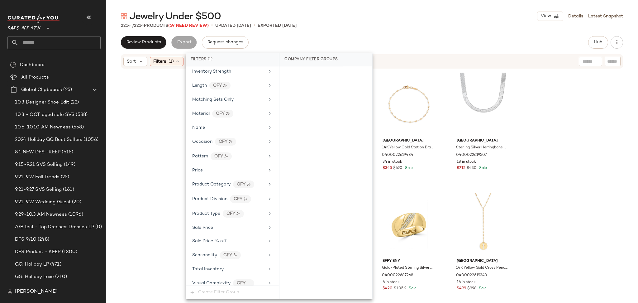
scroll to position [262, 0]
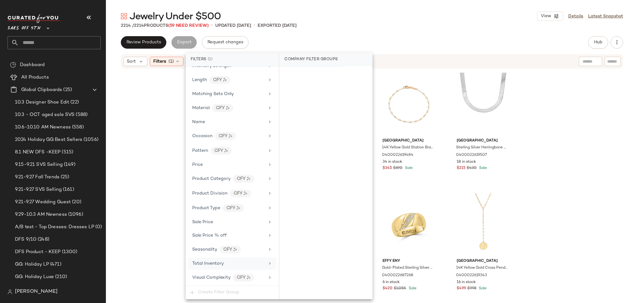
click at [226, 267] on div "Total Inventory" at bounding box center [232, 263] width 88 height 12
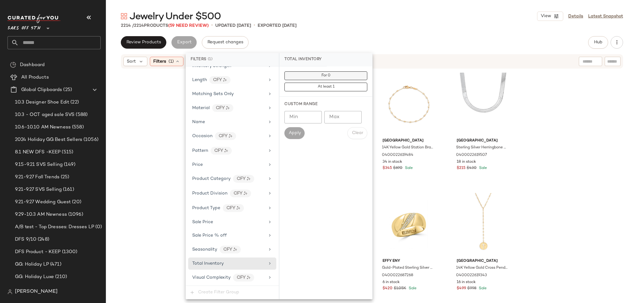
click at [326, 77] on span "For 0" at bounding box center [325, 76] width 9 height 4
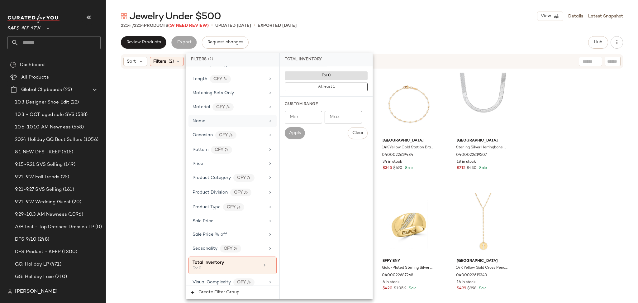
scroll to position [0, 0]
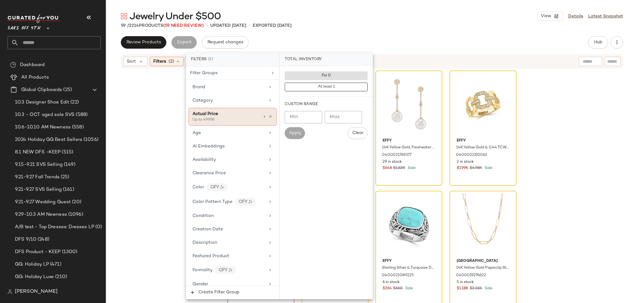
click at [268, 113] on div "Actual Price Up to 499.98" at bounding box center [233, 117] width 88 height 18
type input "******"
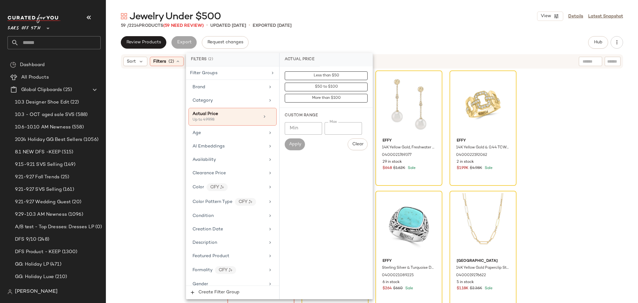
click at [385, 18] on div "Jewelry Under $500 View Details Latest Snapshot" at bounding box center [372, 16] width 532 height 12
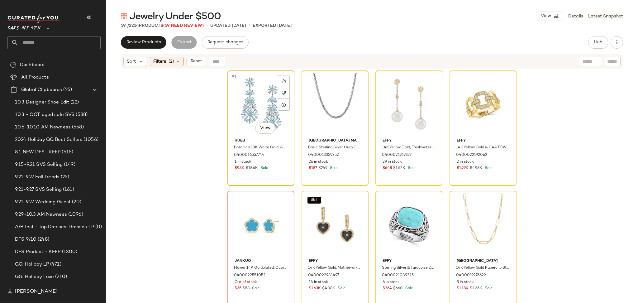
click at [252, 97] on div "#1 View" at bounding box center [261, 104] width 63 height 63
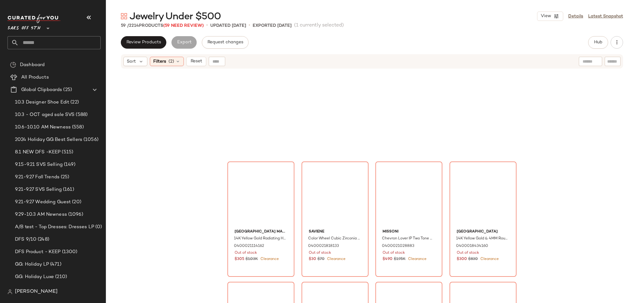
scroll to position [1556, 0]
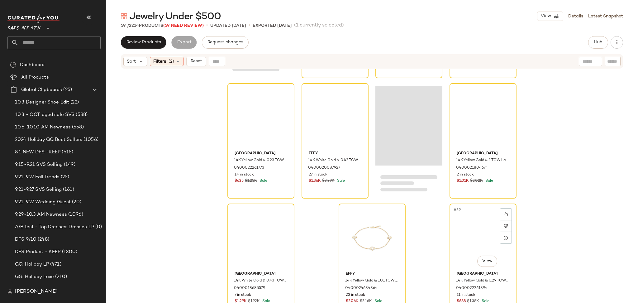
click at [474, 233] on div "#59 View" at bounding box center [483, 237] width 63 height 63
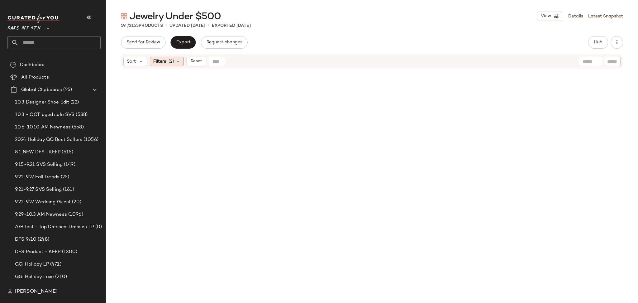
click at [162, 60] on span "Filters" at bounding box center [159, 61] width 13 height 7
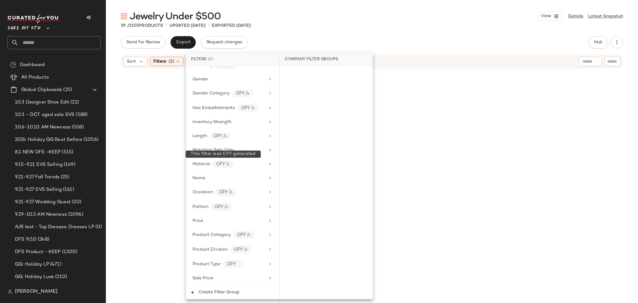
scroll to position [267, 0]
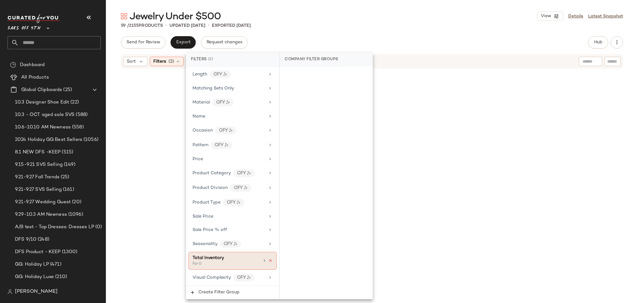
click at [268, 259] on icon at bounding box center [270, 260] width 4 height 4
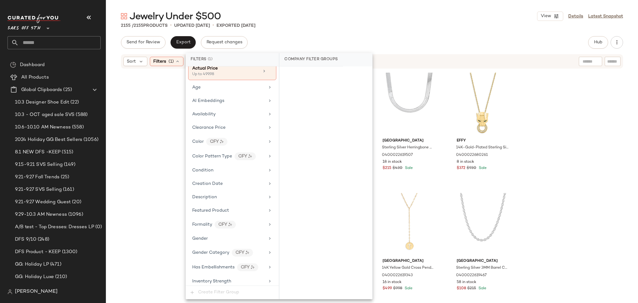
scroll to position [0, 0]
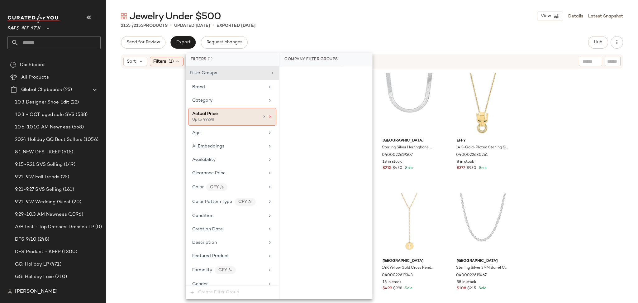
click at [268, 118] on icon at bounding box center [270, 116] width 4 height 4
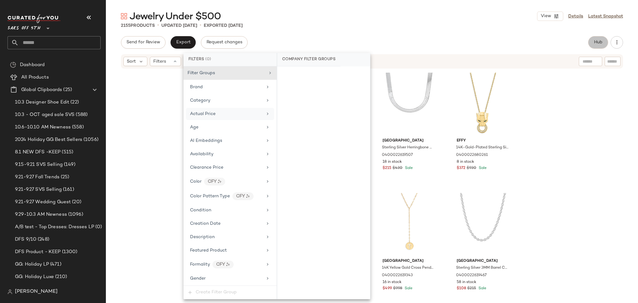
click at [600, 46] on button "Hub" at bounding box center [598, 42] width 20 height 12
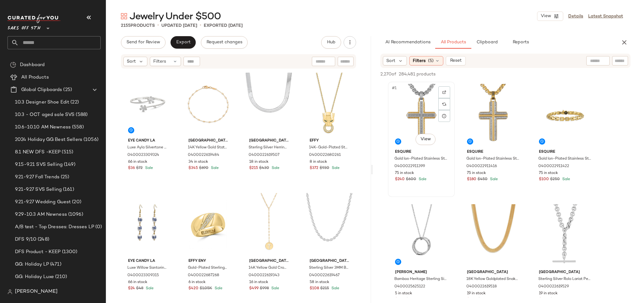
click at [416, 116] on div "#1 View" at bounding box center [421, 115] width 63 height 63
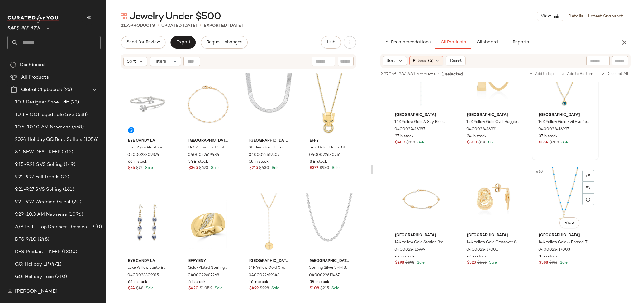
scroll to position [542, 0]
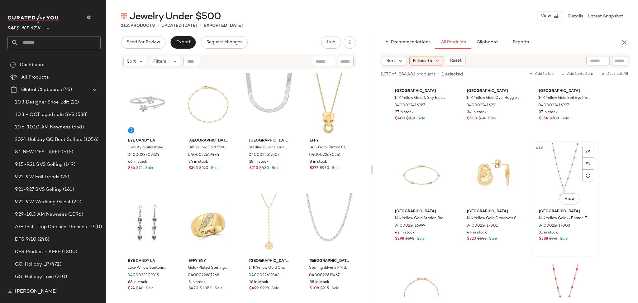
click at [551, 172] on div "#18 View" at bounding box center [565, 174] width 63 height 63
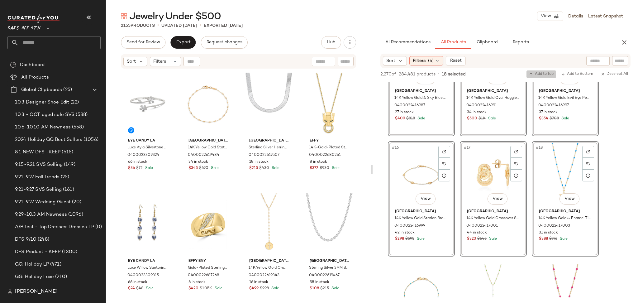
click at [545, 74] on span "Add to Top" at bounding box center [541, 74] width 25 height 4
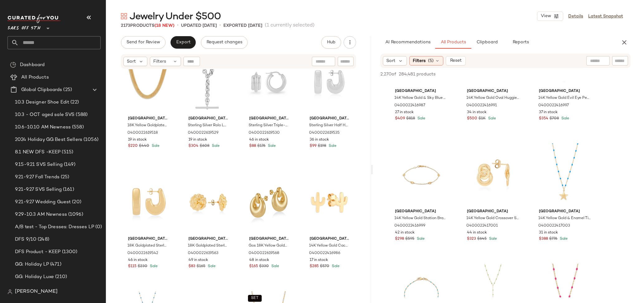
scroll to position [147, 0]
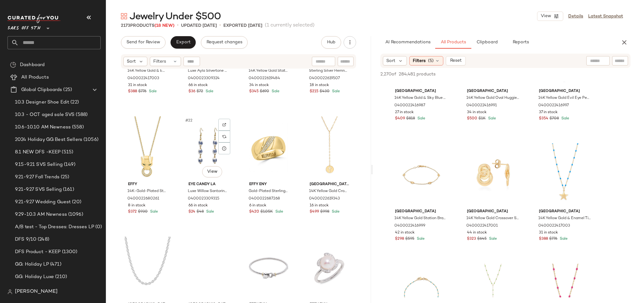
scroll to position [572, 0]
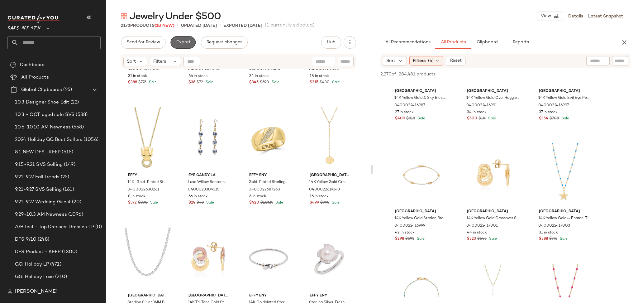
click at [185, 45] on span "Export" at bounding box center [183, 42] width 15 height 5
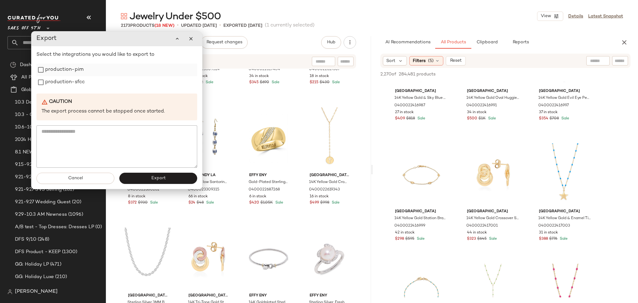
click at [75, 70] on label "production-pim" at bounding box center [64, 70] width 38 height 12
click at [74, 90] on div "Select the integrations you would like to export to production-pim production-s…" at bounding box center [116, 109] width 161 height 117
click at [72, 86] on label "production-sfcc" at bounding box center [65, 82] width 40 height 12
click at [140, 183] on button "Export" at bounding box center [158, 178] width 78 height 11
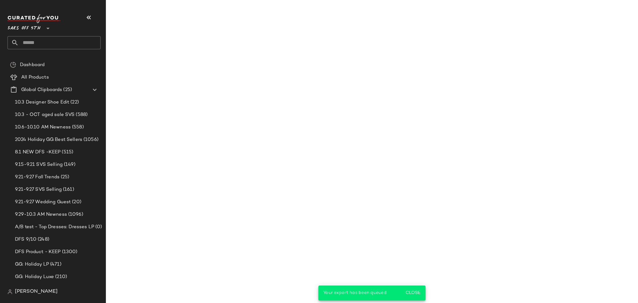
scroll to position [783, 0]
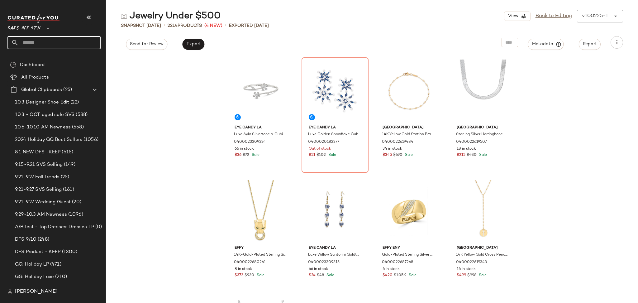
click at [53, 43] on input "text" at bounding box center [60, 42] width 82 height 13
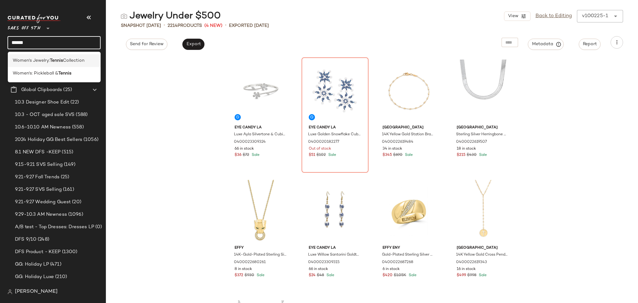
type input "******"
click at [62, 61] on b "Tennis" at bounding box center [56, 60] width 13 height 7
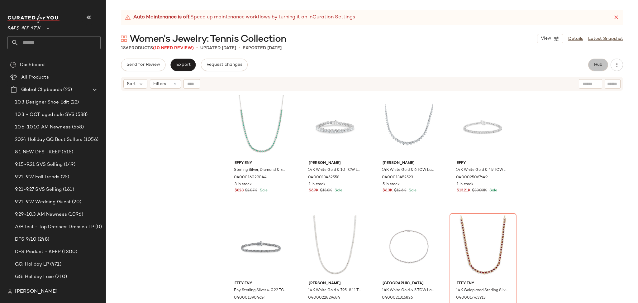
click at [595, 65] on span "Hub" at bounding box center [598, 64] width 9 height 5
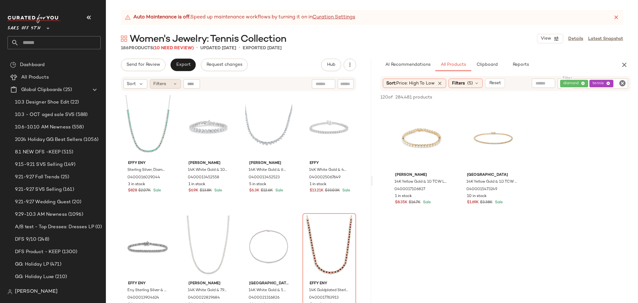
click at [175, 83] on icon at bounding box center [175, 83] width 5 height 5
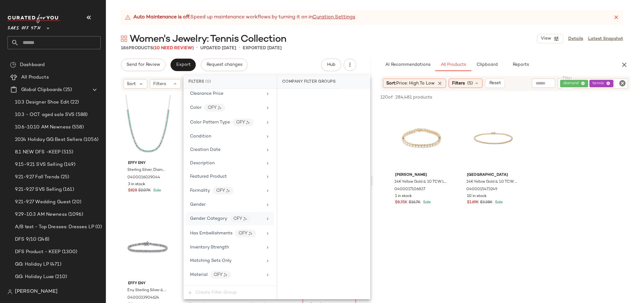
scroll to position [249, 0]
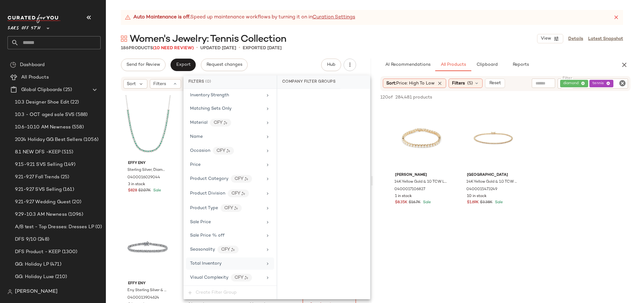
click at [218, 265] on span "Total Inventory" at bounding box center [205, 263] width 31 height 5
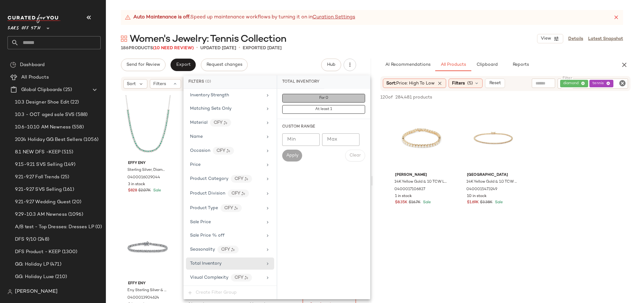
click at [305, 102] on button "For 0" at bounding box center [323, 98] width 83 height 9
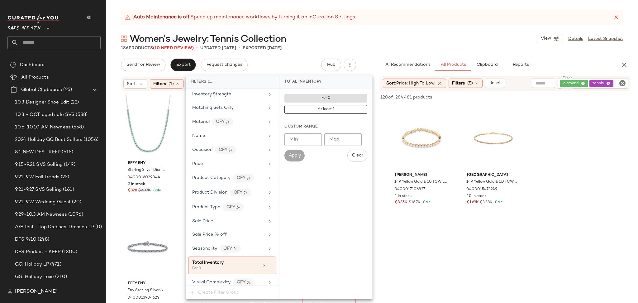
click at [348, 45] on div "186 Products (10 Need Review) • updated [DATE] • Exported [DATE]" at bounding box center [372, 48] width 532 height 6
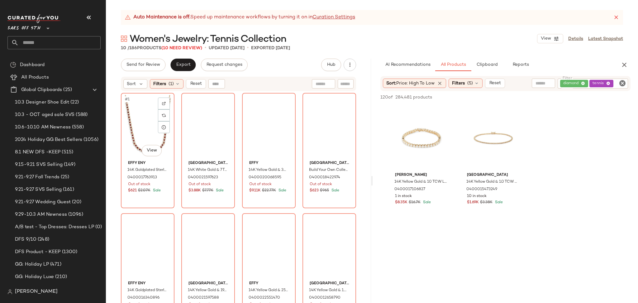
click at [139, 111] on div "#1 View" at bounding box center [147, 126] width 49 height 63
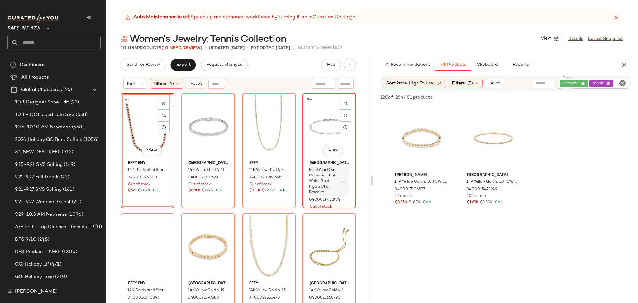
scroll to position [130, 0]
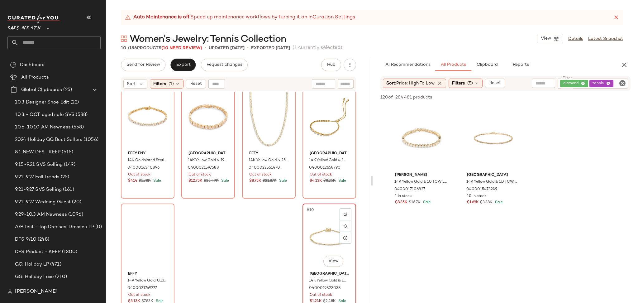
click at [320, 251] on div "#10 View" at bounding box center [329, 237] width 49 height 63
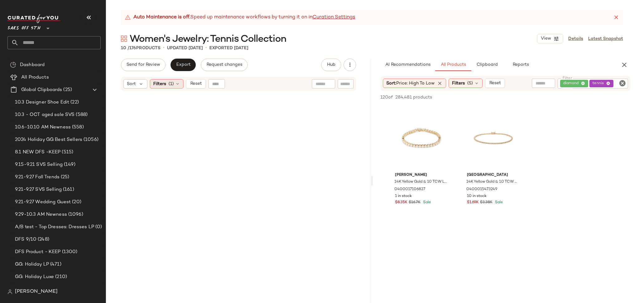
click at [162, 84] on span "Filters" at bounding box center [159, 84] width 13 height 7
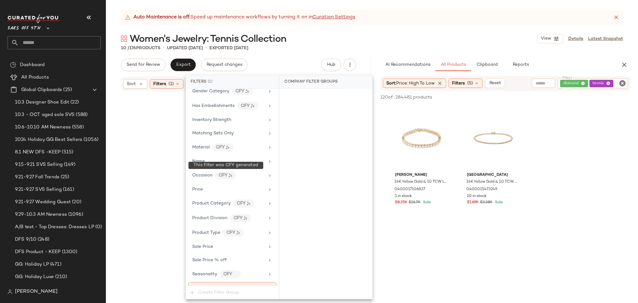
scroll to position [255, 0]
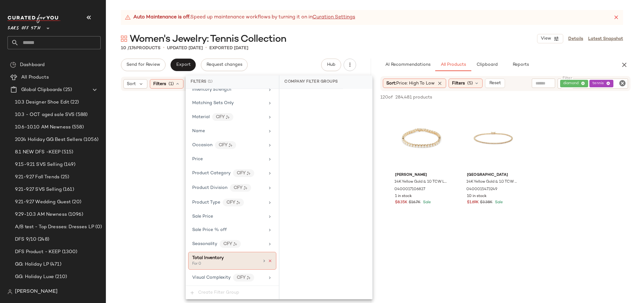
click at [268, 261] on icon at bounding box center [270, 261] width 4 height 4
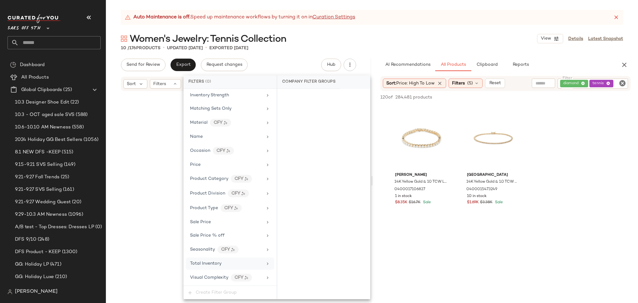
scroll to position [250, 0]
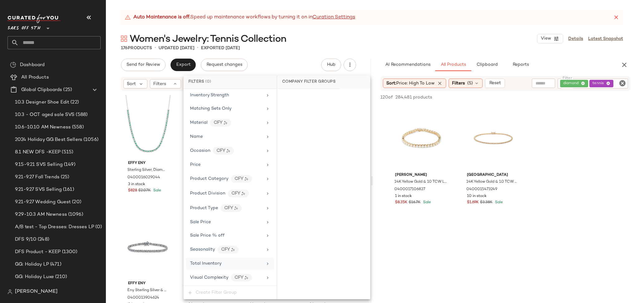
click at [387, 39] on div "Women's Jewelry: Tennis Collection View Details Latest Snapshot" at bounding box center [372, 38] width 532 height 12
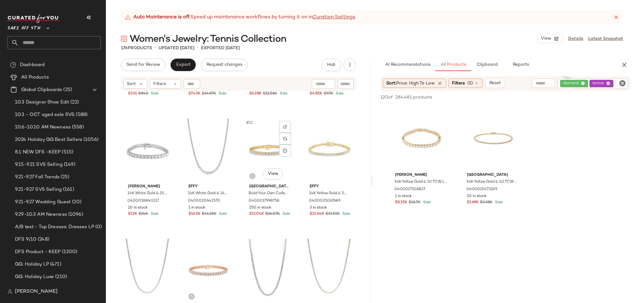
scroll to position [222, 0]
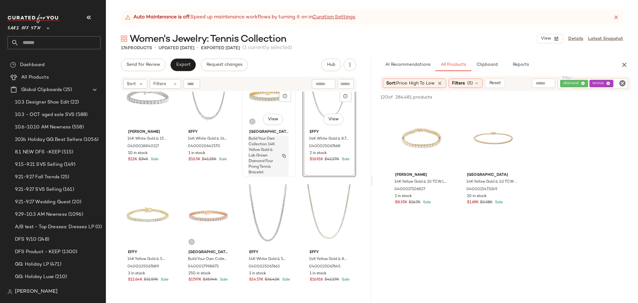
scroll to position [280, 0]
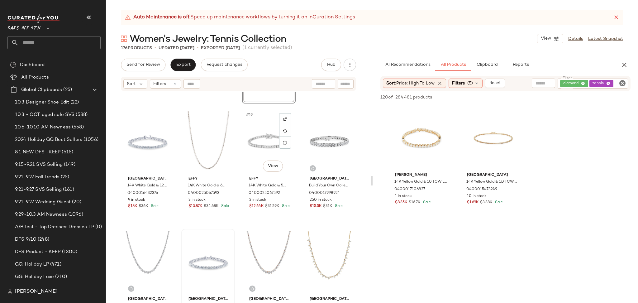
scroll to position [471, 0]
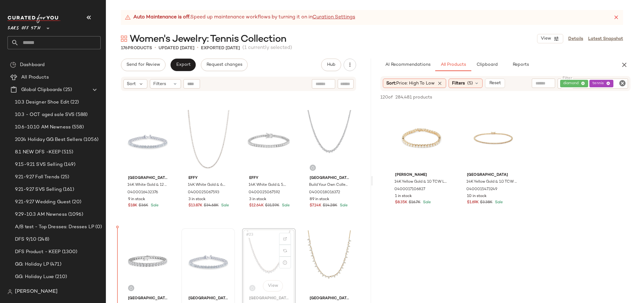
scroll to position [474, 0]
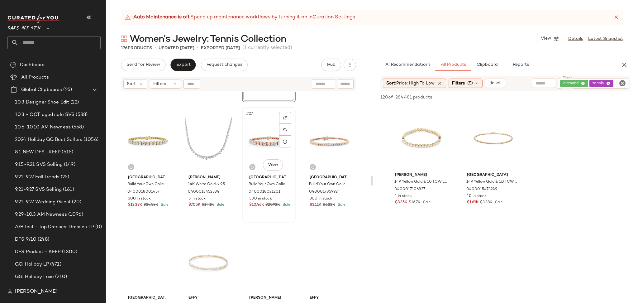
scroll to position [713, 0]
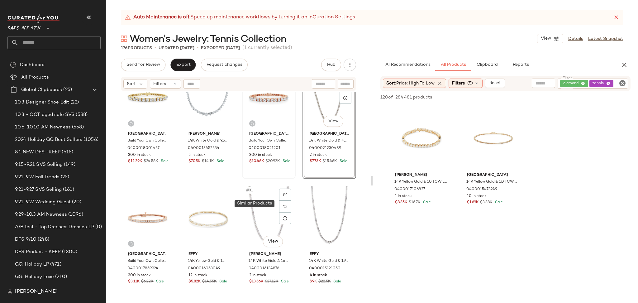
scroll to position [759, 0]
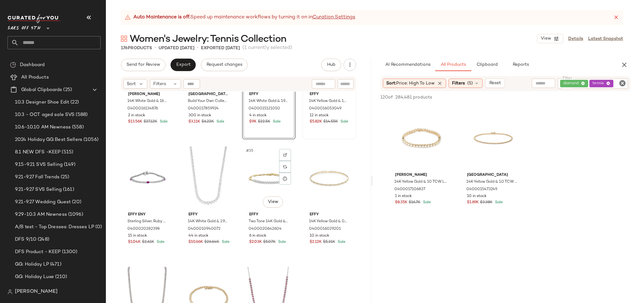
scroll to position [916, 0]
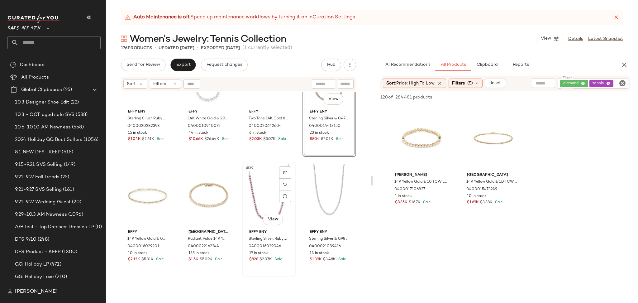
scroll to position [1026, 0]
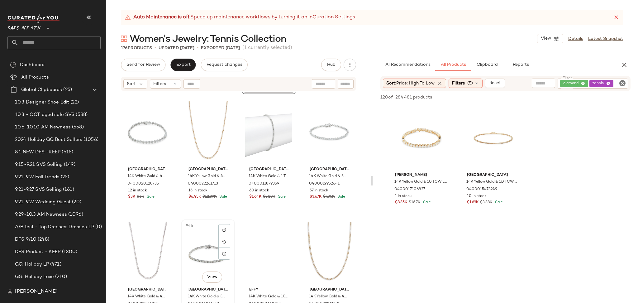
scroll to position [1202, 0]
click at [156, 249] on div "#45 View" at bounding box center [147, 252] width 49 height 63
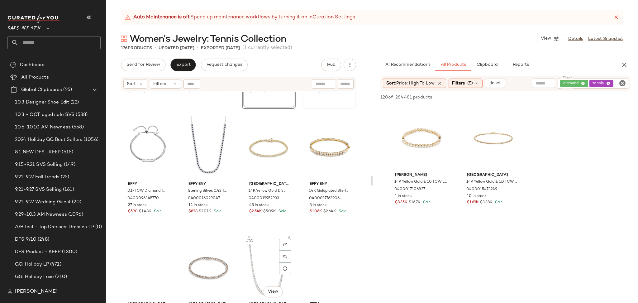
scroll to position [1429, 0]
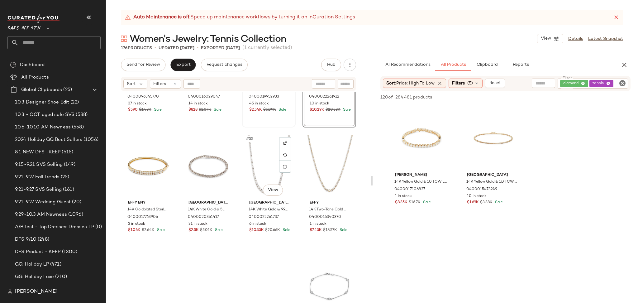
scroll to position [1535, 0]
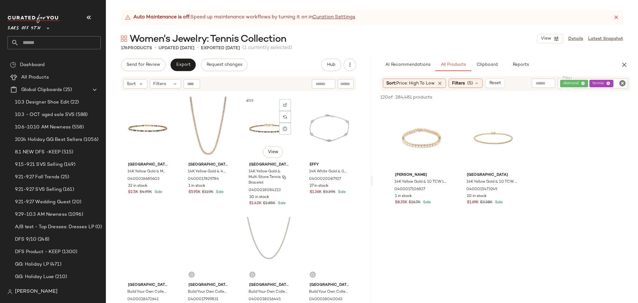
scroll to position [1691, 0]
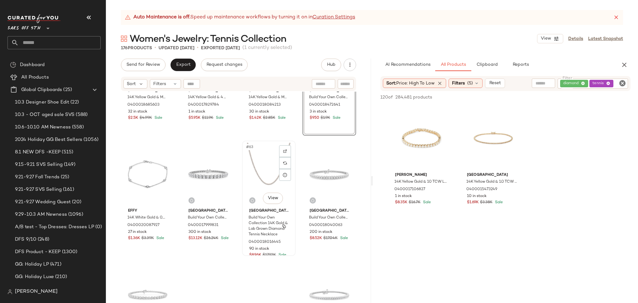
scroll to position [1762, 0]
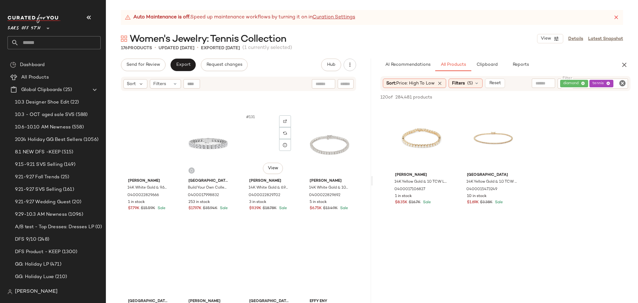
scroll to position [3845, 0]
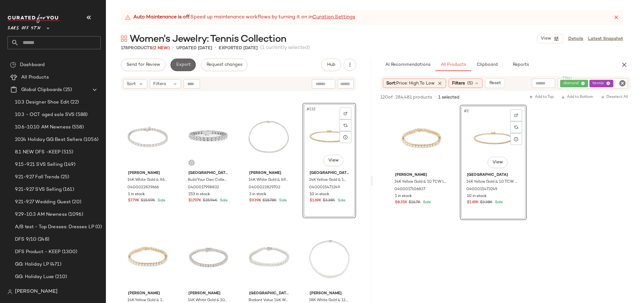
click at [188, 65] on span "Export" at bounding box center [183, 64] width 15 height 5
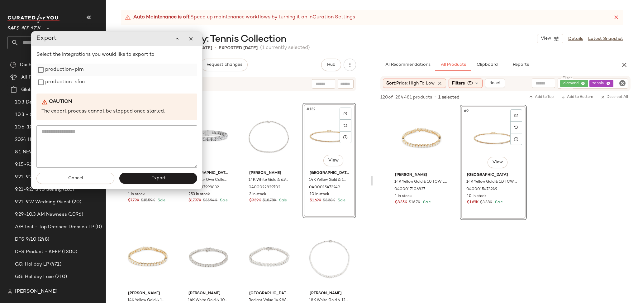
click at [76, 72] on label "production-pim" at bounding box center [64, 70] width 38 height 12
click at [75, 84] on label "production-sfcc" at bounding box center [65, 82] width 40 height 12
click at [142, 176] on button "Export" at bounding box center [158, 178] width 78 height 11
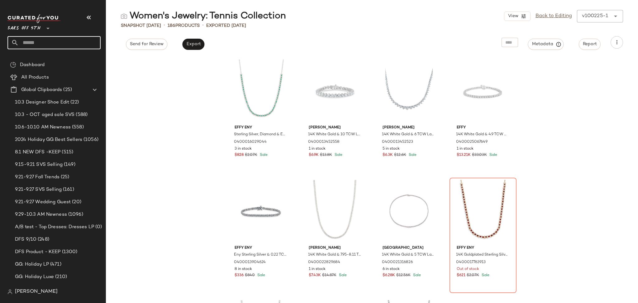
click at [45, 45] on input "text" at bounding box center [60, 42] width 82 height 13
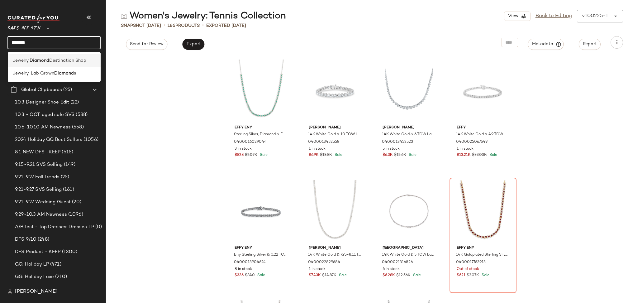
type input "*******"
click at [59, 61] on span "Destination Shop" at bounding box center [67, 60] width 37 height 7
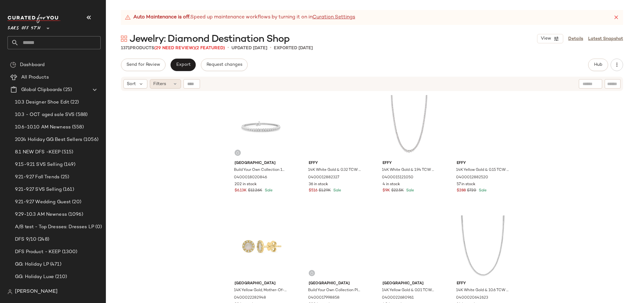
click at [158, 86] on span "Filters" at bounding box center [159, 84] width 13 height 7
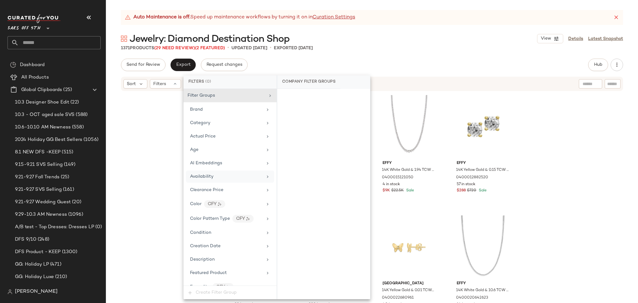
scroll to position [277, 0]
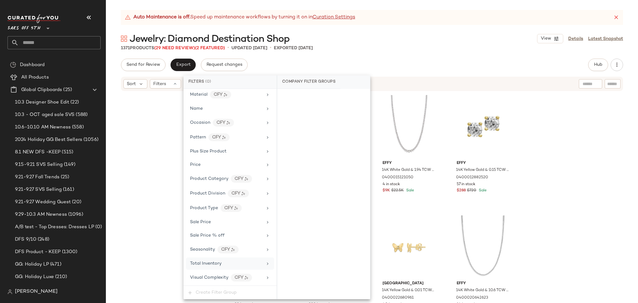
click at [221, 261] on span "Total Inventory" at bounding box center [205, 263] width 31 height 5
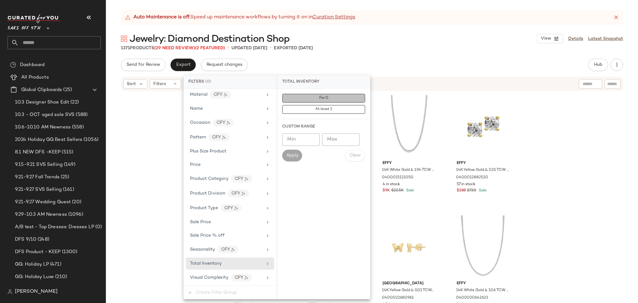
click at [315, 100] on button "For 0" at bounding box center [323, 98] width 83 height 9
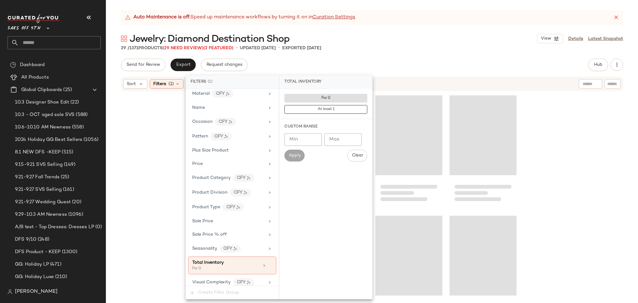
click at [422, 40] on div "Jewelry: Diamond Destination Shop View Details Latest Snapshot" at bounding box center [372, 38] width 532 height 12
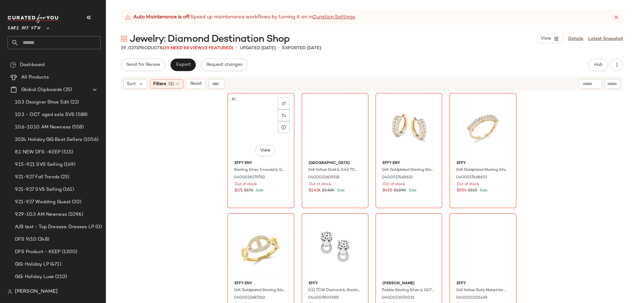
click at [230, 109] on div "#1 View" at bounding box center [261, 126] width 63 height 63
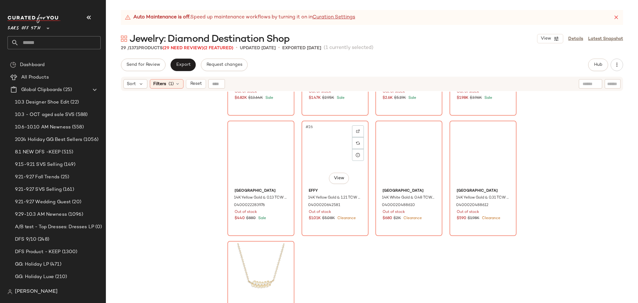
scroll to position [736, 0]
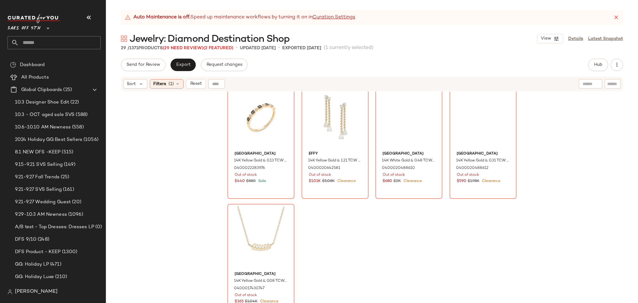
click at [345, 217] on div "[GEOGRAPHIC_DATA] 18K White Gold & White 3 TCW Diamond Wedding Ring/Size 7 0400…" at bounding box center [372, 205] width 532 height 227
click at [252, 222] on div "#29 View" at bounding box center [261, 237] width 63 height 63
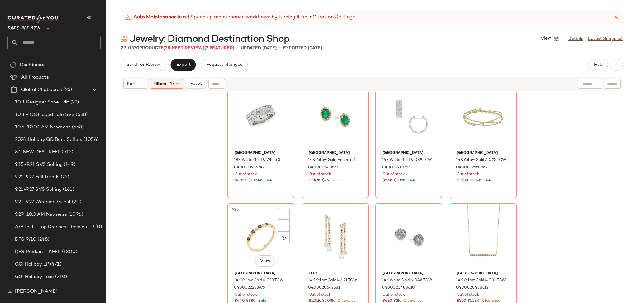
scroll to position [616, 0]
click at [480, 228] on div "#28 View" at bounding box center [483, 237] width 63 height 63
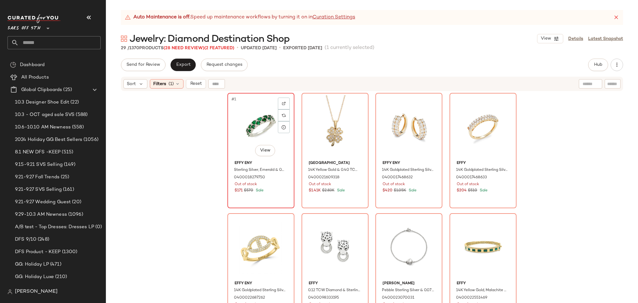
click at [243, 116] on div "#1 View" at bounding box center [261, 126] width 63 height 63
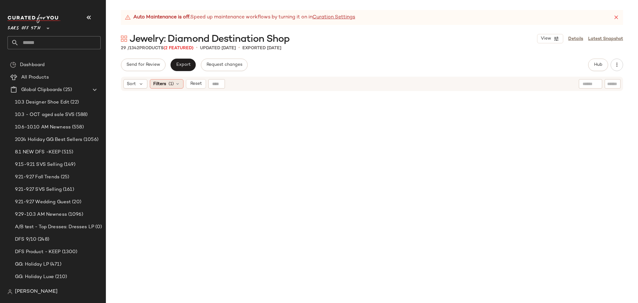
click at [173, 81] on span "(1)" at bounding box center [171, 84] width 5 height 7
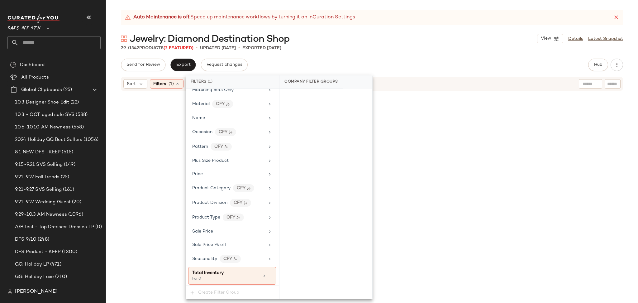
scroll to position [283, 0]
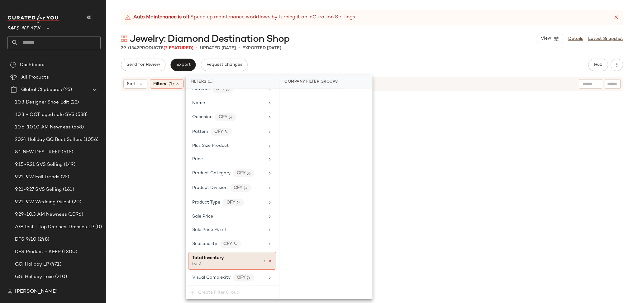
click at [268, 261] on icon at bounding box center [270, 261] width 4 height 4
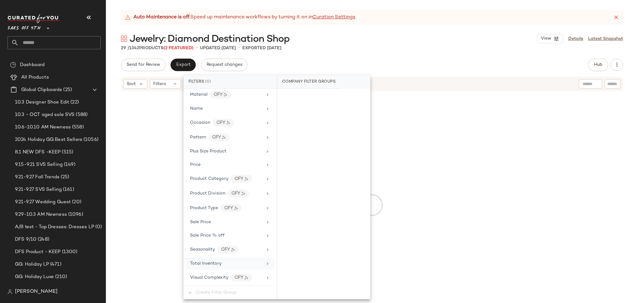
scroll to position [277, 0]
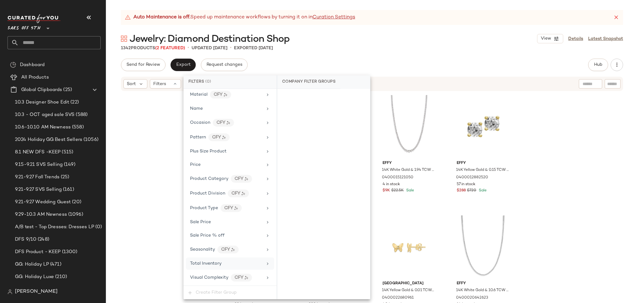
click at [478, 72] on div "Send for Review Export Request changes Hub Send for Review External Review Inte…" at bounding box center [372, 181] width 532 height 244
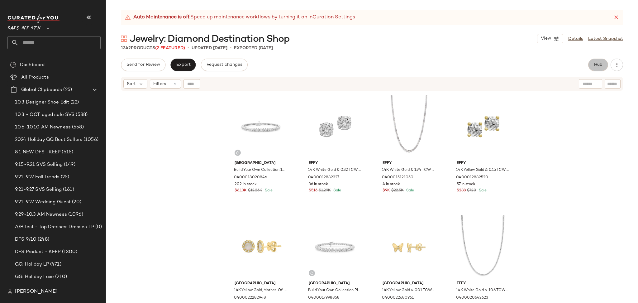
click at [594, 67] on span "Hub" at bounding box center [598, 64] width 9 height 5
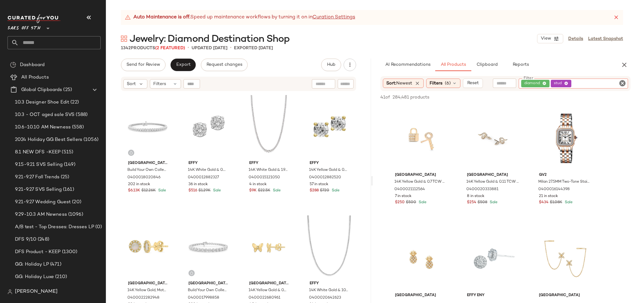
click at [610, 84] on div "diamond stud" at bounding box center [573, 84] width 109 height 10
click at [566, 84] on icon at bounding box center [566, 84] width 4 height 4
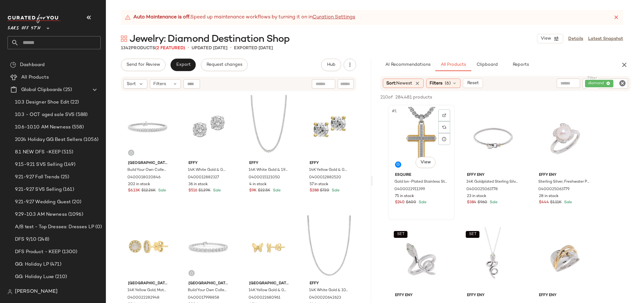
click at [419, 131] on div "#1 View" at bounding box center [421, 138] width 63 height 63
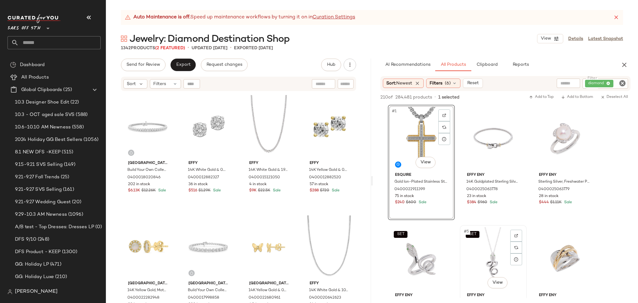
click at [493, 259] on div "SET #5 View" at bounding box center [493, 258] width 63 height 63
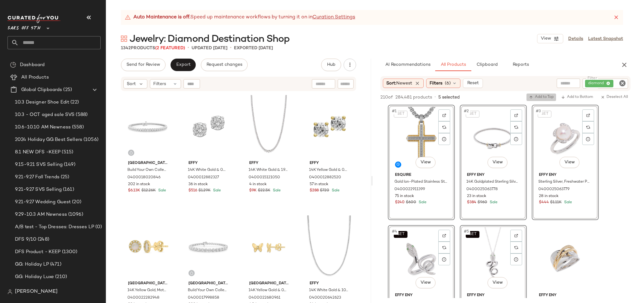
click at [547, 99] on span "Add to Top" at bounding box center [541, 97] width 25 height 4
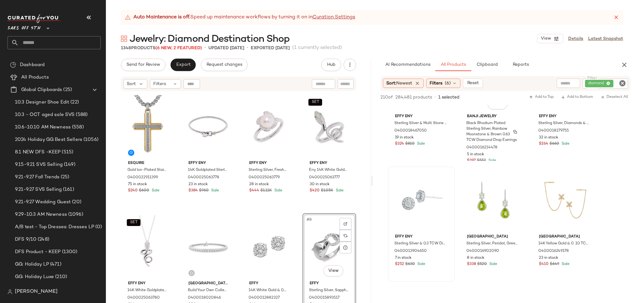
scroll to position [1149, 0]
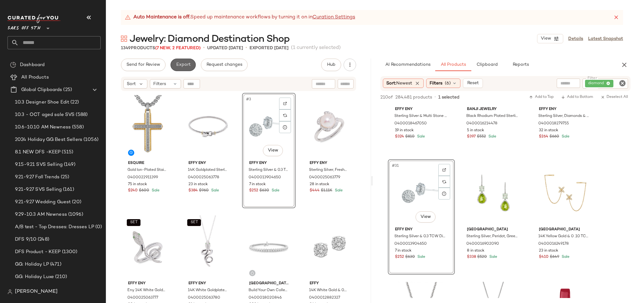
click at [173, 69] on button "Export" at bounding box center [183, 65] width 25 height 12
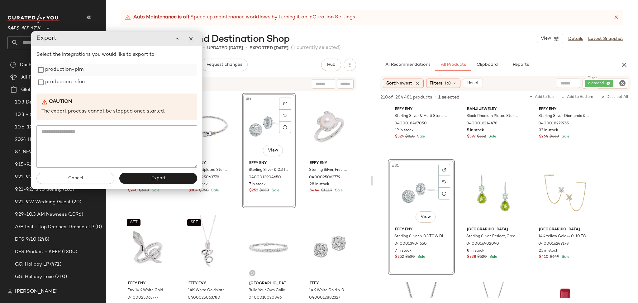
click at [78, 70] on label "production-pim" at bounding box center [64, 70] width 38 height 12
click at [76, 84] on label "production-sfcc" at bounding box center [65, 82] width 40 height 12
click at [135, 177] on button "Export" at bounding box center [158, 178] width 78 height 11
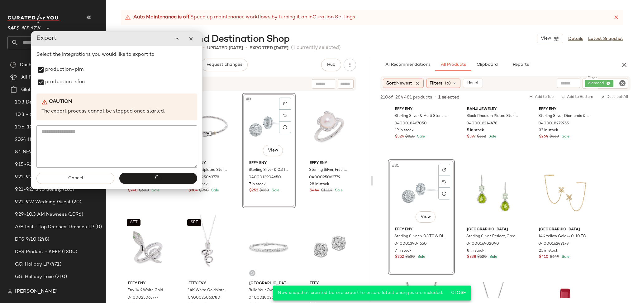
scroll to position [1630, 0]
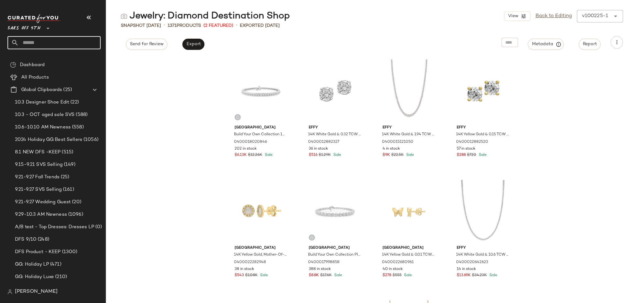
click at [50, 44] on input "text" at bounding box center [60, 42] width 82 height 13
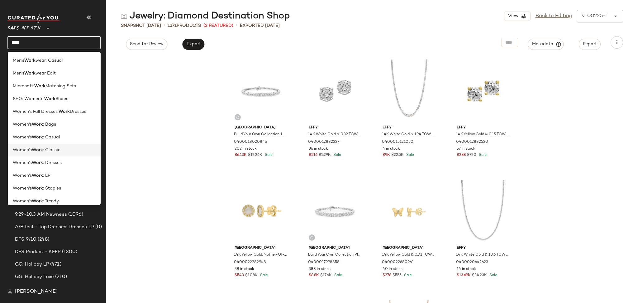
type input "****"
click at [61, 150] on div "Women's Work : Classic" at bounding box center [54, 150] width 83 height 7
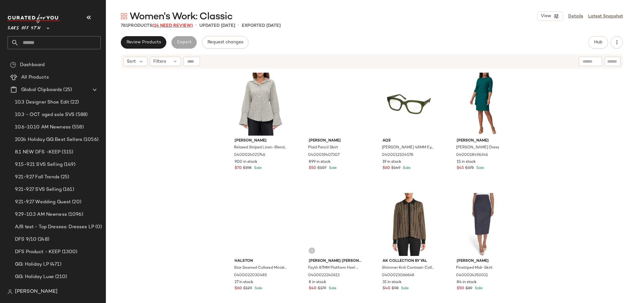
click at [185, 26] on span "(14 Need Review)" at bounding box center [172, 25] width 41 height 5
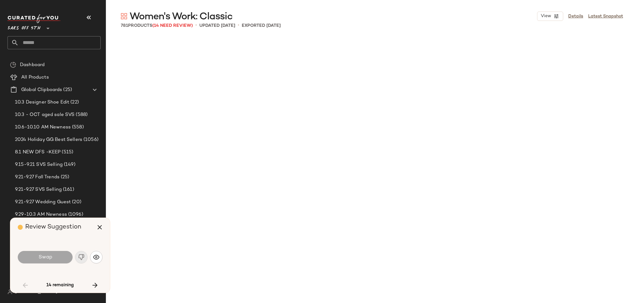
scroll to position [1925, 0]
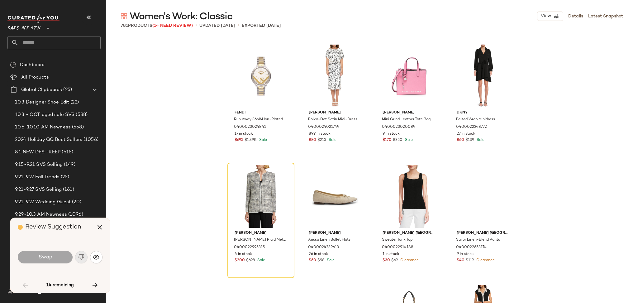
click at [57, 257] on div "Swap" at bounding box center [45, 257] width 55 height 12
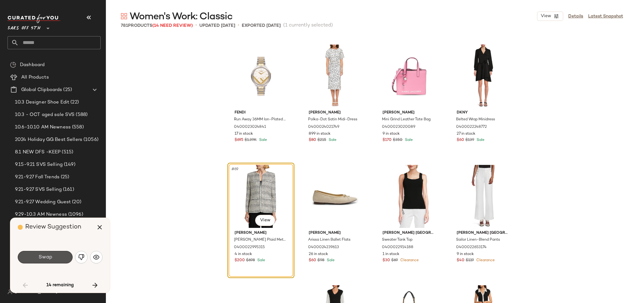
click at [57, 257] on button "Swap" at bounding box center [45, 257] width 55 height 12
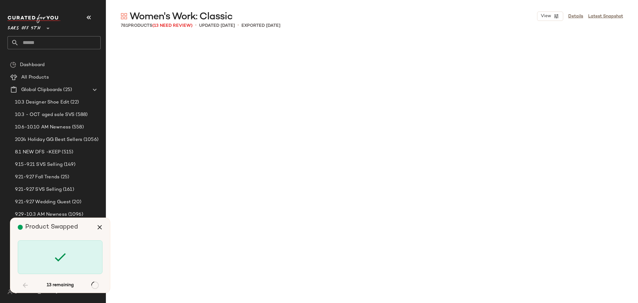
scroll to position [2647, 0]
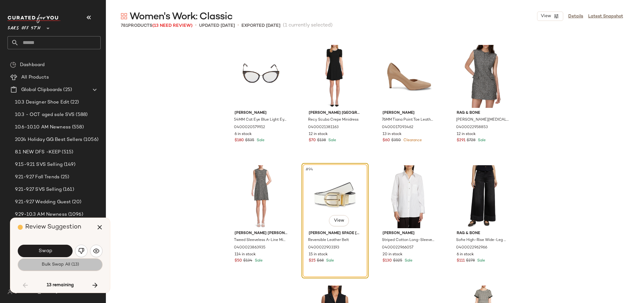
click at [71, 263] on span "Bulk Swap All (13)" at bounding box center [60, 264] width 38 height 5
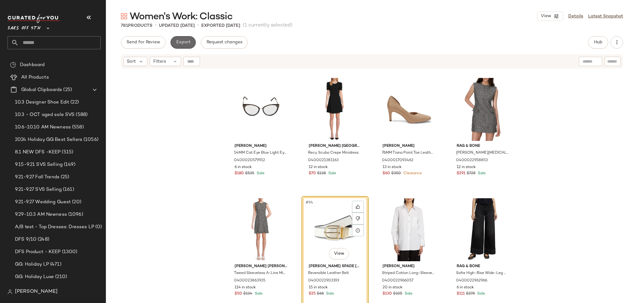
click at [181, 45] on span "Export" at bounding box center [183, 42] width 15 height 5
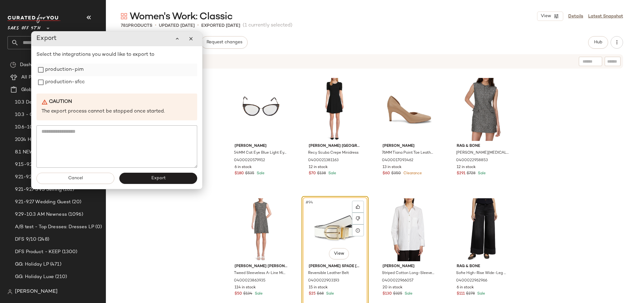
click at [72, 70] on label "production-pim" at bounding box center [64, 70] width 38 height 12
click at [71, 81] on label "production-sfcc" at bounding box center [65, 82] width 40 height 12
click at [142, 177] on button "Export" at bounding box center [158, 178] width 78 height 11
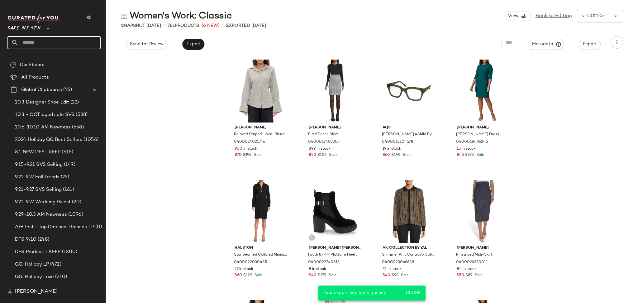
click at [76, 41] on input "text" at bounding box center [60, 42] width 82 height 13
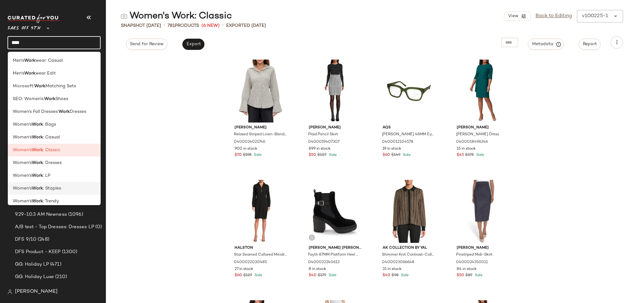
type input "****"
click at [61, 188] on div "Women's Work : Staples" at bounding box center [54, 188] width 83 height 7
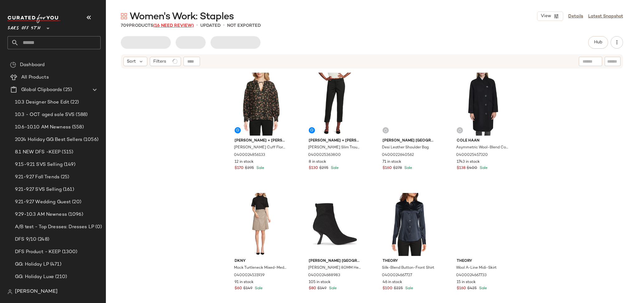
click at [175, 28] on span "(16 Need Review)" at bounding box center [173, 25] width 41 height 5
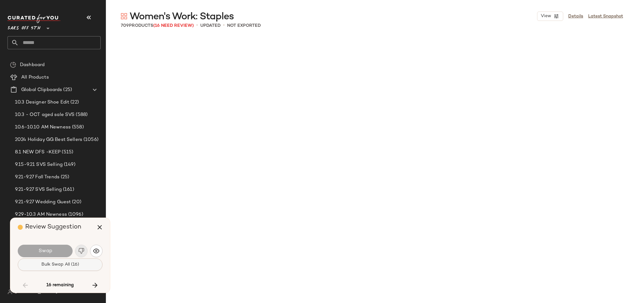
scroll to position [3730, 0]
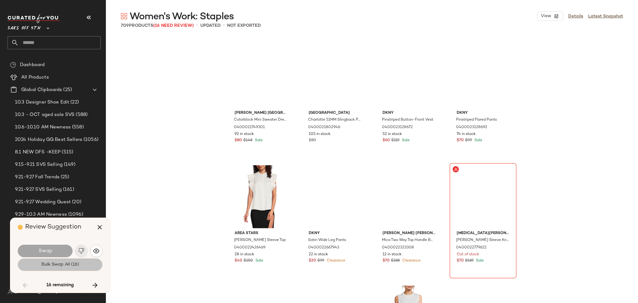
click at [77, 263] on span "Bulk Swap All (16)" at bounding box center [60, 264] width 38 height 5
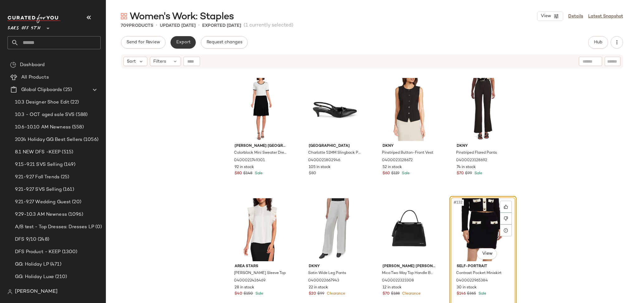
click at [180, 46] on button "Export" at bounding box center [183, 42] width 25 height 12
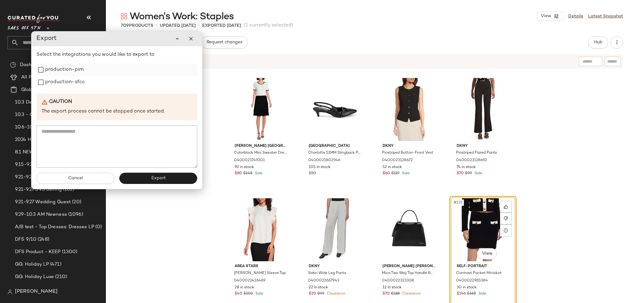
click at [70, 69] on label "production-pim" at bounding box center [64, 70] width 38 height 12
click at [68, 85] on label "production-sfcc" at bounding box center [65, 82] width 40 height 12
click at [140, 177] on button "Export" at bounding box center [158, 178] width 78 height 11
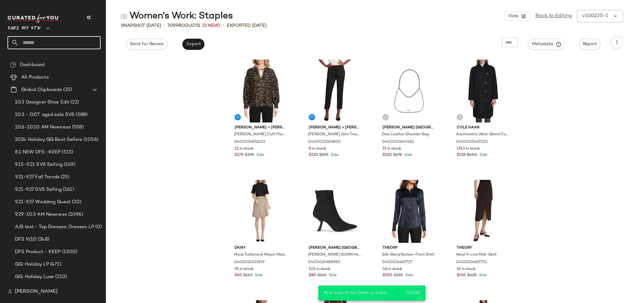
click at [65, 41] on input "text" at bounding box center [60, 42] width 82 height 13
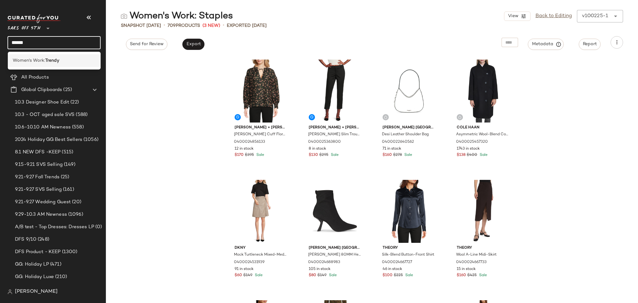
type input "******"
click at [58, 60] on b "Trendy" at bounding box center [52, 60] width 14 height 7
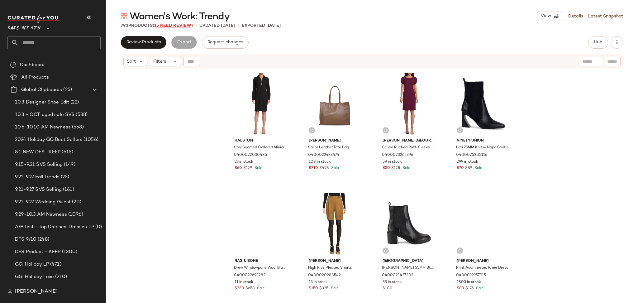
click at [175, 23] on span "(15 Need Review)" at bounding box center [173, 25] width 40 height 5
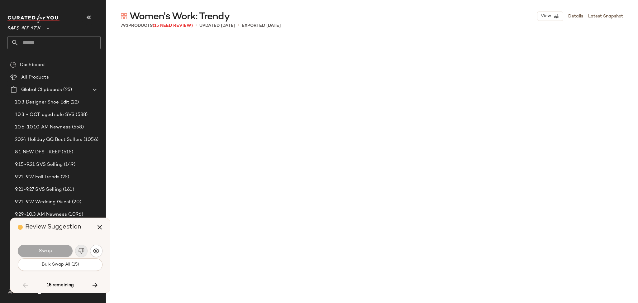
scroll to position [3369, 0]
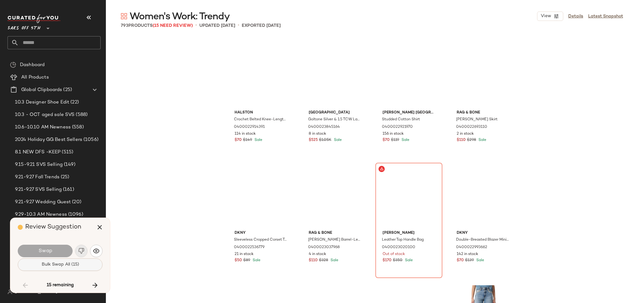
click at [57, 264] on span "Bulk Swap All (15)" at bounding box center [60, 264] width 38 height 5
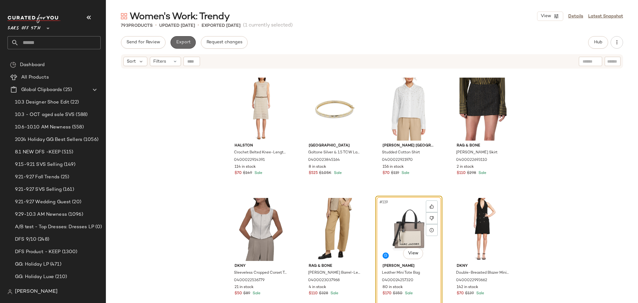
click at [186, 44] on span "Export" at bounding box center [183, 42] width 15 height 5
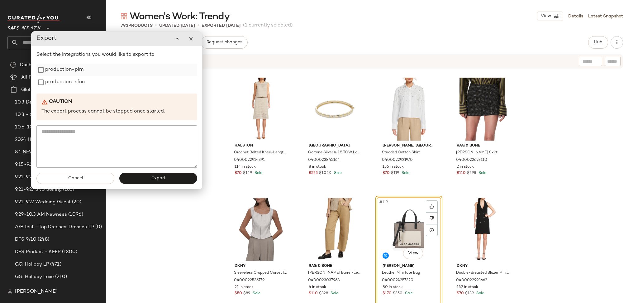
click at [75, 70] on label "production-pim" at bounding box center [64, 70] width 38 height 12
click at [74, 81] on label "production-sfcc" at bounding box center [65, 82] width 40 height 12
click at [156, 176] on span "Export" at bounding box center [158, 178] width 15 height 5
